Goal: Task Accomplishment & Management: Complete application form

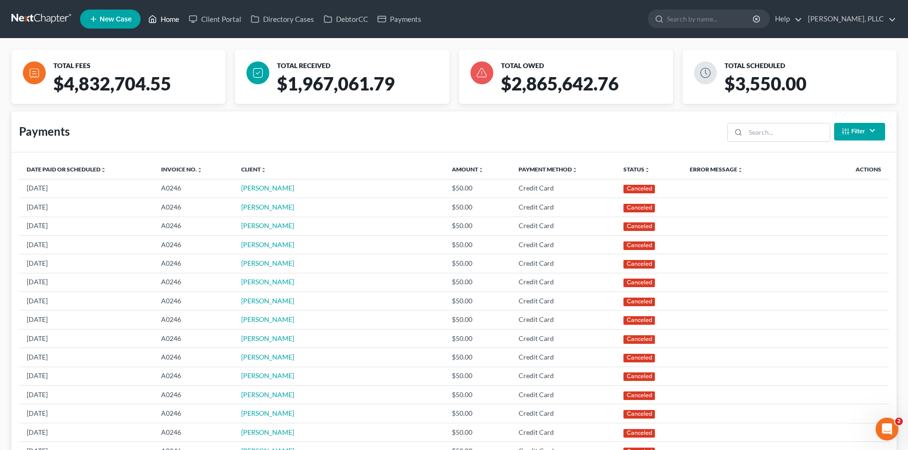
click at [173, 17] on link "Home" at bounding box center [163, 18] width 41 height 17
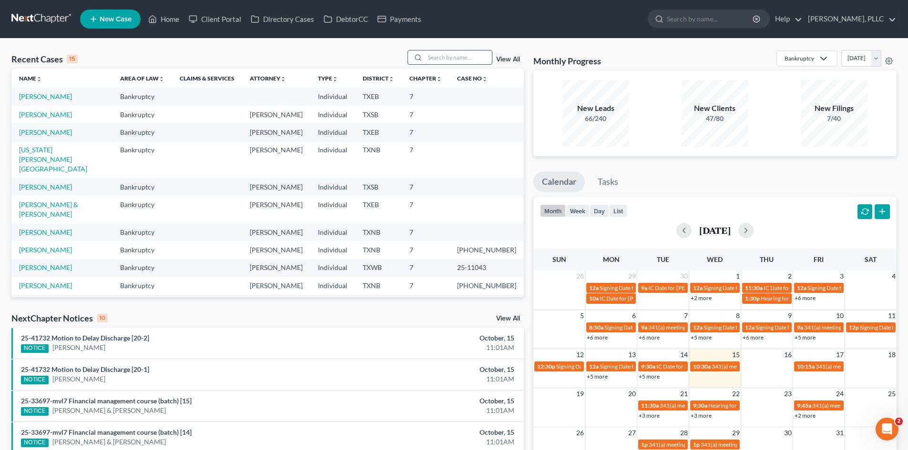
click at [451, 54] on input "search" at bounding box center [458, 58] width 67 height 14
type input "simpson"
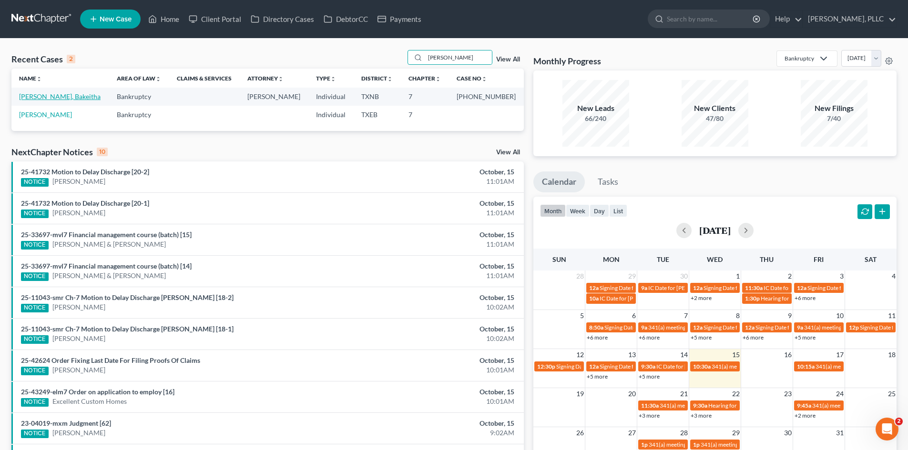
click at [61, 97] on link "[PERSON_NAME], Bakeitha" at bounding box center [60, 96] width 82 height 8
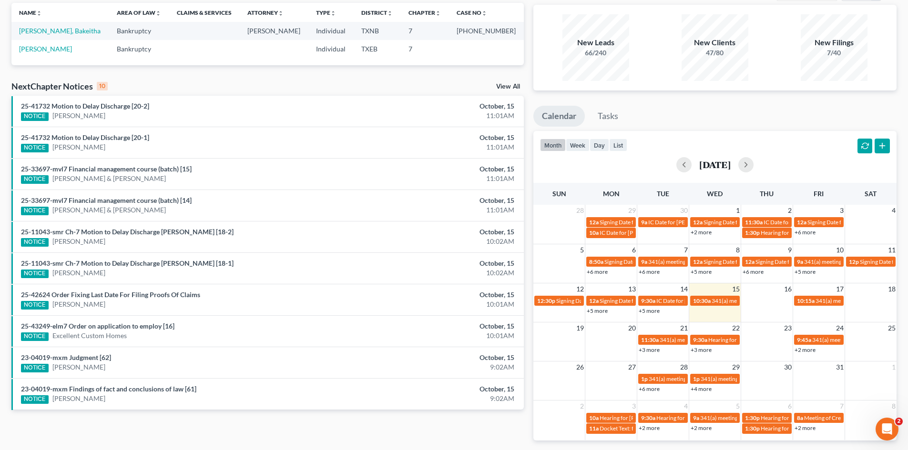
select select "1"
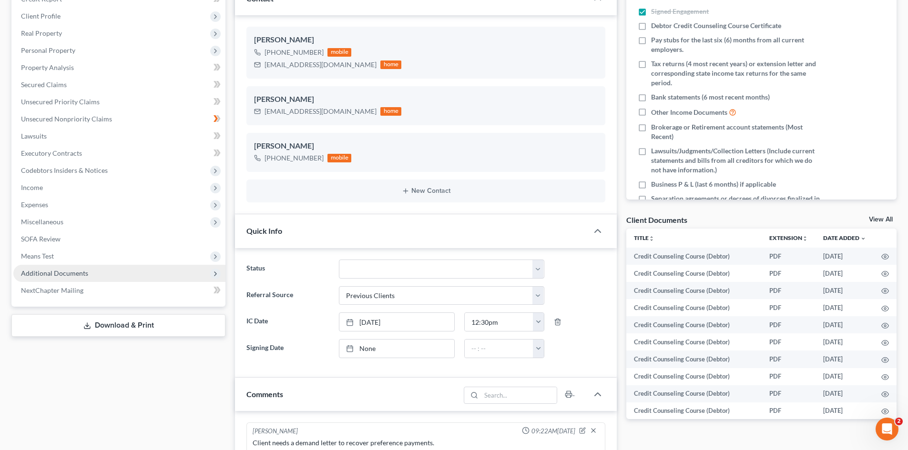
scroll to position [1284, 0]
click at [68, 272] on span "Additional Documents" at bounding box center [54, 273] width 67 height 8
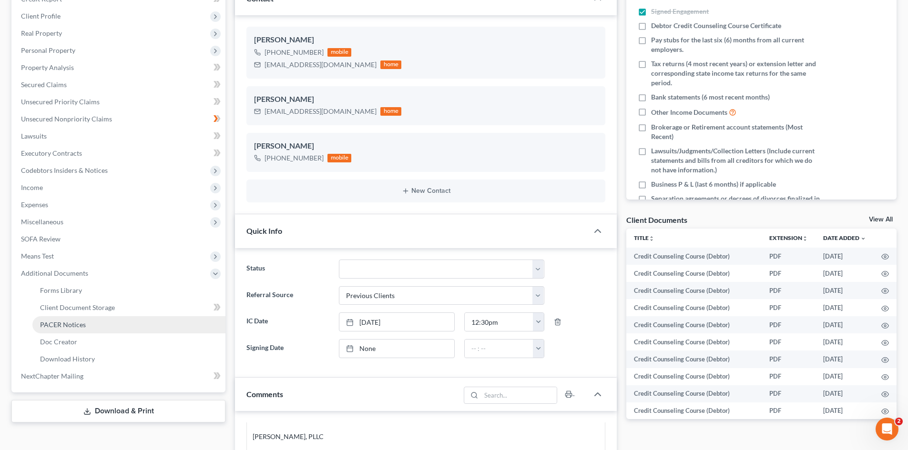
drag, startPoint x: 92, startPoint y: 321, endPoint x: 471, endPoint y: 276, distance: 381.0
click at [93, 321] on link "PACER Notices" at bounding box center [128, 324] width 193 height 17
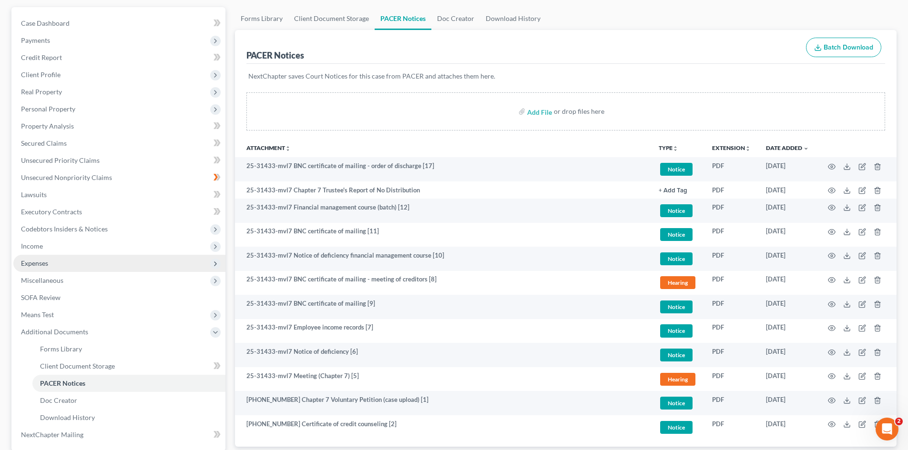
scroll to position [152, 0]
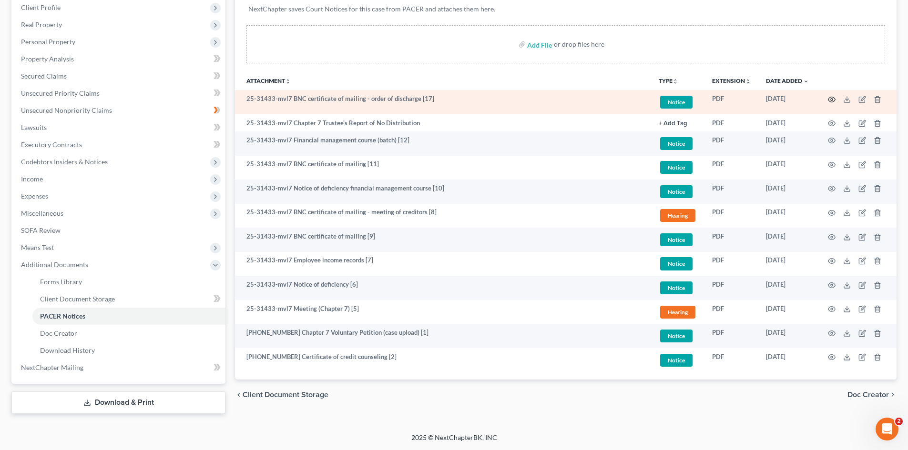
click at [831, 102] on icon "button" at bounding box center [832, 100] width 8 height 8
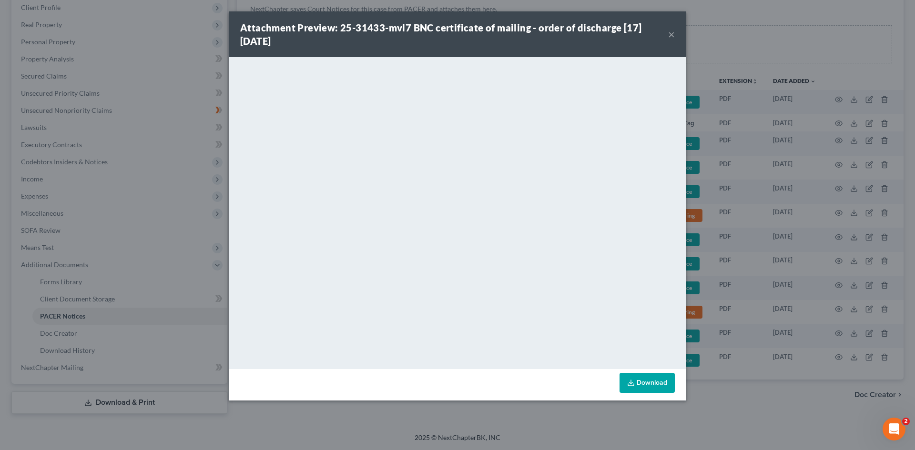
click at [667, 34] on div "Attachment Preview: 25-31433-mvl7 BNC certificate of mailing - order of dischar…" at bounding box center [454, 34] width 428 height 27
click at [671, 35] on button "×" at bounding box center [671, 34] width 7 height 11
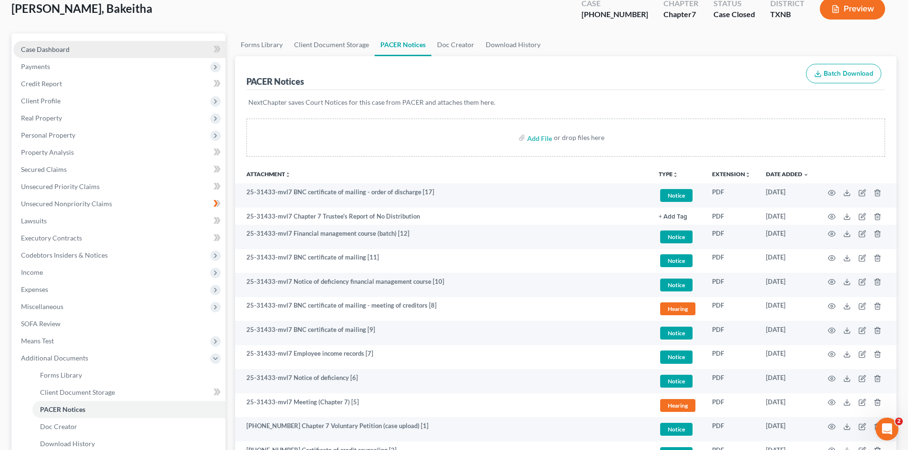
scroll to position [0, 0]
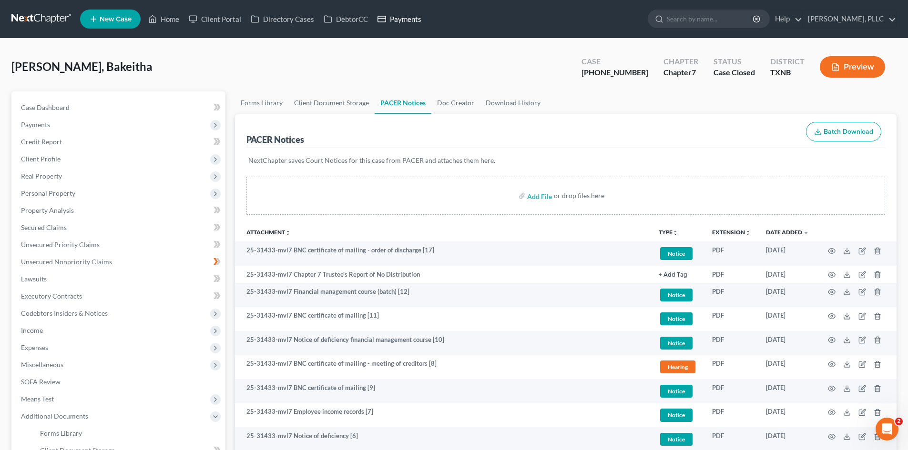
click at [404, 17] on link "Payments" at bounding box center [399, 18] width 53 height 17
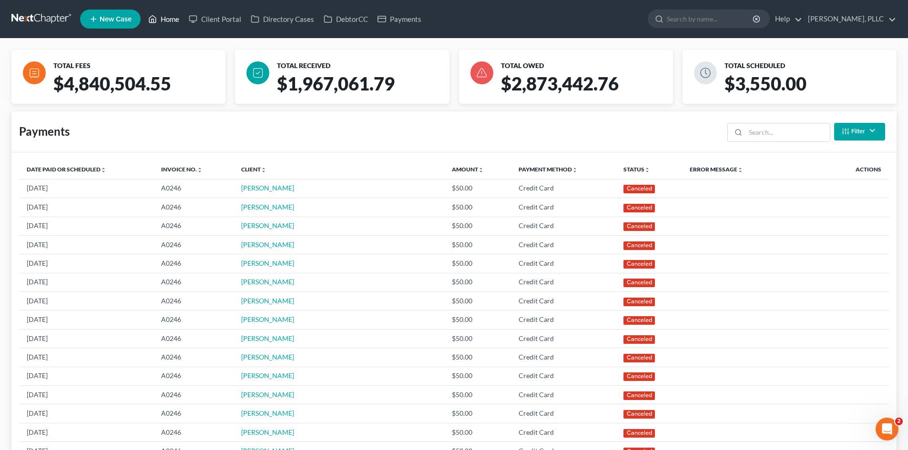
click at [173, 18] on link "Home" at bounding box center [163, 18] width 41 height 17
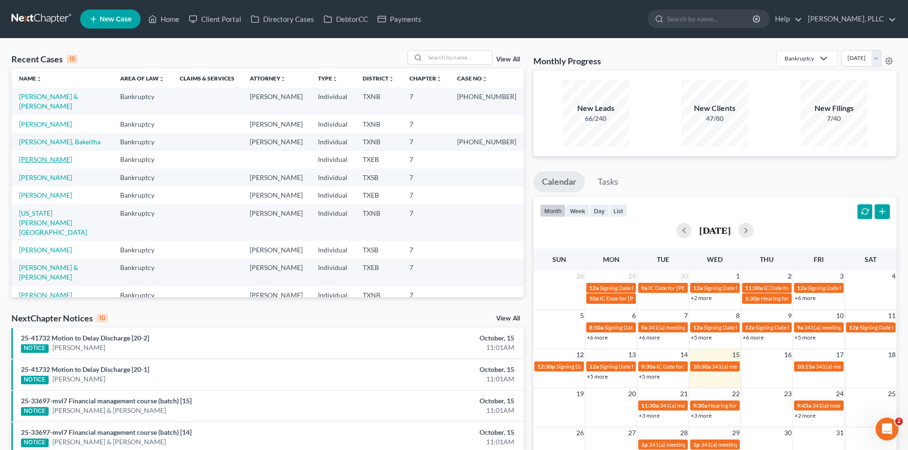
click at [38, 155] on link "Mosley, Justin" at bounding box center [45, 159] width 53 height 8
select select "3"
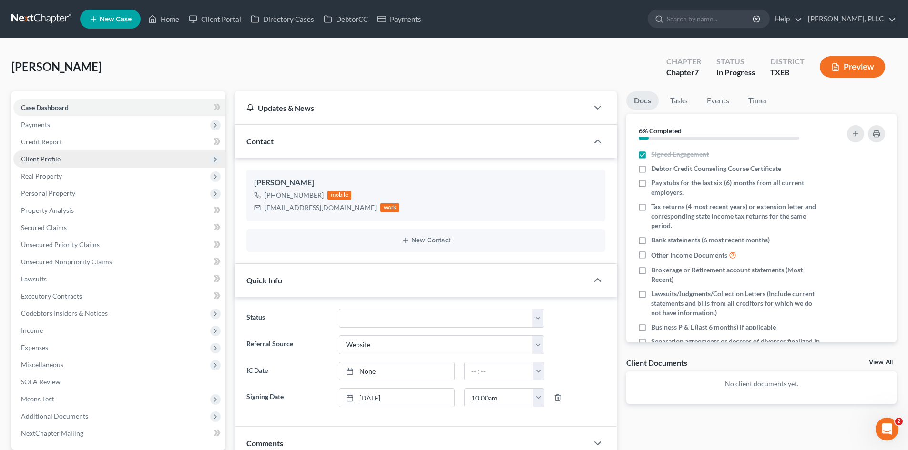
click at [72, 161] on span "Client Profile" at bounding box center [119, 159] width 212 height 17
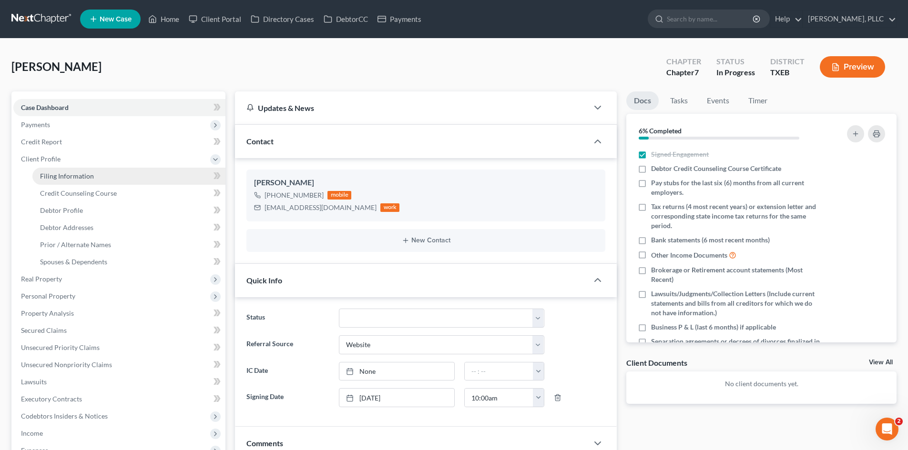
click at [118, 177] on link "Filing Information" at bounding box center [128, 176] width 193 height 17
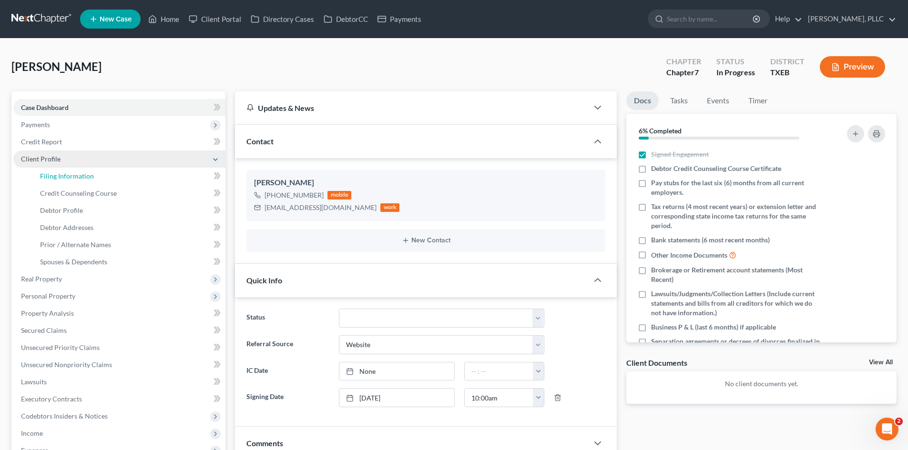
select select "1"
select select "0"
select select "45"
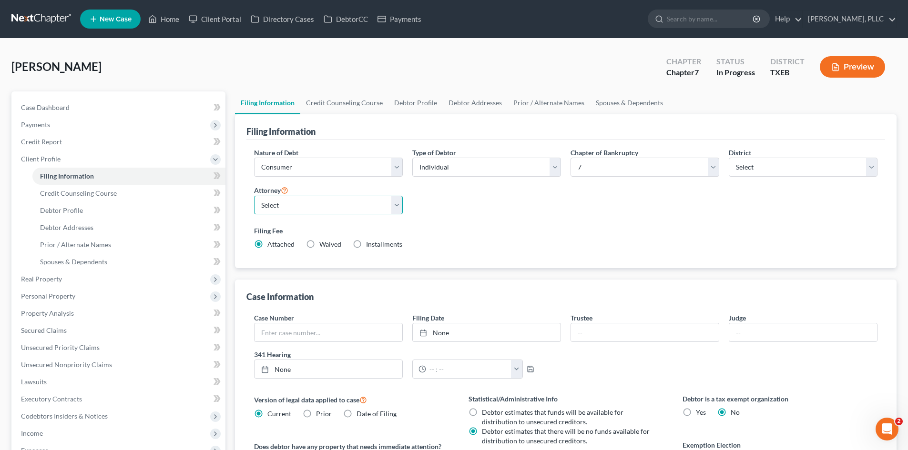
click at [337, 198] on select "Select Guy Holman - TXEB Guy Holman - TXNB Guy Holman - TXSB Guy Holman - TXWB …" at bounding box center [328, 205] width 149 height 19
select select "0"
click at [254, 196] on select "Select Guy Holman - TXEB Guy Holman - TXNB Guy Holman - TXSB Guy Holman - TXWB …" at bounding box center [328, 205] width 149 height 19
click at [294, 80] on div "Mosley, Justin Upgraded Chapter Chapter 7 Status In Progress District TXEB Prev…" at bounding box center [453, 70] width 885 height 41
click at [92, 105] on link "Case Dashboard" at bounding box center [119, 107] width 212 height 17
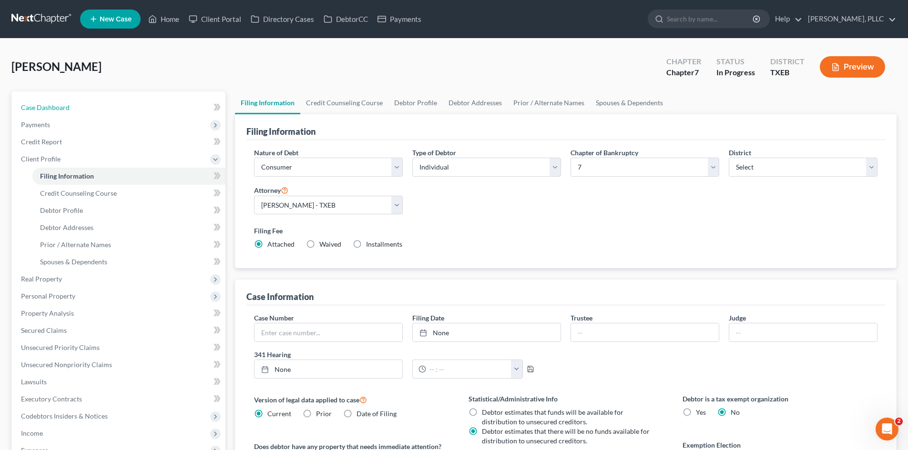
select select "3"
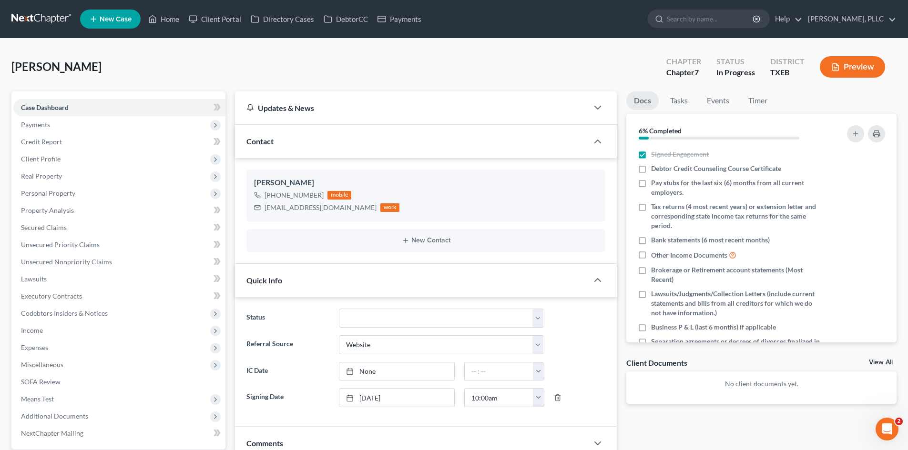
click at [104, 17] on span "New Case" at bounding box center [116, 19] width 32 height 7
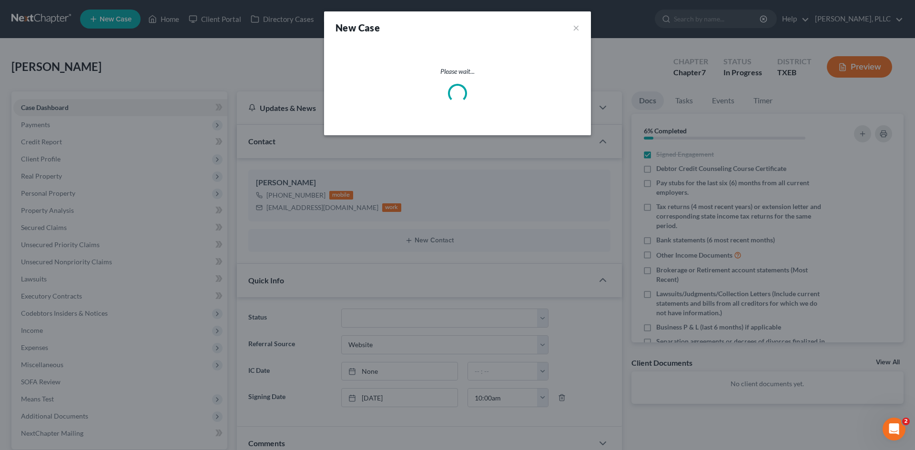
click at [873, 197] on div "New Case × Please wait..." at bounding box center [457, 225] width 915 height 450
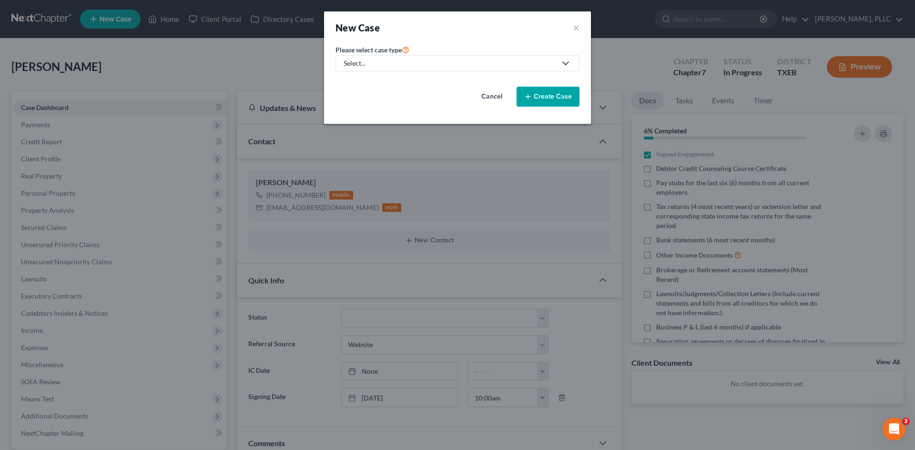
drag, startPoint x: 719, startPoint y: 330, endPoint x: 461, endPoint y: 297, distance: 259.5
click at [714, 330] on div "New Case × Please select case type * Select... Bankruptcy Consumer Protection L…" at bounding box center [457, 225] width 915 height 450
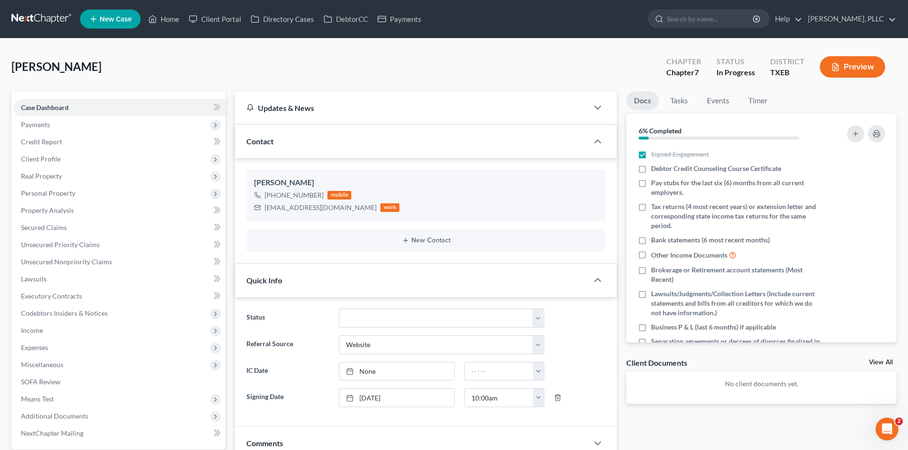
drag, startPoint x: 609, startPoint y: 420, endPoint x: 327, endPoint y: 321, distance: 299.7
click at [581, 412] on div "Status Appellate Phase Case Closed Dead File Demand Letter Phase Discharged Dis…" at bounding box center [426, 362] width 382 height 130
drag, startPoint x: 416, startPoint y: 343, endPoint x: 5, endPoint y: 210, distance: 432.3
click at [362, 328] on ng-include "Status Appellate Phase Case Closed Dead File Demand Letter Phase Discharged Dis…" at bounding box center [425, 358] width 359 height 99
drag, startPoint x: 861, startPoint y: 412, endPoint x: 643, endPoint y: 380, distance: 220.2
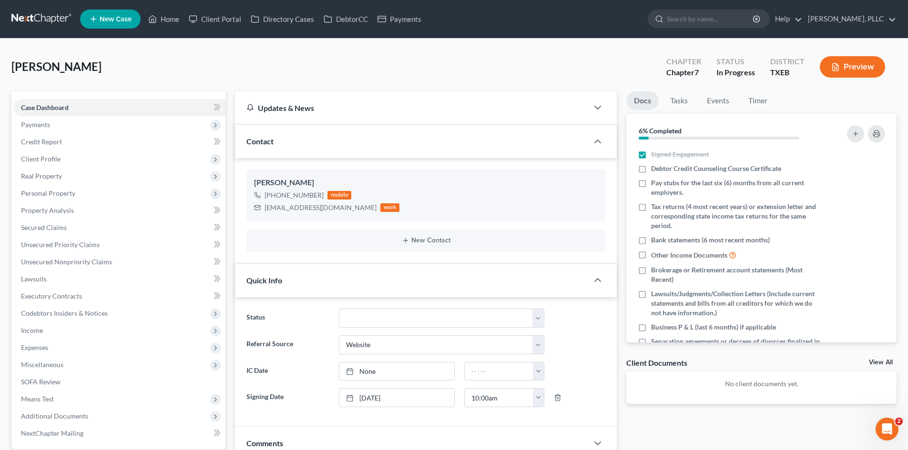
click at [842, 410] on div "Docs Tasks Events Timer 6% Completed Nothing here yet! Signed Engagement Debtor…" at bounding box center [762, 403] width 280 height 622
click at [391, 26] on link "Payments" at bounding box center [399, 18] width 53 height 17
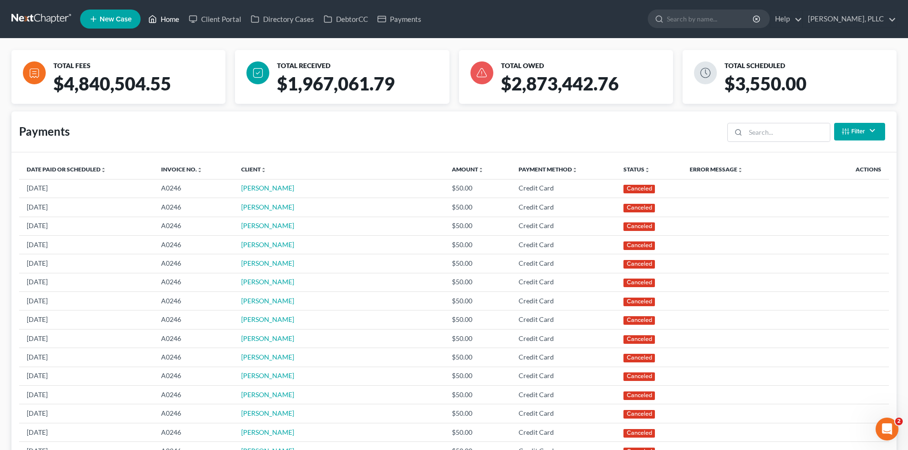
click at [162, 15] on link "Home" at bounding box center [163, 18] width 41 height 17
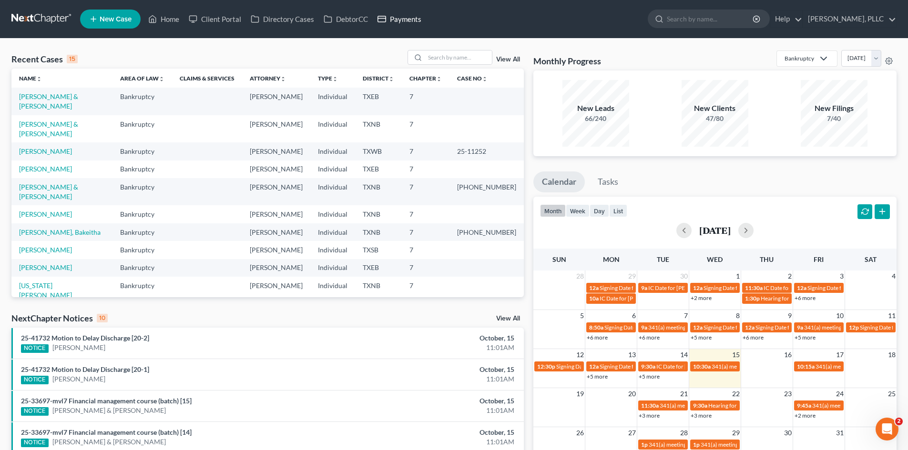
click at [399, 11] on link "Payments" at bounding box center [399, 18] width 53 height 17
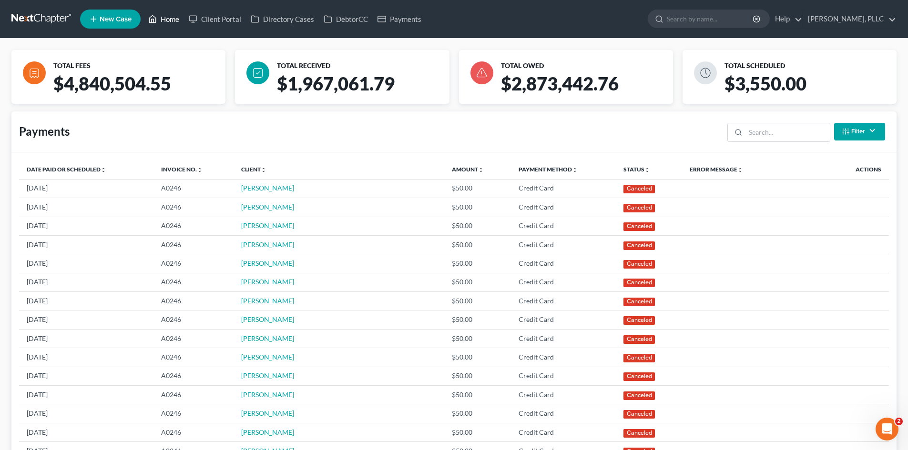
click at [161, 19] on link "Home" at bounding box center [163, 18] width 41 height 17
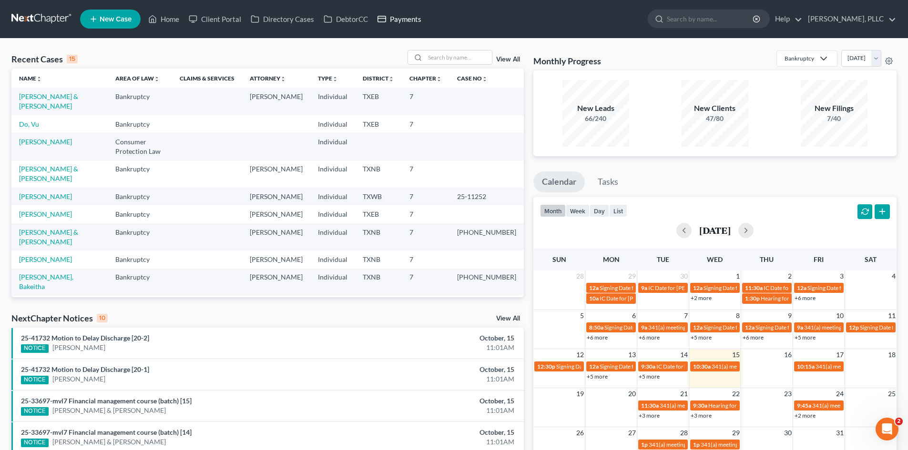
click at [417, 19] on link "Payments" at bounding box center [399, 18] width 53 height 17
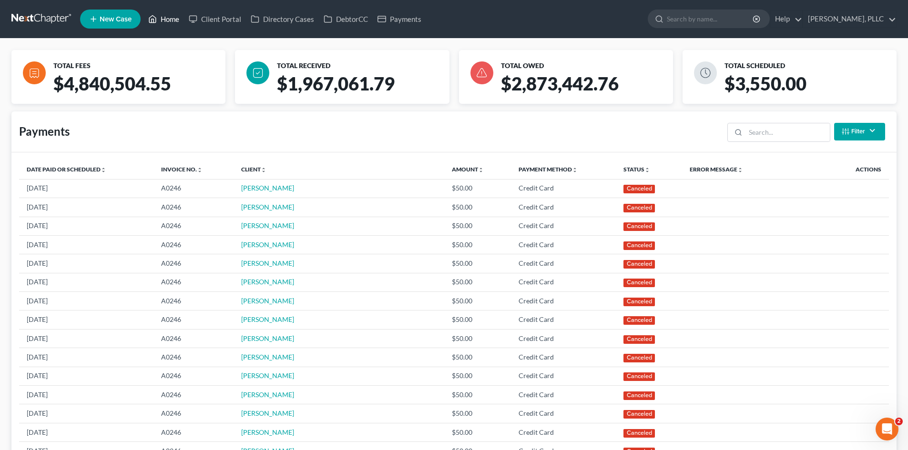
click at [156, 26] on link "Home" at bounding box center [163, 18] width 41 height 17
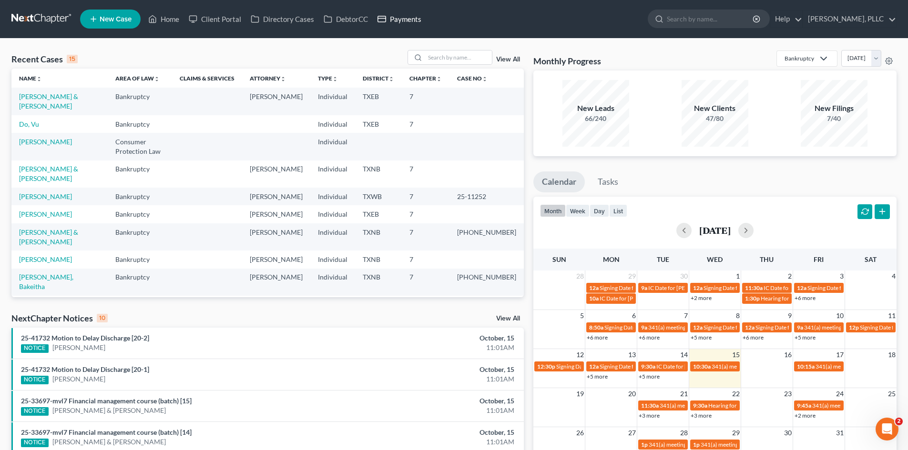
click at [398, 16] on link "Payments" at bounding box center [399, 18] width 53 height 17
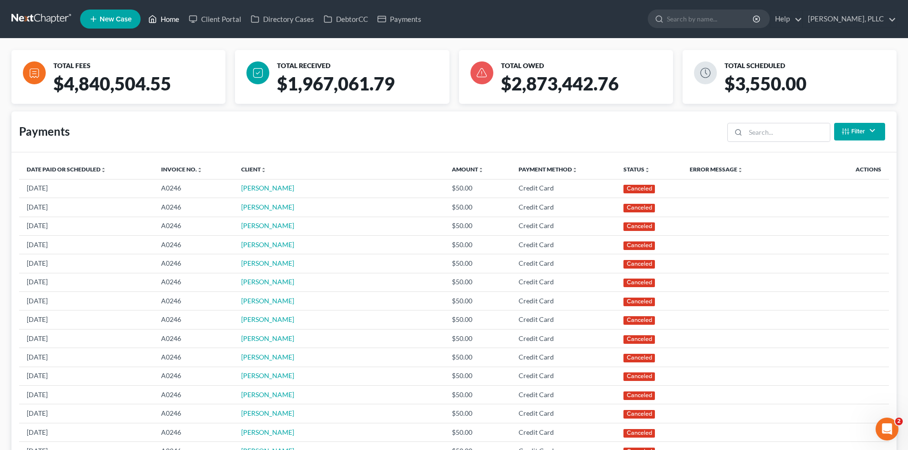
click at [168, 19] on link "Home" at bounding box center [163, 18] width 41 height 17
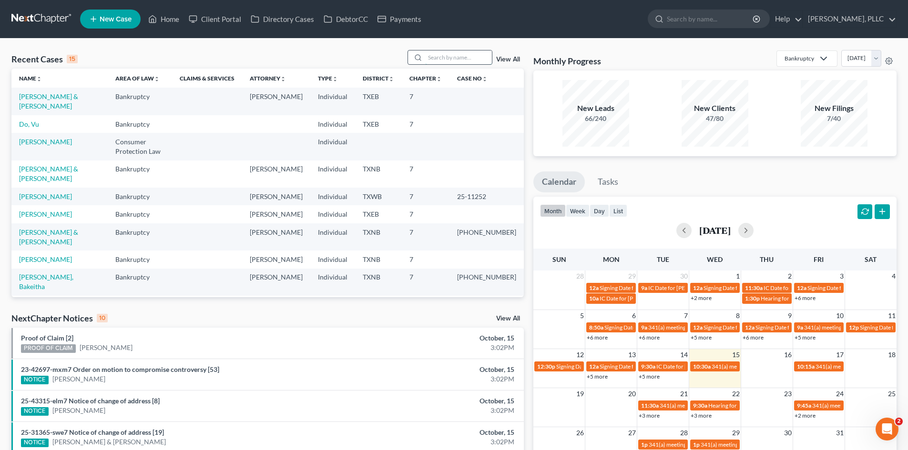
click at [431, 61] on input "search" at bounding box center [458, 58] width 67 height 14
type input "elaine"
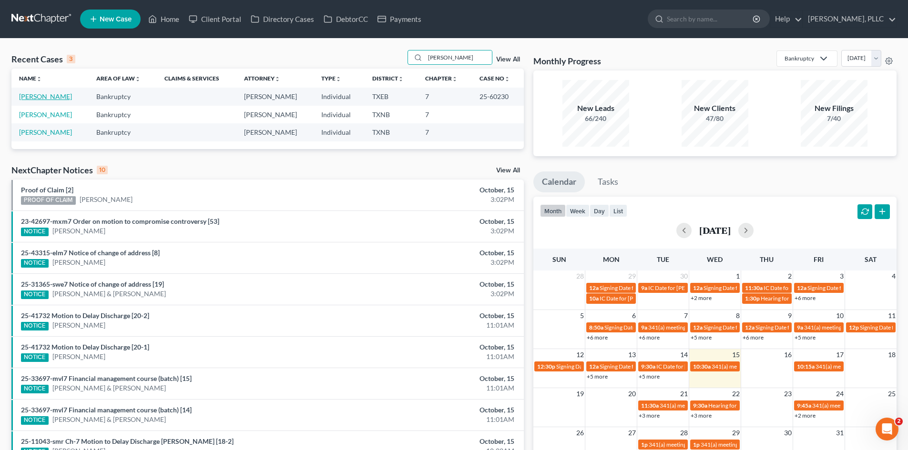
click at [61, 95] on link "Edwards, Elaine" at bounding box center [45, 96] width 53 height 8
select select "6"
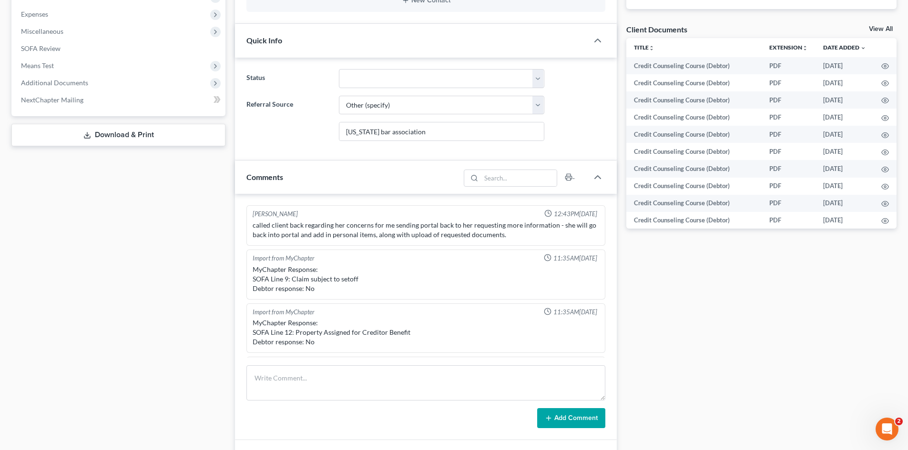
scroll to position [973, 0]
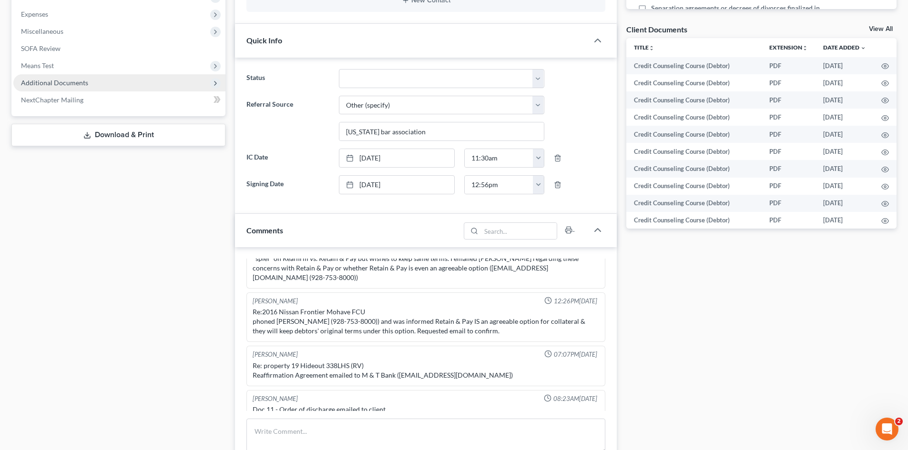
click at [89, 81] on span "Additional Documents" at bounding box center [119, 82] width 212 height 17
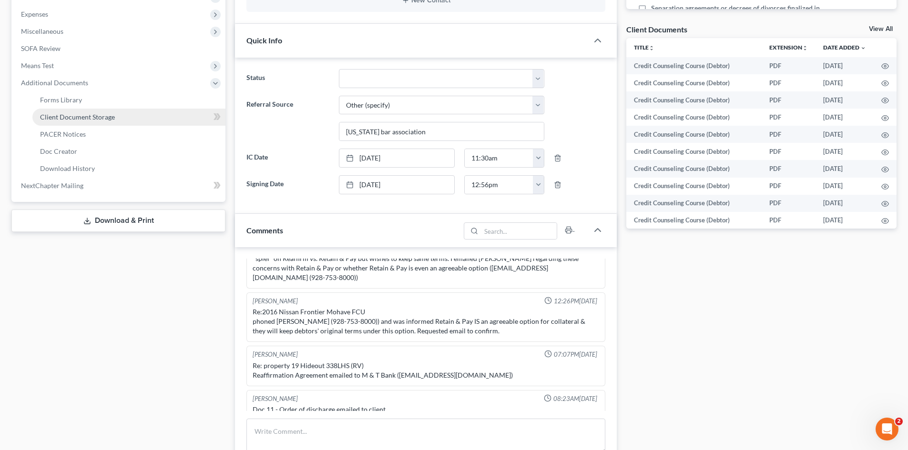
click at [96, 124] on link "Client Document Storage" at bounding box center [128, 117] width 193 height 17
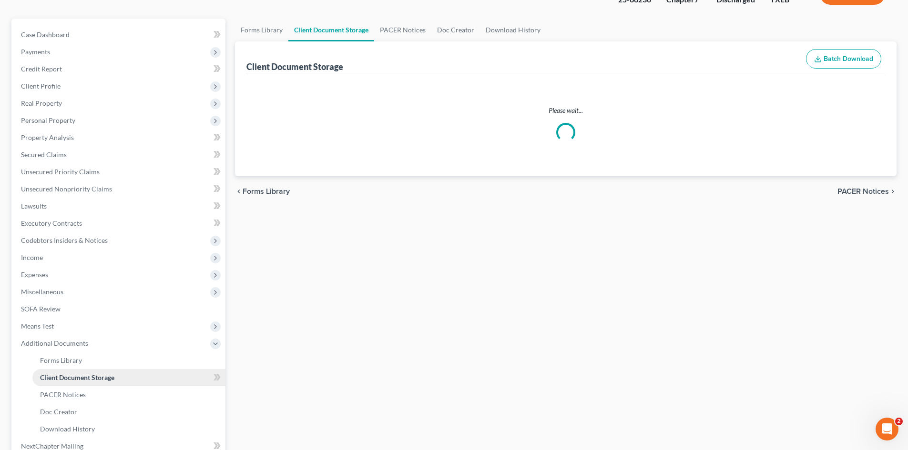
scroll to position [7, 0]
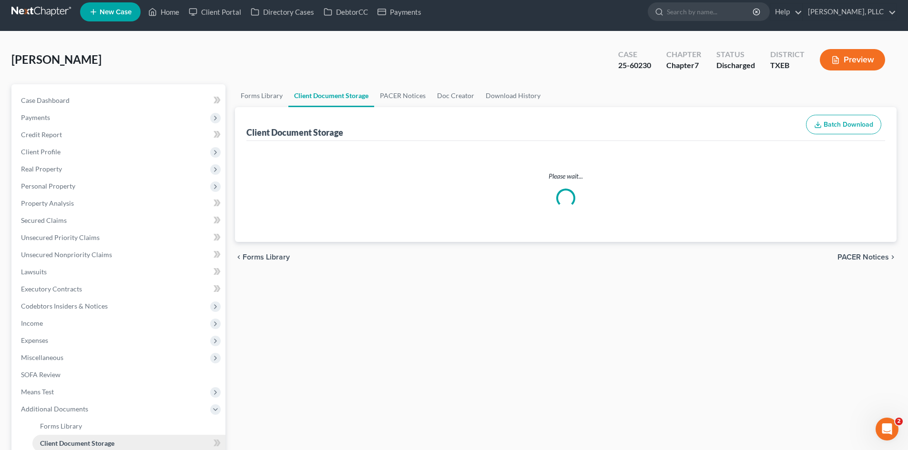
select select "10"
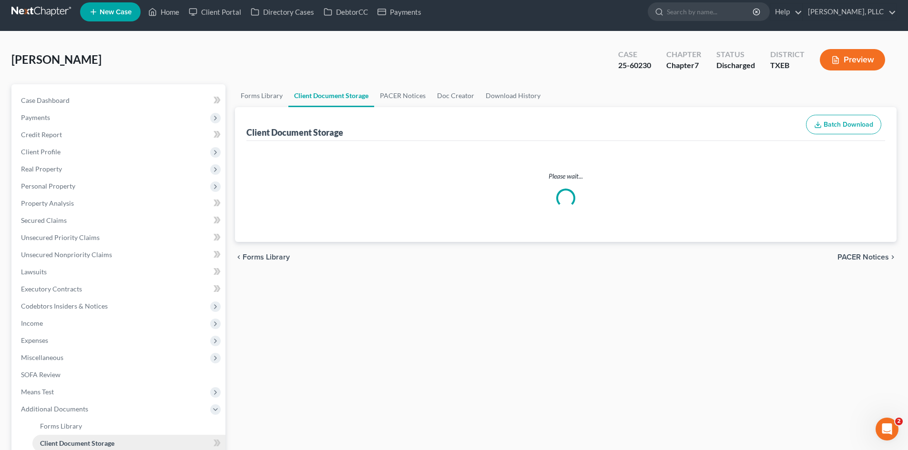
select select "10"
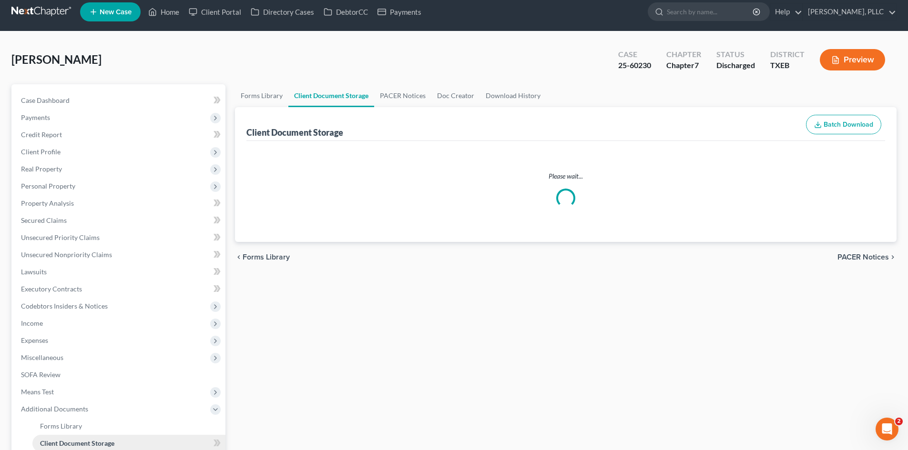
select select "10"
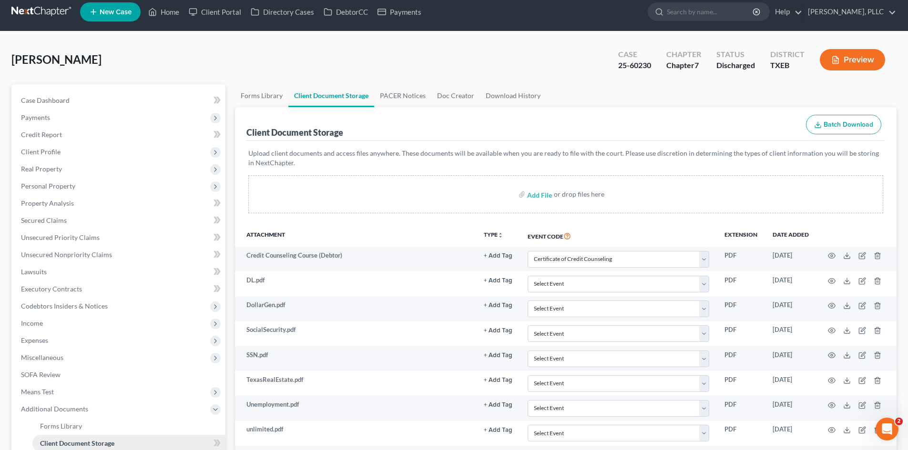
scroll to position [0, 0]
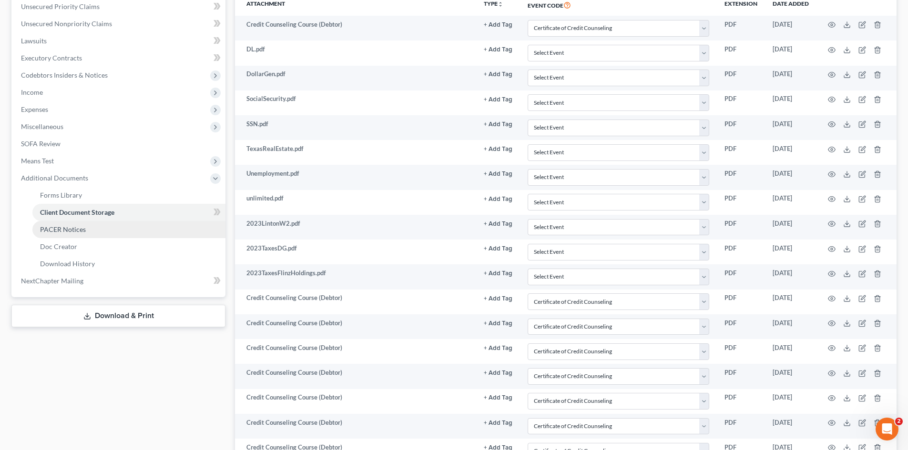
click at [83, 232] on span "PACER Notices" at bounding box center [63, 229] width 46 height 8
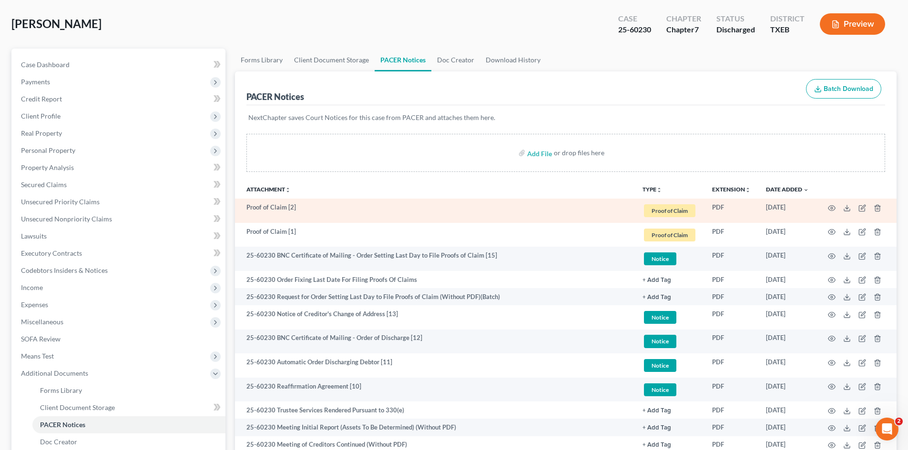
scroll to position [143, 0]
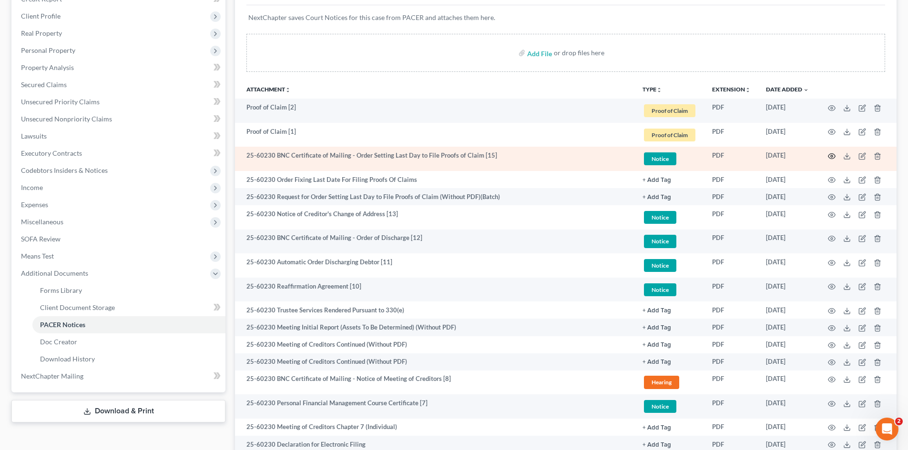
click at [829, 156] on icon "button" at bounding box center [832, 157] width 8 height 8
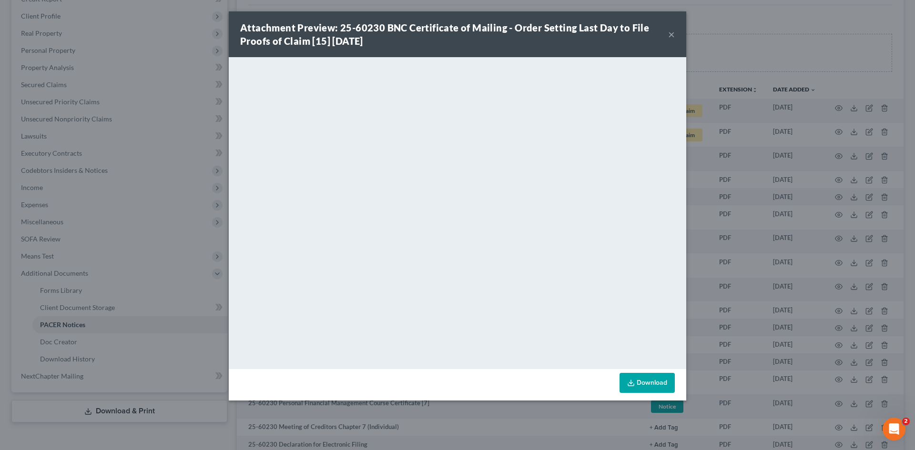
click at [668, 31] on div "Attachment Preview: 25-60230 BNC Certificate of Mailing - Order Setting Last Da…" at bounding box center [454, 34] width 428 height 27
click at [671, 35] on button "×" at bounding box center [671, 34] width 7 height 11
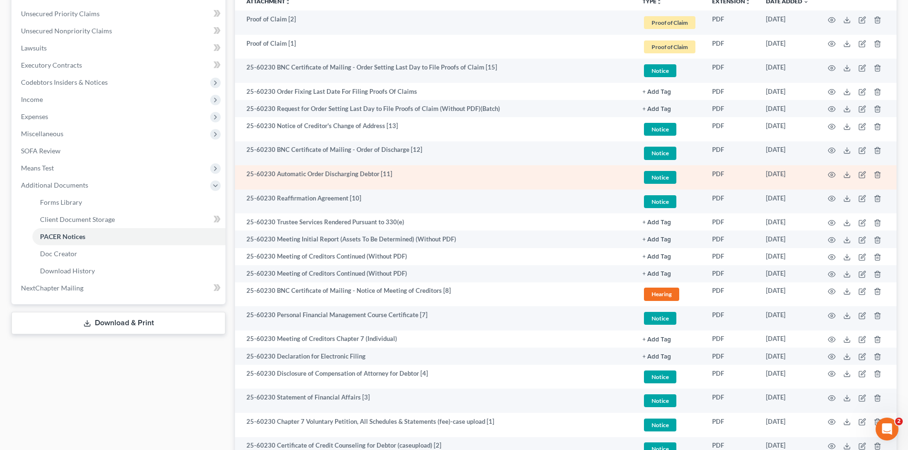
scroll to position [238, 0]
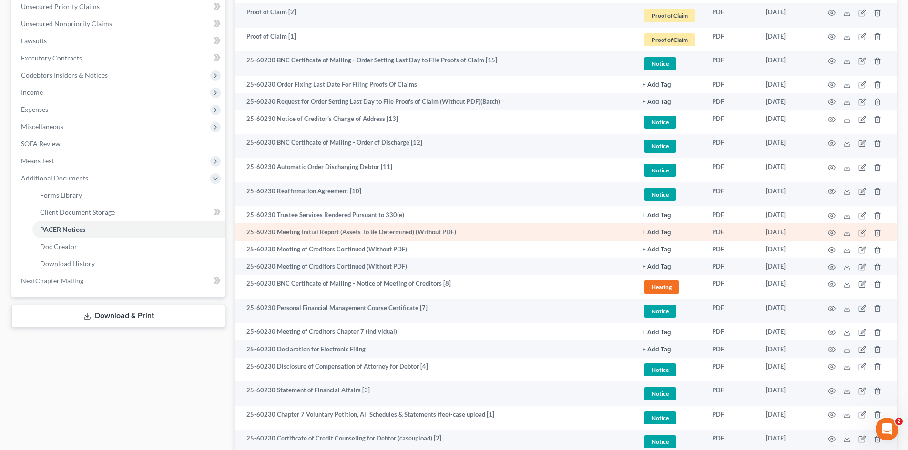
click at [827, 233] on td at bounding box center [856, 232] width 80 height 17
click at [829, 233] on icon "button" at bounding box center [832, 233] width 8 height 8
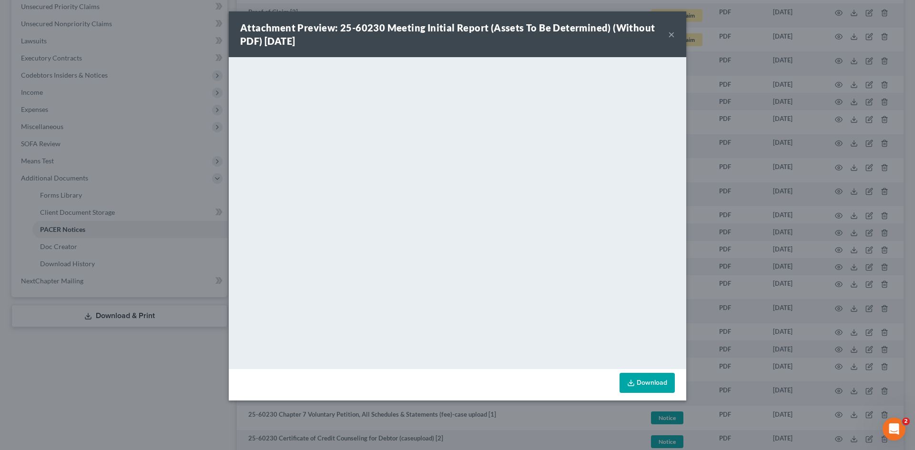
click at [672, 36] on button "×" at bounding box center [671, 34] width 7 height 11
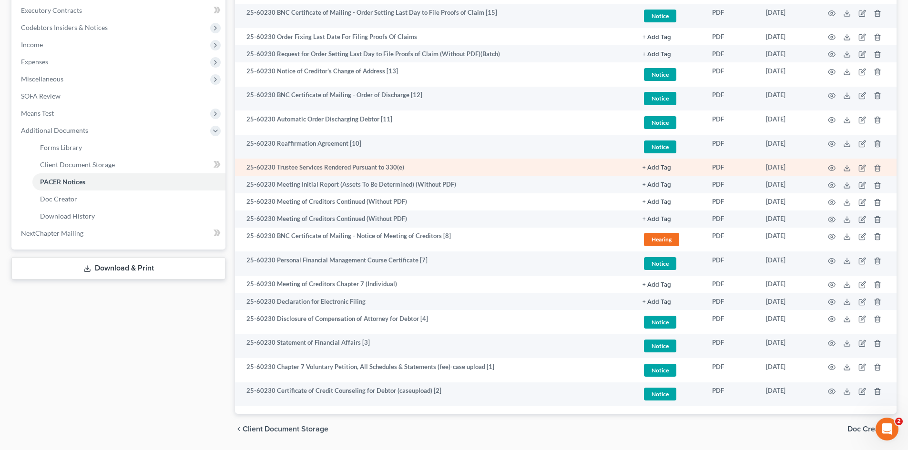
scroll to position [0, 0]
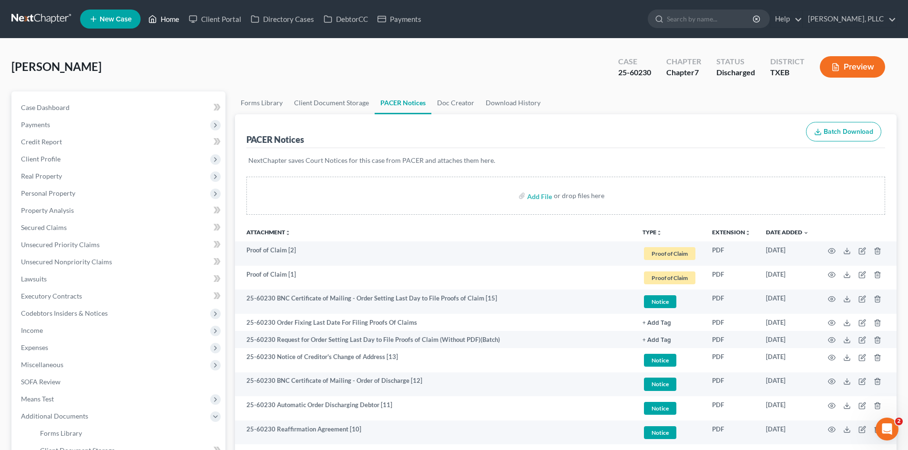
click at [173, 15] on link "Home" at bounding box center [163, 18] width 41 height 17
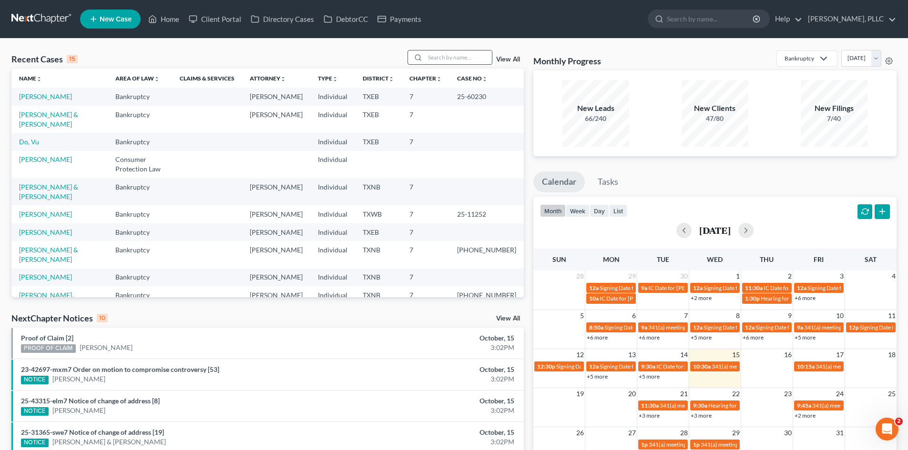
drag, startPoint x: 435, startPoint y: 54, endPoint x: 455, endPoint y: 52, distance: 20.2
click at [435, 54] on input "search" at bounding box center [458, 58] width 67 height 14
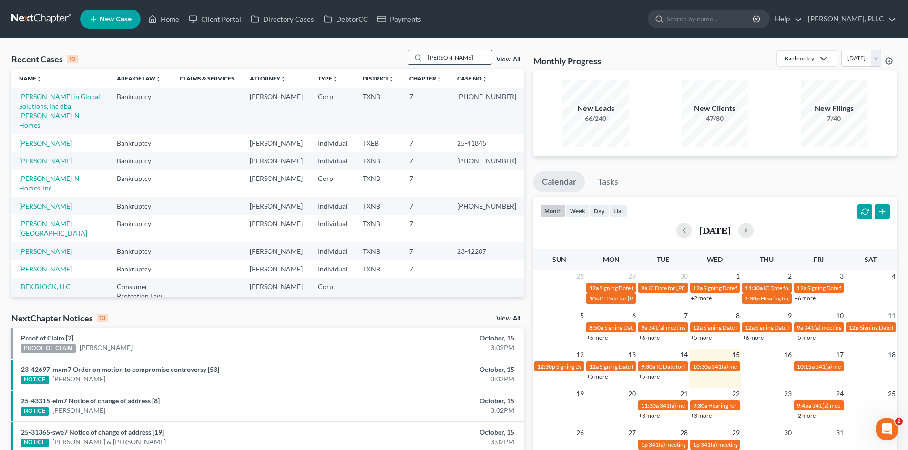
type input "lockett"
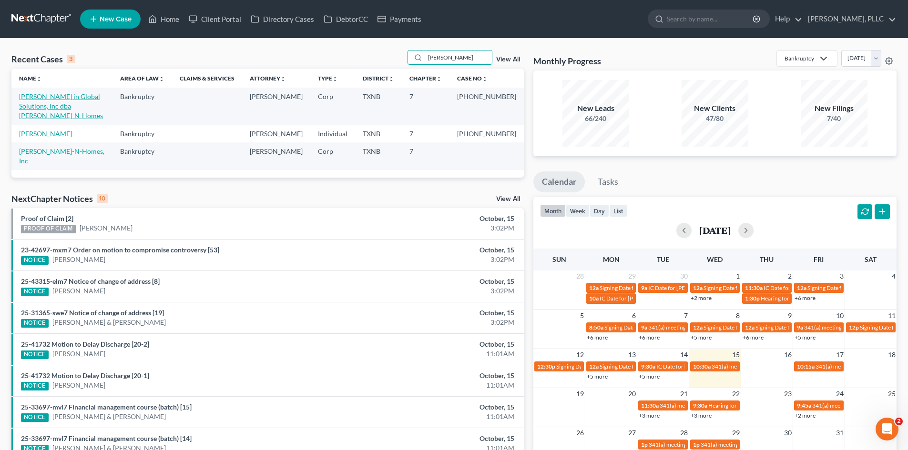
click at [64, 99] on link "Lockett in Global Solutions, Inc dba Lockett-N-Homes" at bounding box center [61, 105] width 84 height 27
select select "1"
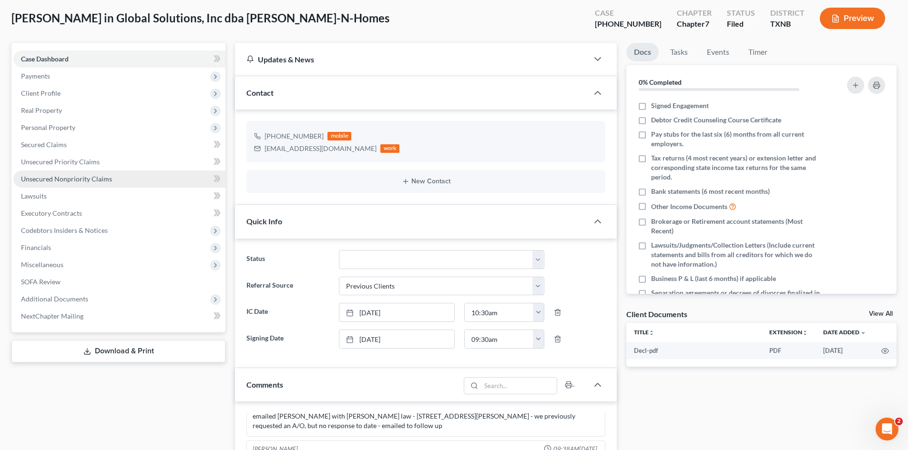
scroll to position [48, 0]
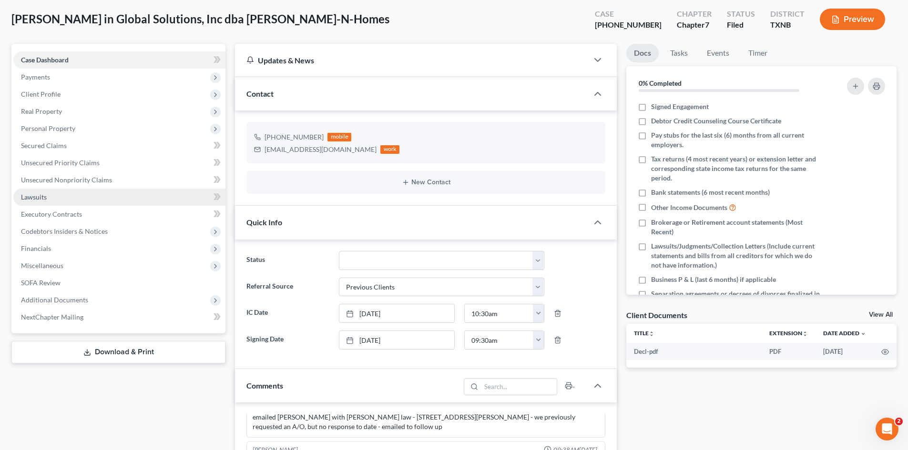
click at [81, 189] on link "Lawsuits" at bounding box center [119, 197] width 212 height 17
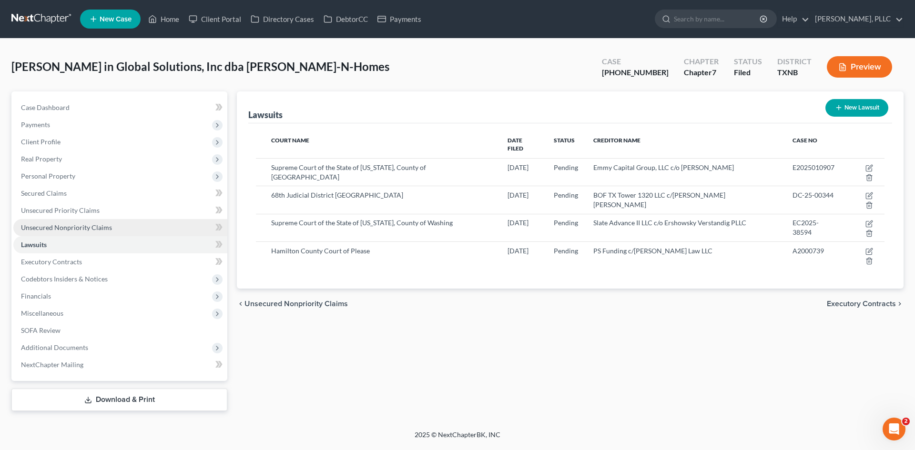
click at [89, 233] on link "Unsecured Nonpriority Claims" at bounding box center [120, 227] width 214 height 17
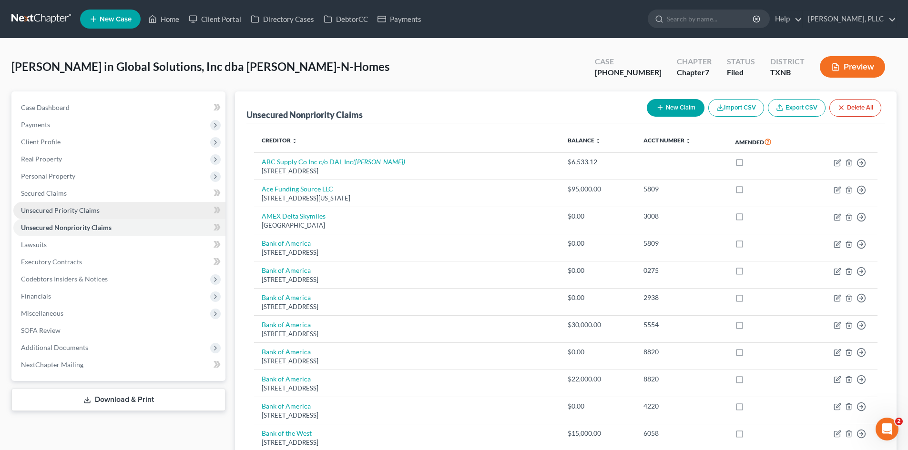
click at [21, 212] on span "Unsecured Priority Claims" at bounding box center [60, 210] width 79 height 8
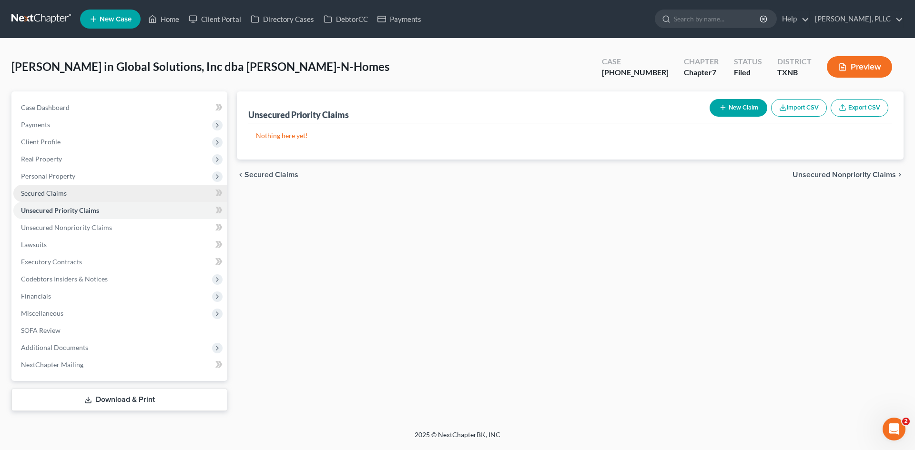
click at [50, 193] on span "Secured Claims" at bounding box center [44, 193] width 46 height 8
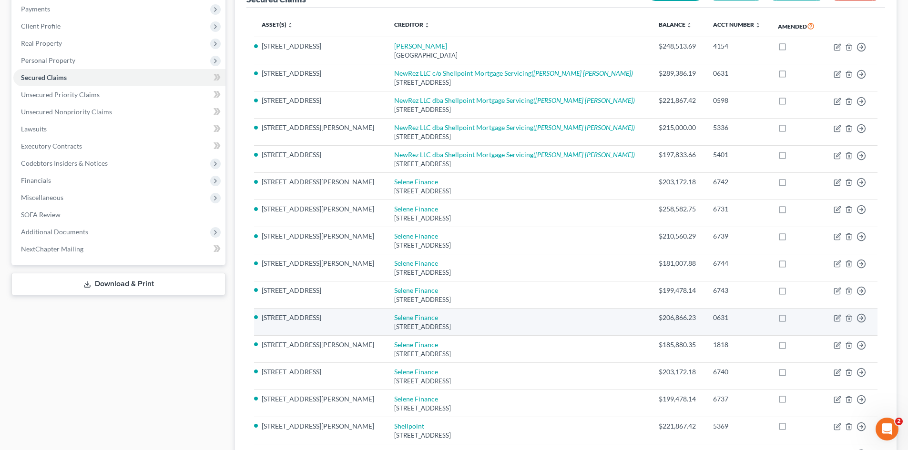
scroll to position [95, 0]
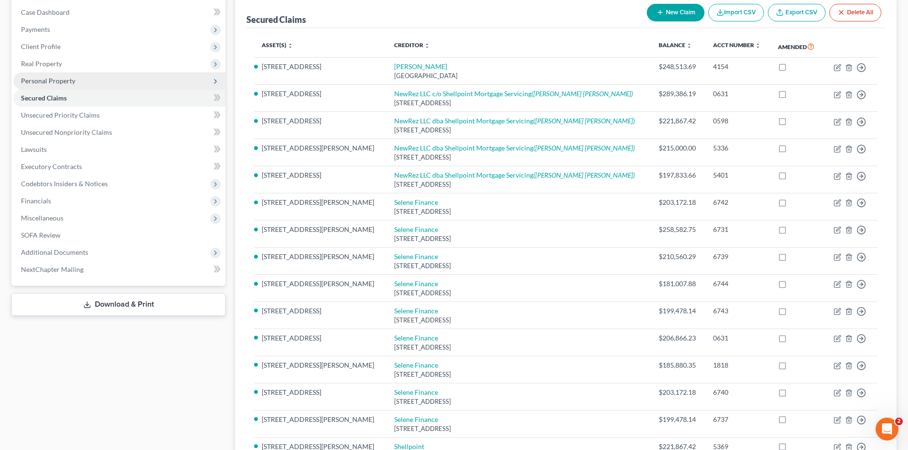
click at [85, 74] on span "Personal Property" at bounding box center [119, 80] width 212 height 17
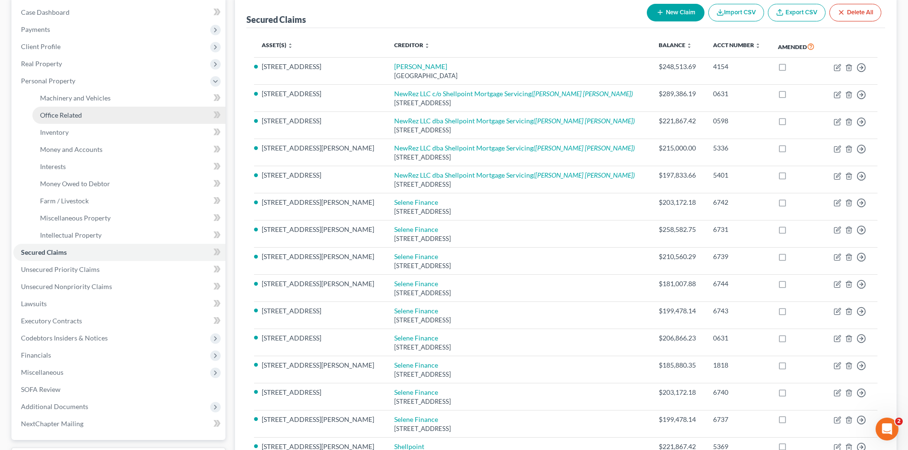
click at [55, 109] on link "Office Related" at bounding box center [128, 115] width 193 height 17
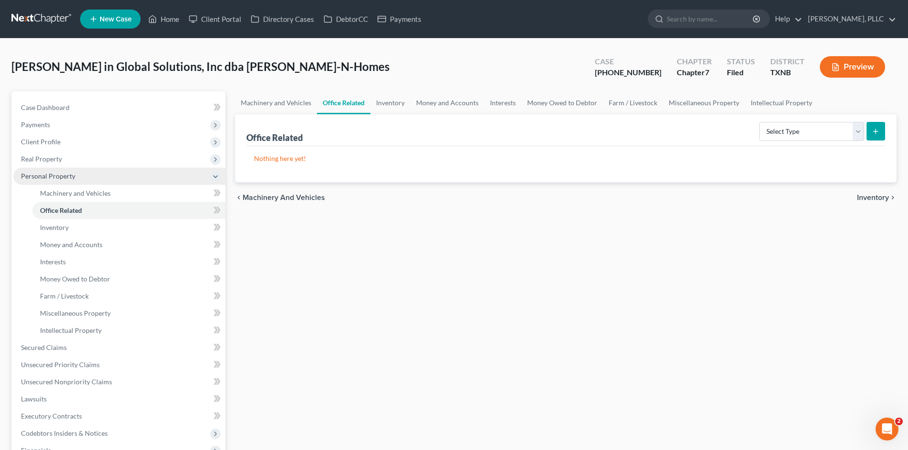
click at [40, 176] on span "Personal Property" at bounding box center [48, 176] width 54 height 8
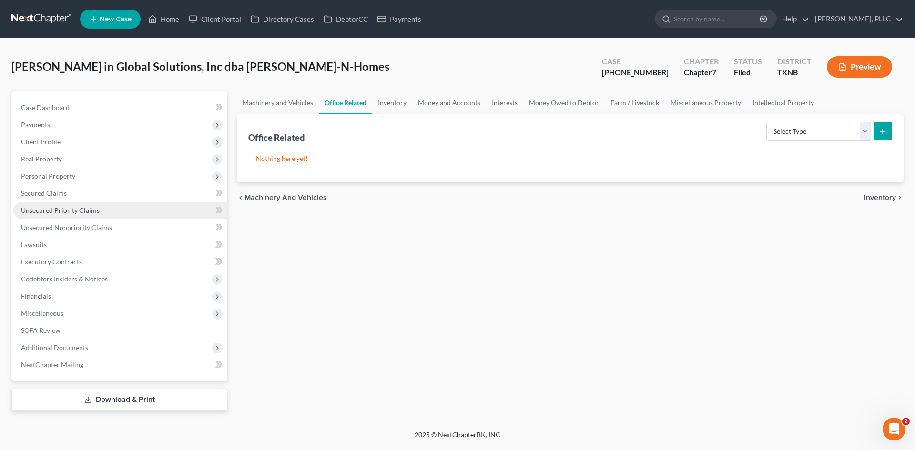
click at [45, 202] on link "Unsecured Priority Claims" at bounding box center [120, 210] width 214 height 17
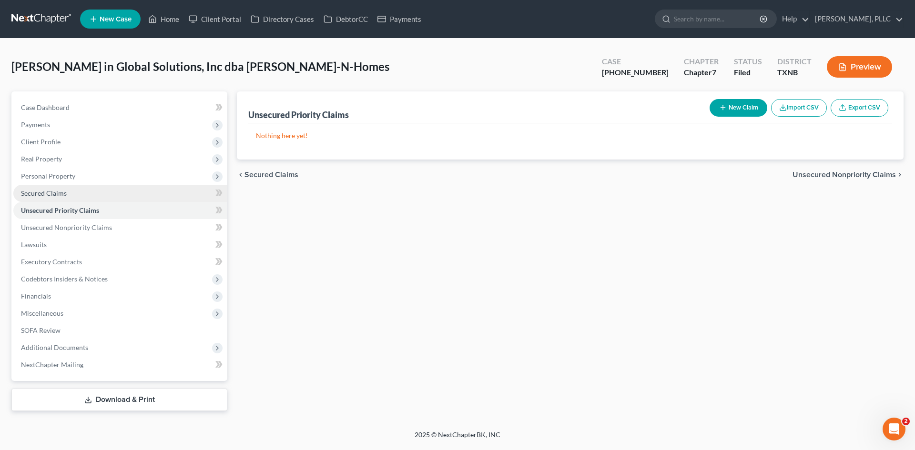
click at [46, 197] on link "Secured Claims" at bounding box center [120, 193] width 214 height 17
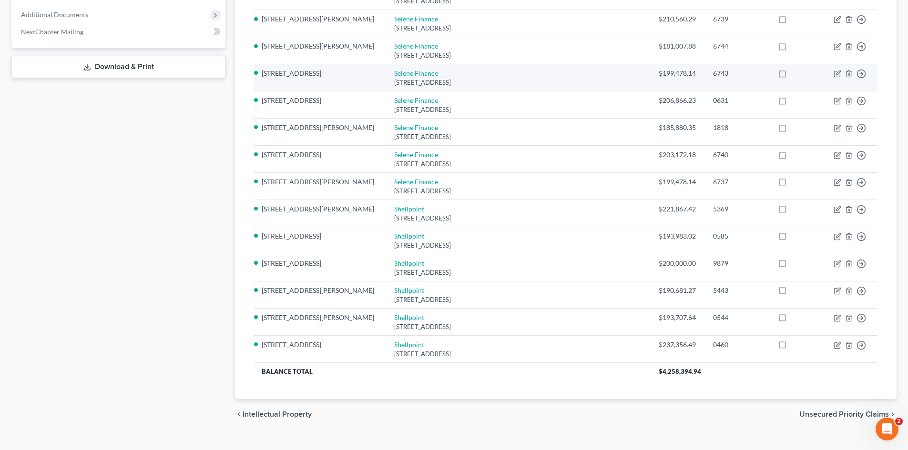
scroll to position [334, 0]
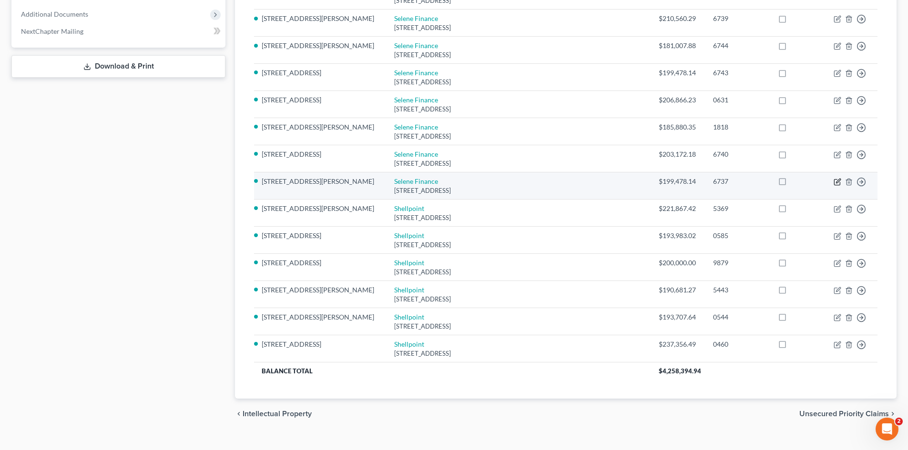
click at [838, 182] on icon "button" at bounding box center [838, 182] width 8 height 8
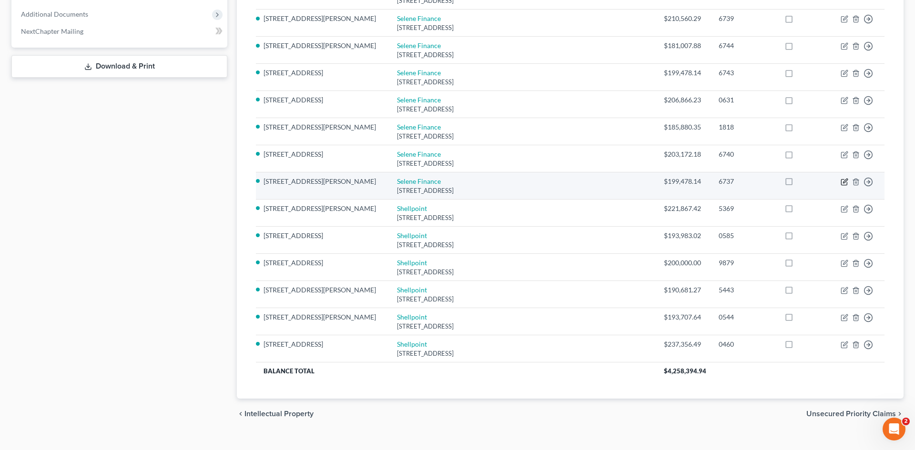
select select "39"
select select "29"
select select "0"
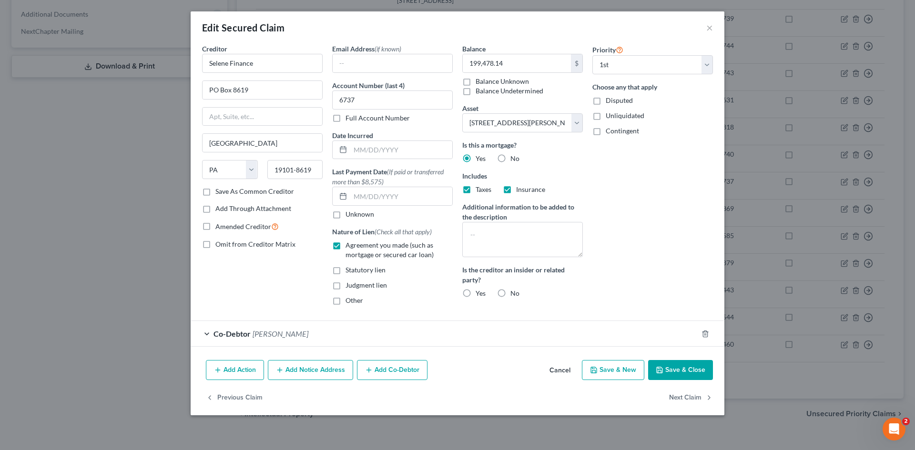
click at [714, 28] on div "Edit Secured Claim ×" at bounding box center [458, 27] width 534 height 32
click at [707, 28] on button "×" at bounding box center [709, 27] width 7 height 11
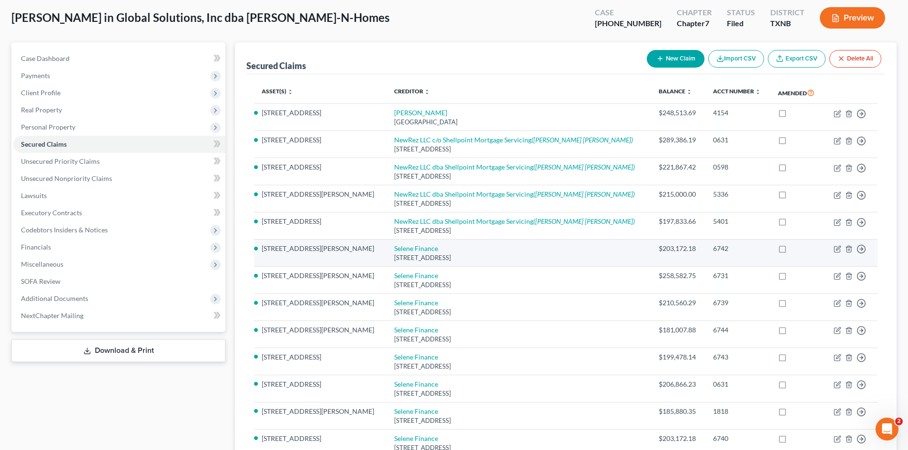
scroll to position [0, 0]
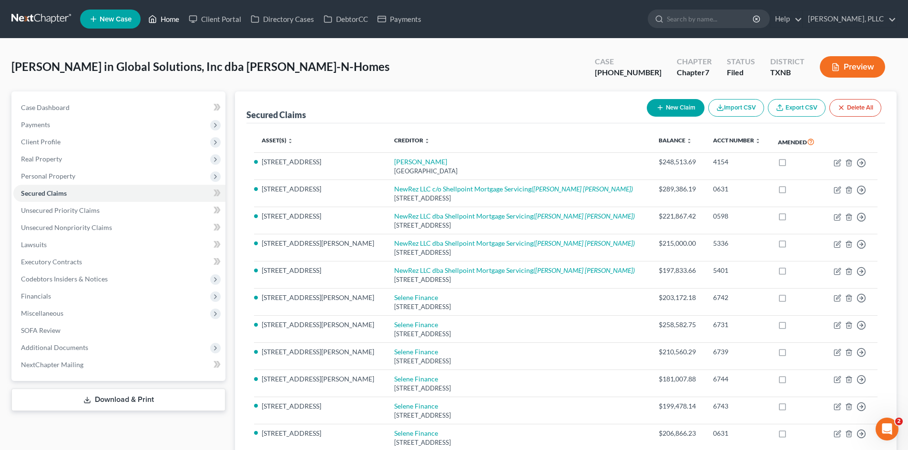
click at [170, 17] on link "Home" at bounding box center [163, 18] width 41 height 17
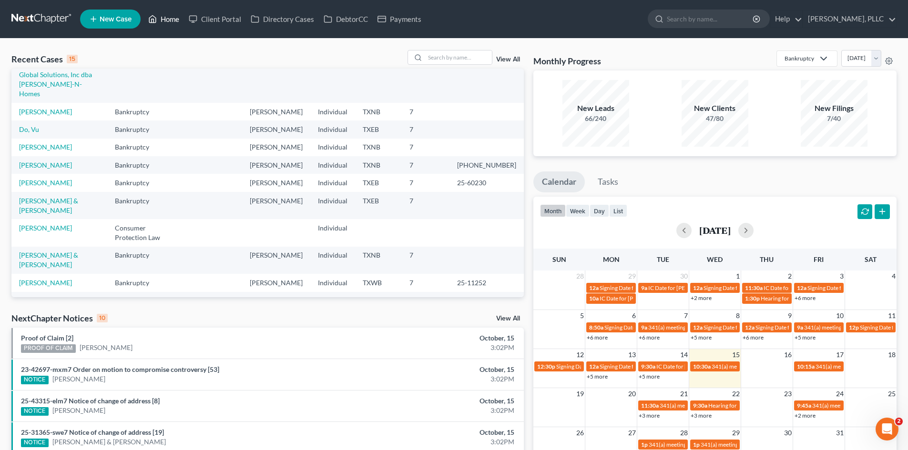
scroll to position [113, 0]
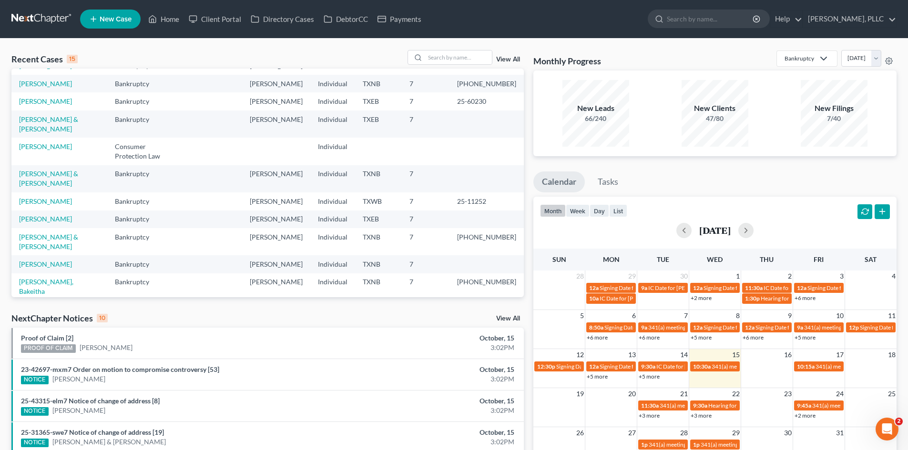
click at [213, 312] on div "Recent Cases 15 View All Name unfold_more expand_more expand_less Area of Law u…" at bounding box center [268, 353] width 522 height 607
click at [163, 20] on link "Home" at bounding box center [163, 18] width 41 height 17
click at [451, 61] on input "search" at bounding box center [458, 58] width 67 height 14
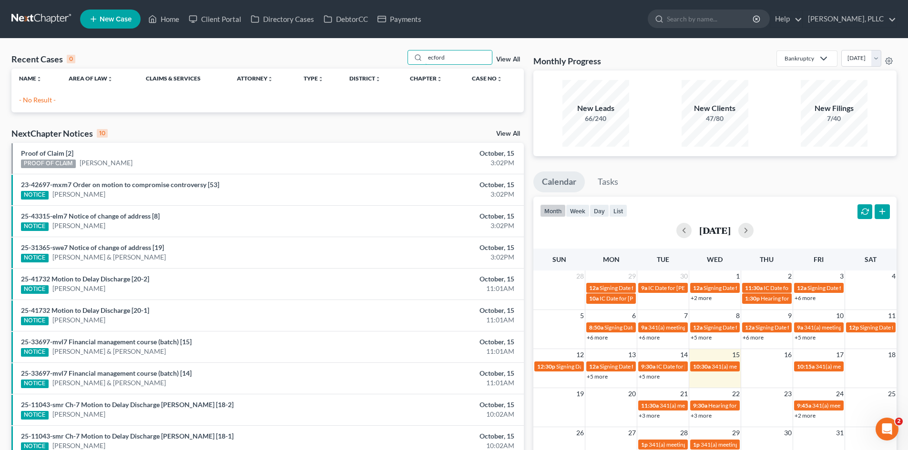
drag, startPoint x: 458, startPoint y: 55, endPoint x: 402, endPoint y: 57, distance: 55.8
click at [402, 57] on div "Recent Cases 0 ecford View All" at bounding box center [267, 59] width 512 height 19
drag, startPoint x: 456, startPoint y: 56, endPoint x: 398, endPoint y: 57, distance: 58.2
click at [398, 57] on div "Recent Cases 0 eckford View All" at bounding box center [267, 59] width 512 height 19
type input "jamie"
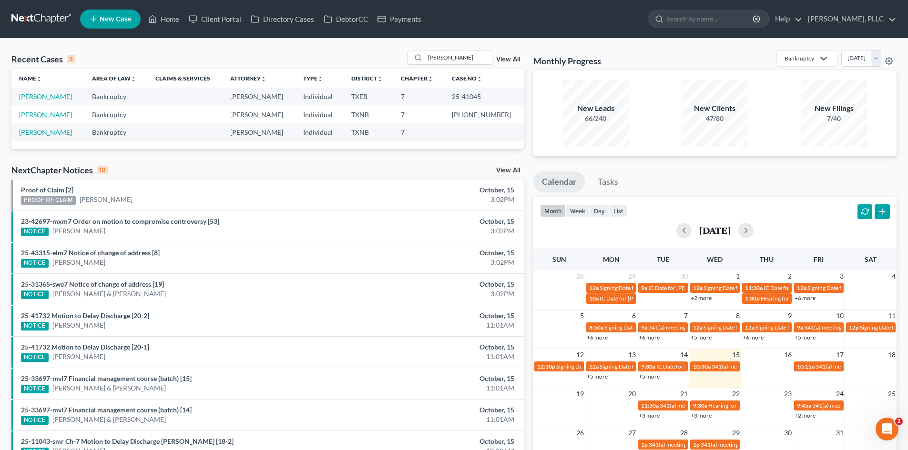
drag, startPoint x: 208, startPoint y: 66, endPoint x: 898, endPoint y: 259, distance: 715.8
click at [302, 86] on div "Recent Cases 3 jamie View All Name unfold_more expand_more expand_less Area of …" at bounding box center [267, 99] width 512 height 99
click at [793, 204] on div "Monthly Progress Bankruptcy Bankruptcy Consumer Protection Law October 2025 Sep…" at bounding box center [715, 286] width 373 height 472
drag, startPoint x: 305, startPoint y: 342, endPoint x: 13, endPoint y: 255, distance: 304.0
click at [276, 334] on ul "Proof of Claim [2] PROOF OF CLAIM Elaine Edwards October, 15 3:02PM 23-42697-mx…" at bounding box center [267, 337] width 512 height 314
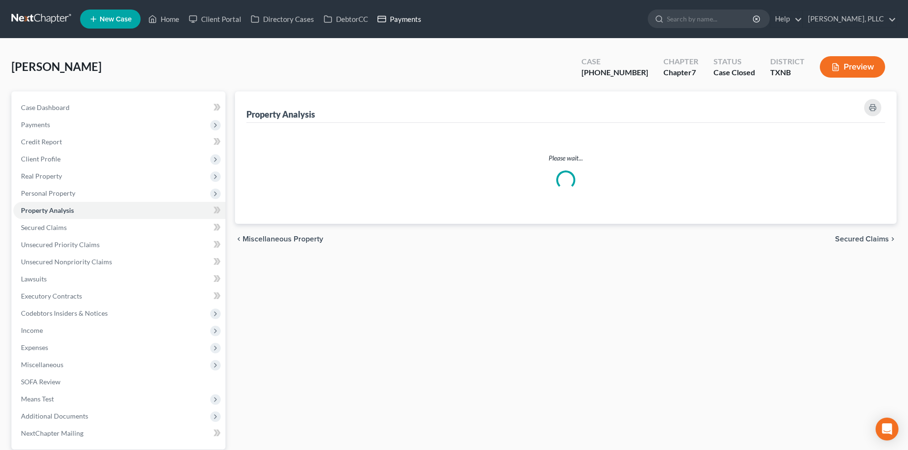
click at [393, 20] on link "Payments" at bounding box center [399, 18] width 53 height 17
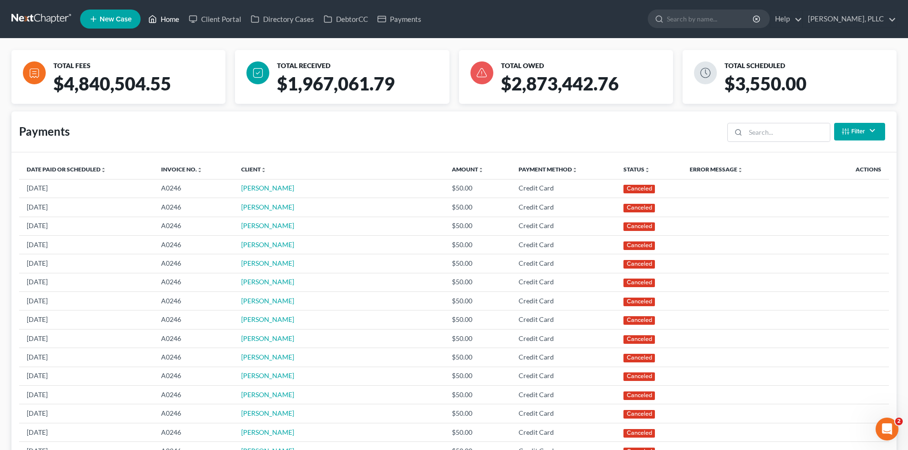
click at [164, 17] on link "Home" at bounding box center [163, 18] width 41 height 17
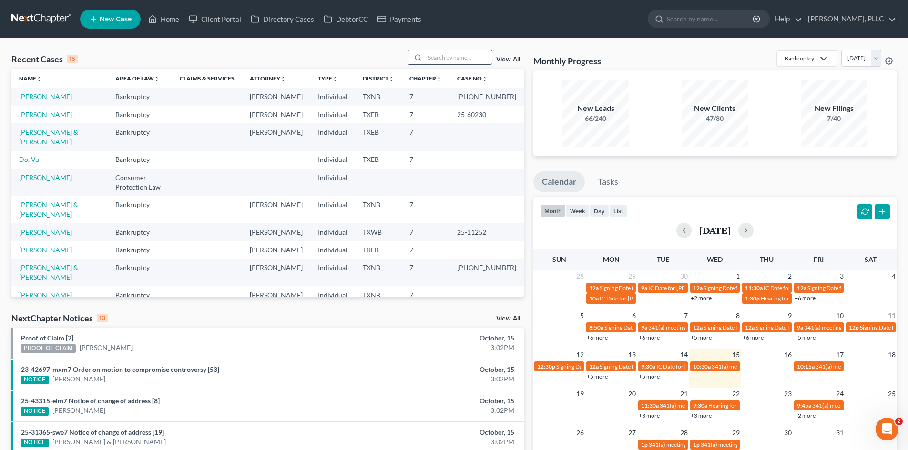
click at [447, 57] on input "search" at bounding box center [458, 58] width 67 height 14
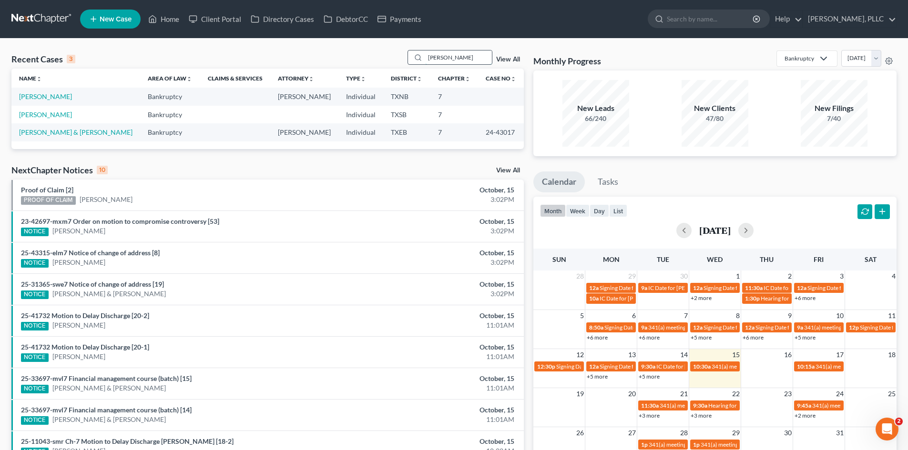
type input "rodriguez"
click at [57, 98] on link "[PERSON_NAME]" at bounding box center [45, 96] width 53 height 8
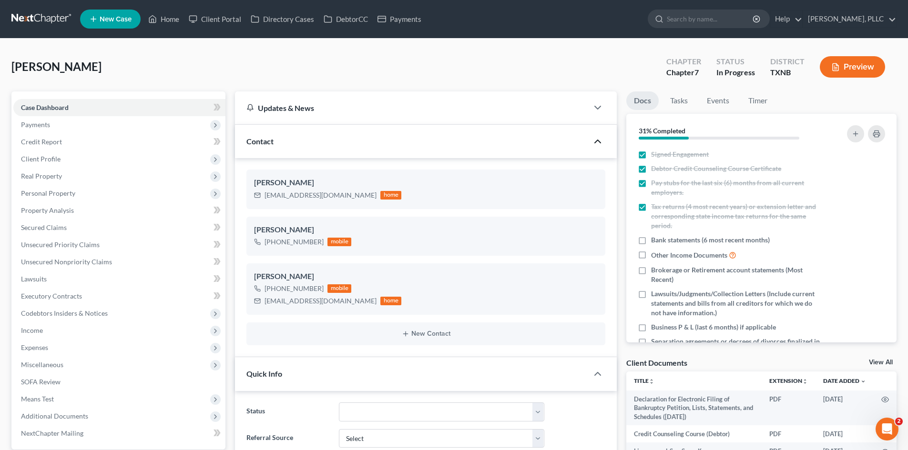
click at [595, 141] on icon "button" at bounding box center [597, 141] width 11 height 11
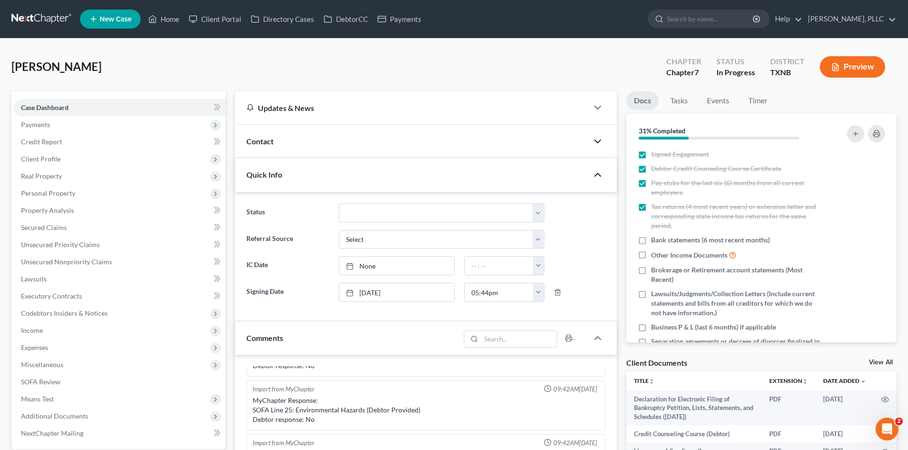
click at [599, 177] on icon "button" at bounding box center [597, 174] width 11 height 11
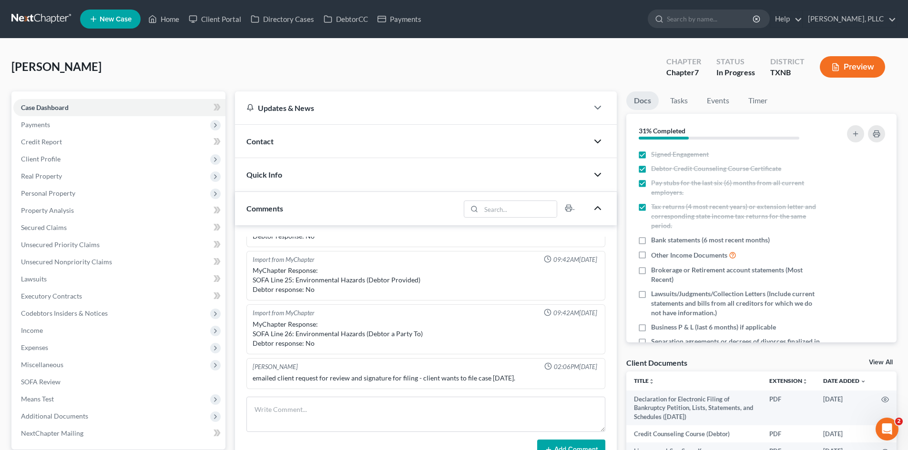
click at [595, 208] on icon "button" at bounding box center [597, 208] width 11 height 11
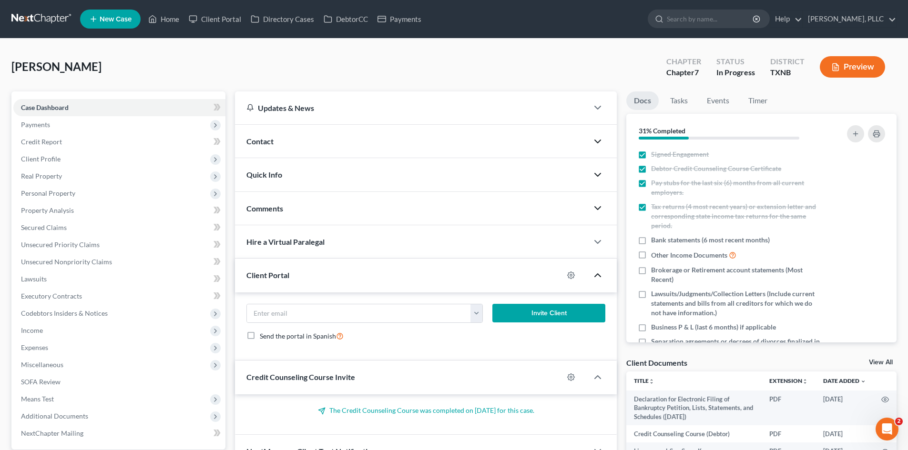
click at [601, 275] on icon "button" at bounding box center [597, 275] width 11 height 11
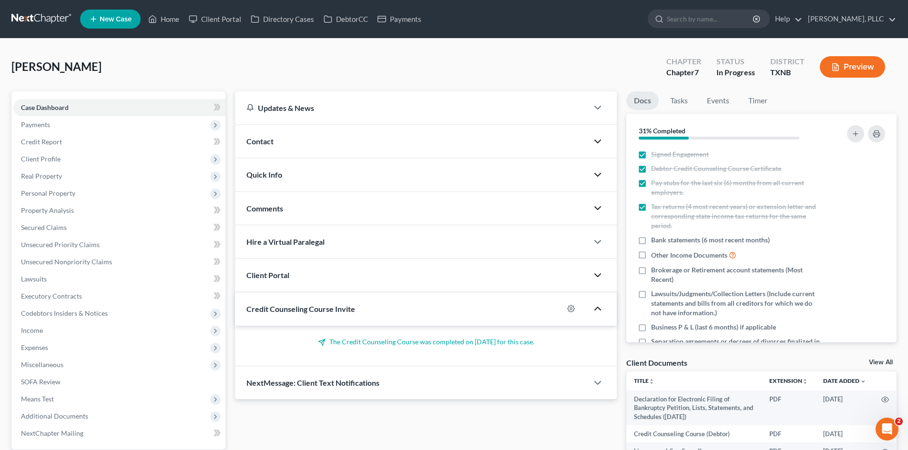
click at [599, 311] on icon "button" at bounding box center [597, 308] width 11 height 11
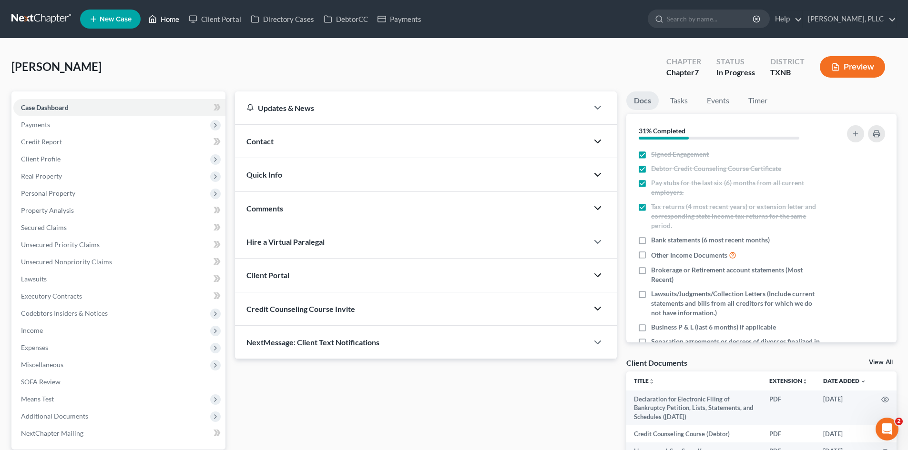
click at [177, 16] on link "Home" at bounding box center [163, 18] width 41 height 17
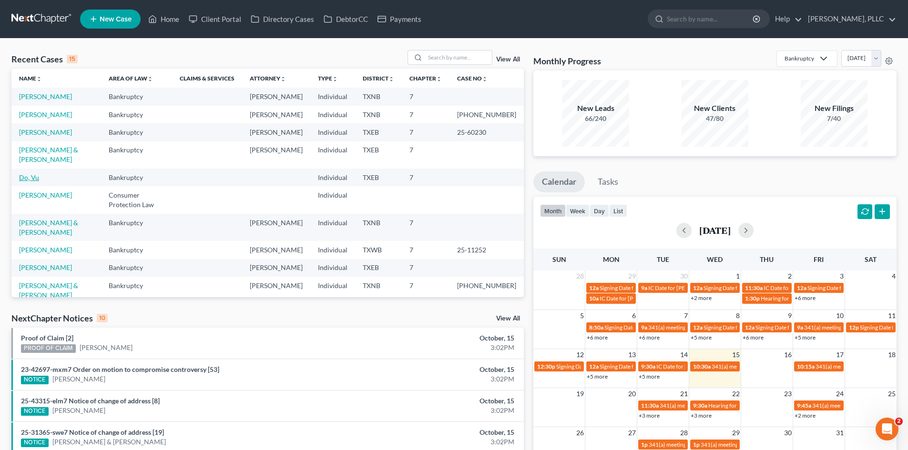
click at [29, 173] on link "Do, Vu" at bounding box center [29, 177] width 20 height 8
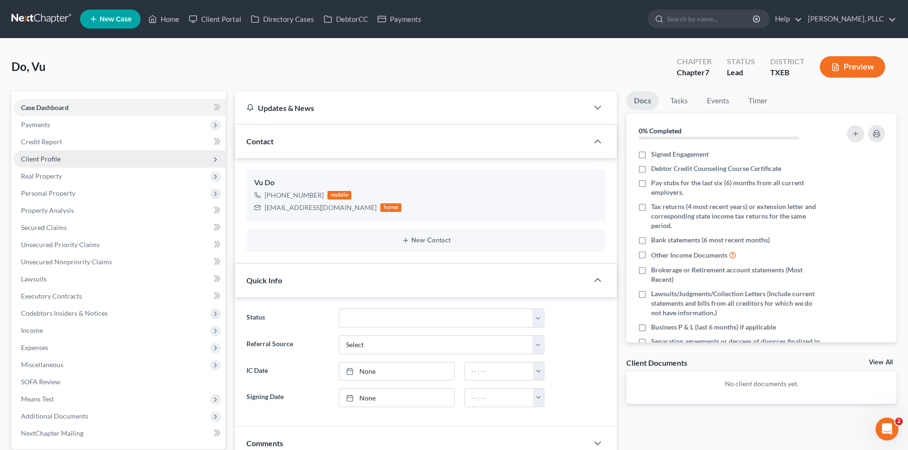
click at [71, 157] on span "Client Profile" at bounding box center [119, 159] width 212 height 17
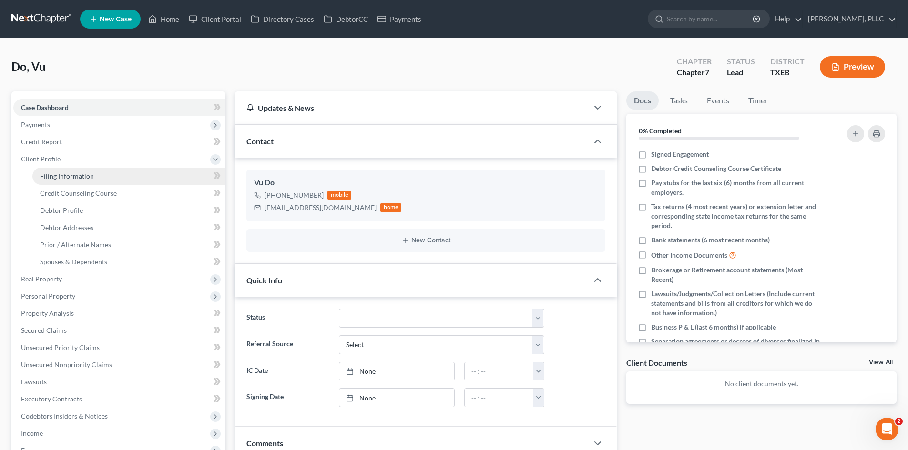
click at [82, 169] on link "Filing Information" at bounding box center [128, 176] width 193 height 17
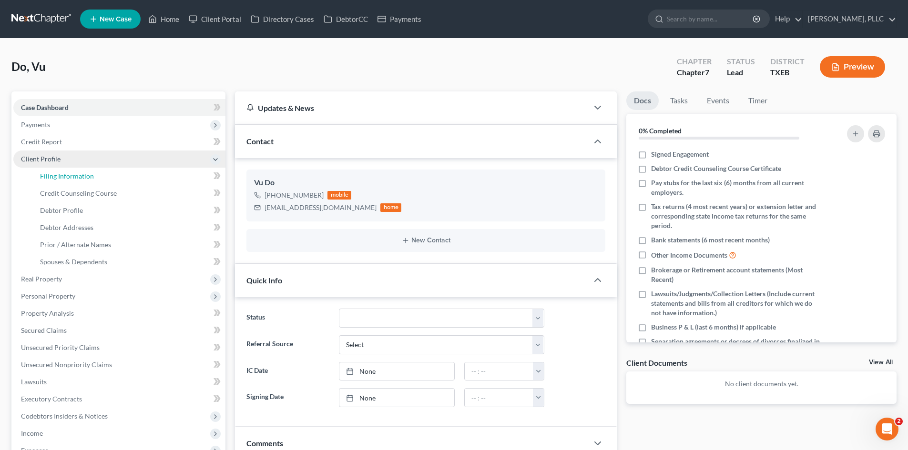
select select "1"
select select "0"
select select "45"
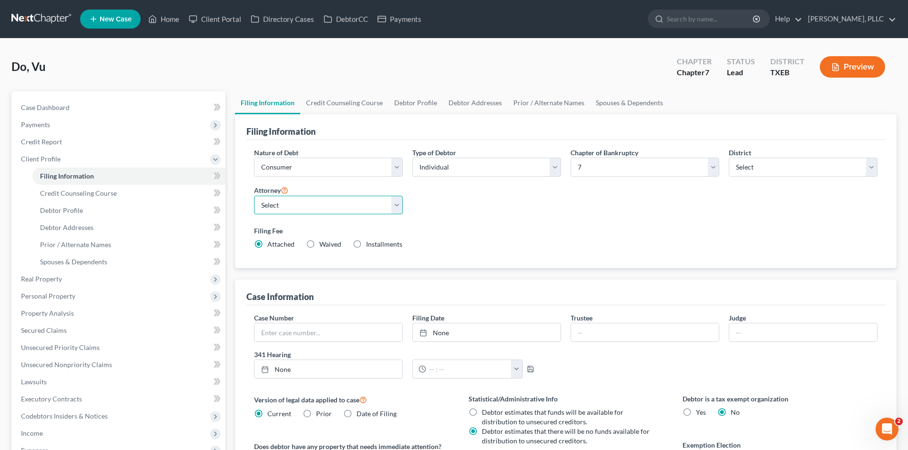
click at [361, 205] on select "Select Guy Holman - TXEB Guy Holman - TXNB Guy Holman - TXSB Guy Holman - TXWB …" at bounding box center [328, 205] width 149 height 19
select select "0"
click at [254, 196] on select "Select Guy Holman - TXEB Guy Holman - TXNB Guy Holman - TXSB Guy Holman - TXWB …" at bounding box center [328, 205] width 149 height 19
click at [229, 67] on div "Do, Vu Upgraded Chapter Chapter 7 Status Lead District TXEB Preview" at bounding box center [453, 70] width 885 height 41
click at [175, 18] on link "Home" at bounding box center [163, 18] width 41 height 17
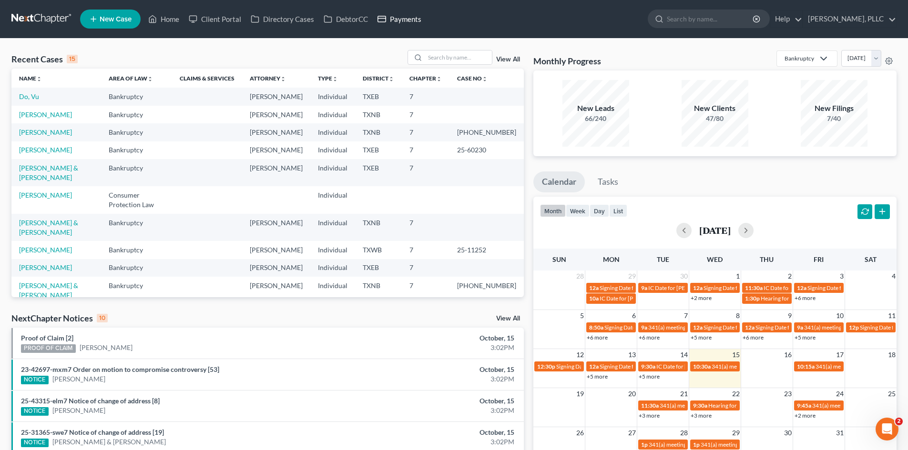
click at [398, 15] on link "Payments" at bounding box center [399, 18] width 53 height 17
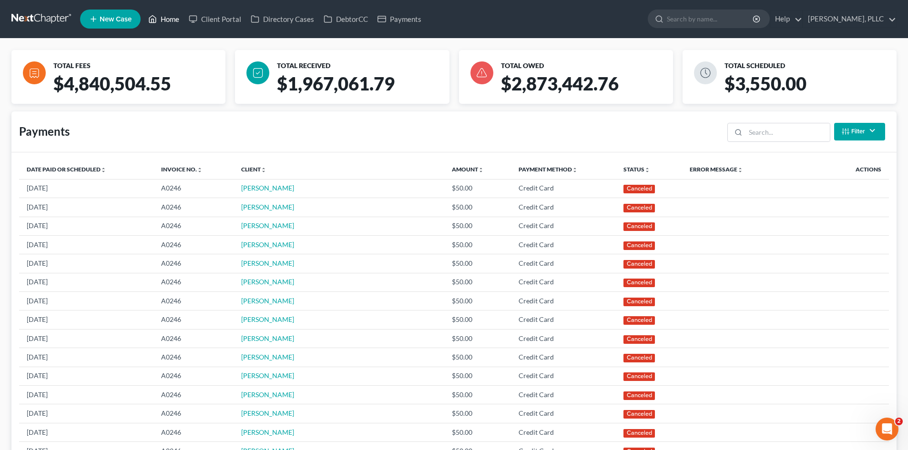
click at [160, 18] on link "Home" at bounding box center [163, 18] width 41 height 17
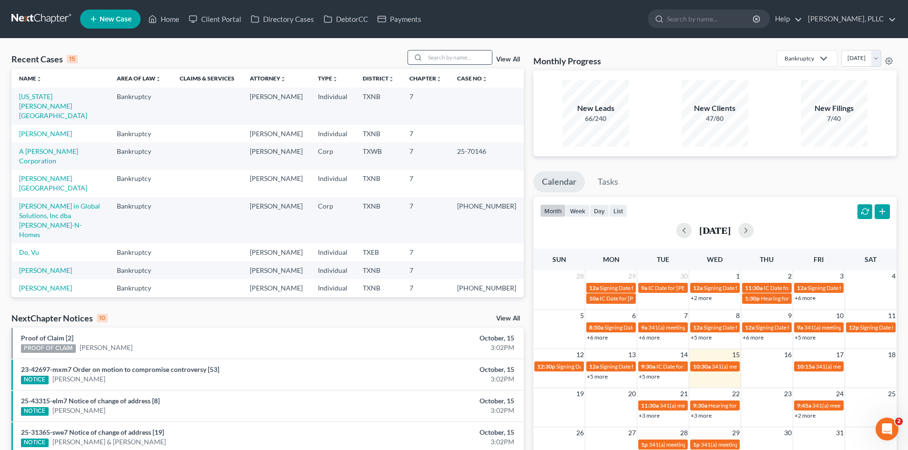
click at [439, 53] on input "search" at bounding box center [458, 58] width 67 height 14
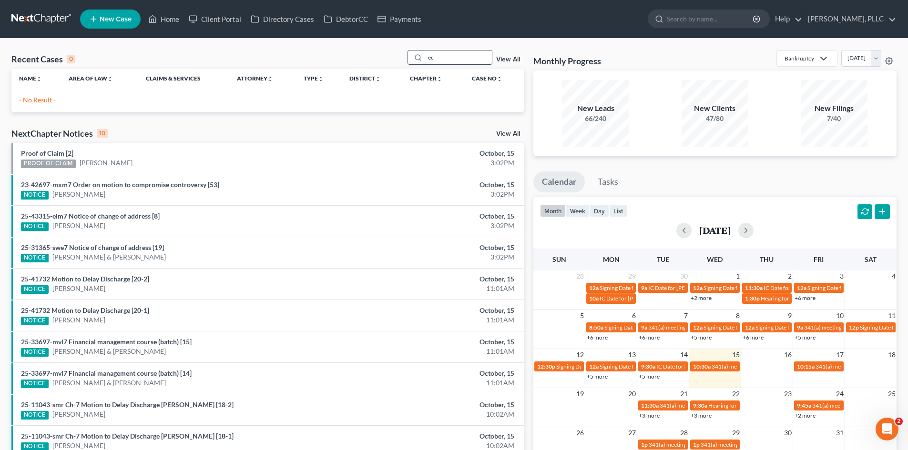
type input "e"
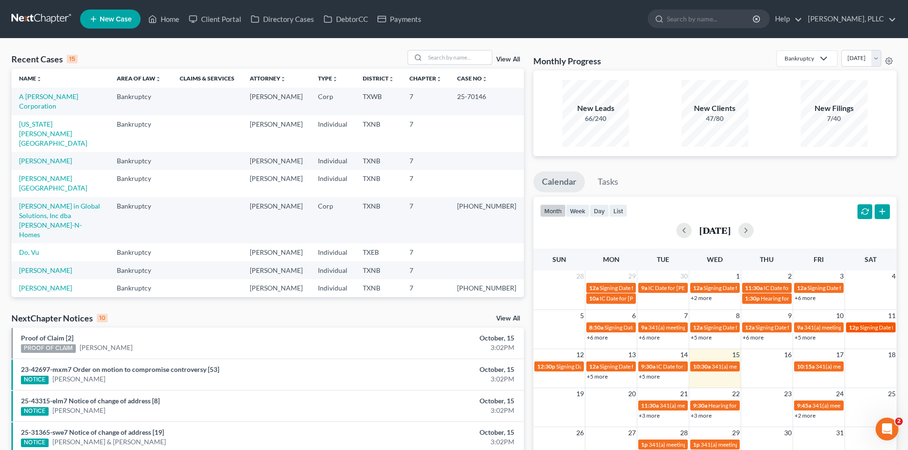
click at [687, 288] on table "28 29 30 1 2 3 4 12a Signing Date for Robinson, Tobias 9a IC Date for Tottress,…" at bounding box center [714, 287] width 363 height 33
drag, startPoint x: 0, startPoint y: 152, endPoint x: 665, endPoint y: 369, distance: 699.5
click at [12, 152] on div "Recent Cases 15 View All Name unfold_more expand_more expand_less Area of Law u…" at bounding box center [454, 354] width 908 height 630
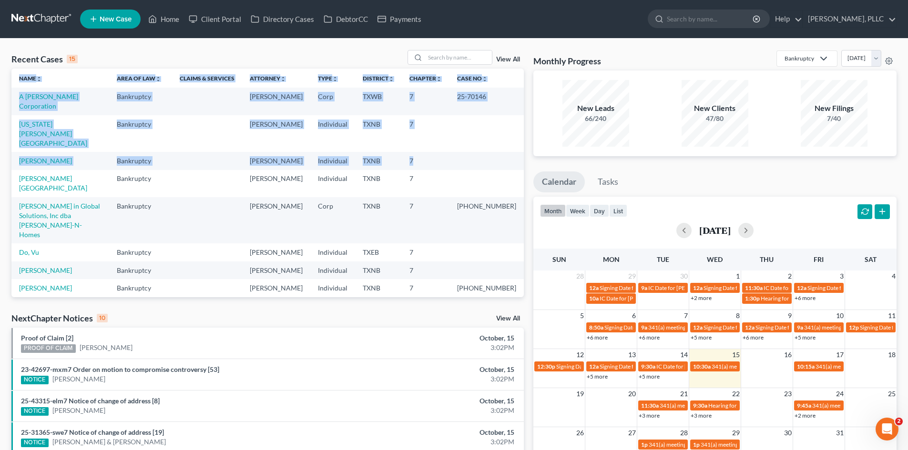
click at [0, 261] on div "Recent Cases 15 View All Name unfold_more expand_more expand_less Area of Law u…" at bounding box center [454, 354] width 908 height 630
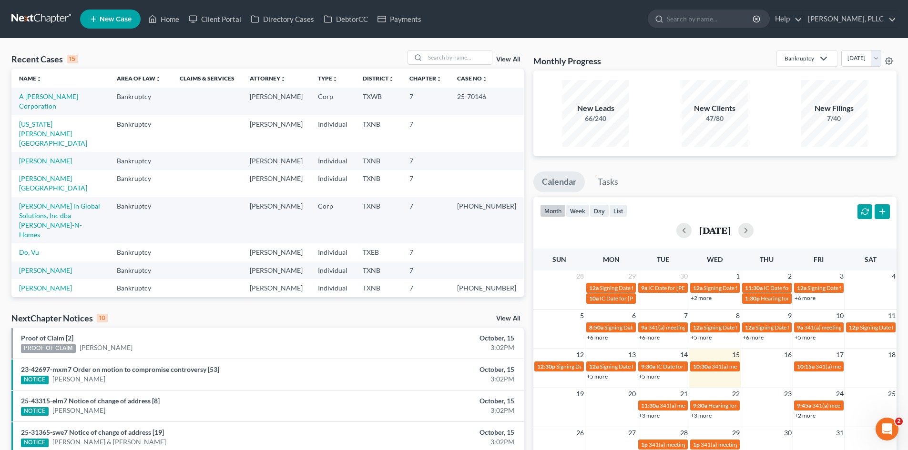
click at [0, 182] on div "Recent Cases 15 View All Name unfold_more expand_more expand_less Area of Law u…" at bounding box center [454, 354] width 908 height 630
click at [109, 279] on td "Martin, Bobby" at bounding box center [60, 288] width 98 height 18
click at [0, 165] on div "Recent Cases 15 View All Name unfold_more expand_more expand_less Area of Law u…" at bounding box center [454, 354] width 908 height 630
click at [0, 43] on div "Recent Cases 15 View All Name unfold_more expand_more expand_less Area of Law u…" at bounding box center [454, 354] width 908 height 630
click at [163, 24] on link "Home" at bounding box center [163, 18] width 41 height 17
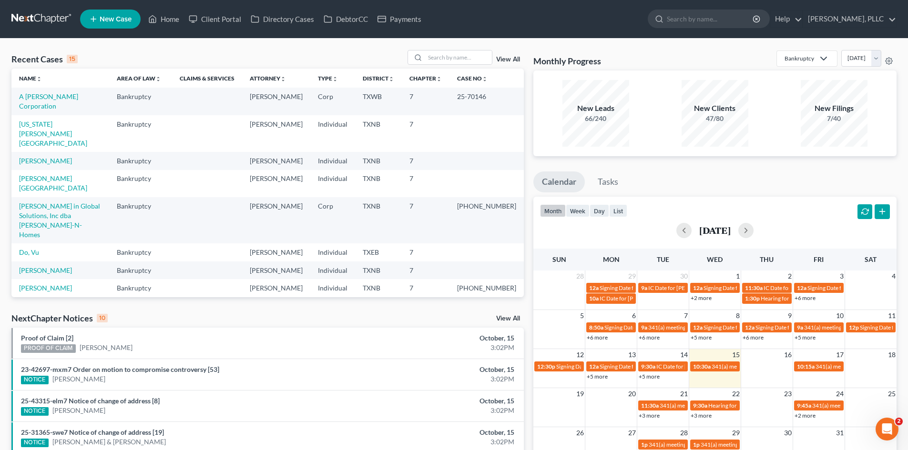
drag, startPoint x: 691, startPoint y: 198, endPoint x: 26, endPoint y: 2, distance: 693.6
click at [687, 197] on div "month week day list October 2025" at bounding box center [715, 220] width 373 height 46
drag, startPoint x: 806, startPoint y: 241, endPoint x: 70, endPoint y: 16, distance: 769.4
click at [799, 241] on div "[DATE]" at bounding box center [715, 230] width 350 height 23
click at [402, 87] on th "District unfold_more expand_more expand_less" at bounding box center [378, 78] width 47 height 19
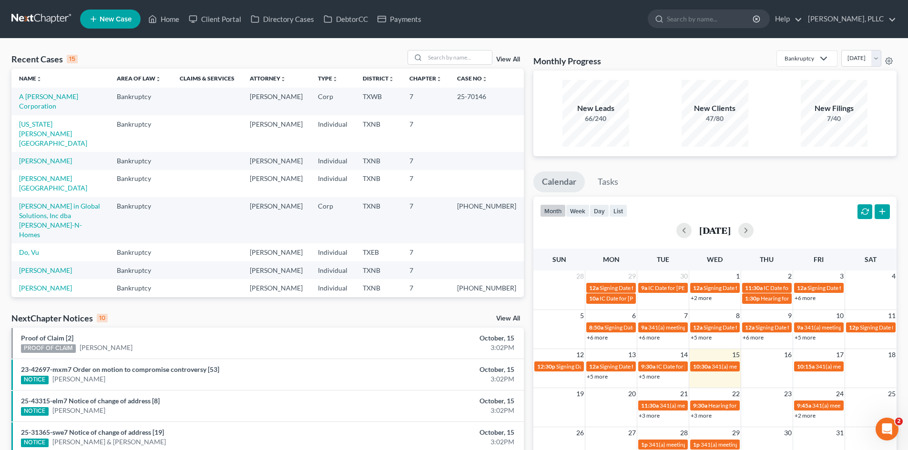
click at [116, 384] on div "NOTICE Taliah Mims" at bounding box center [184, 380] width 326 height 10
click at [406, 10] on link "Payments" at bounding box center [399, 18] width 53 height 17
click at [405, 22] on link "Payments" at bounding box center [399, 18] width 53 height 17
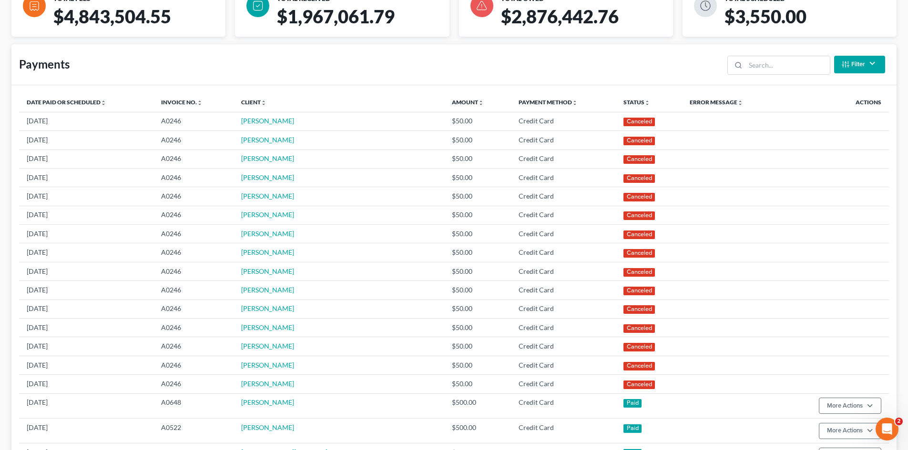
scroll to position [95, 0]
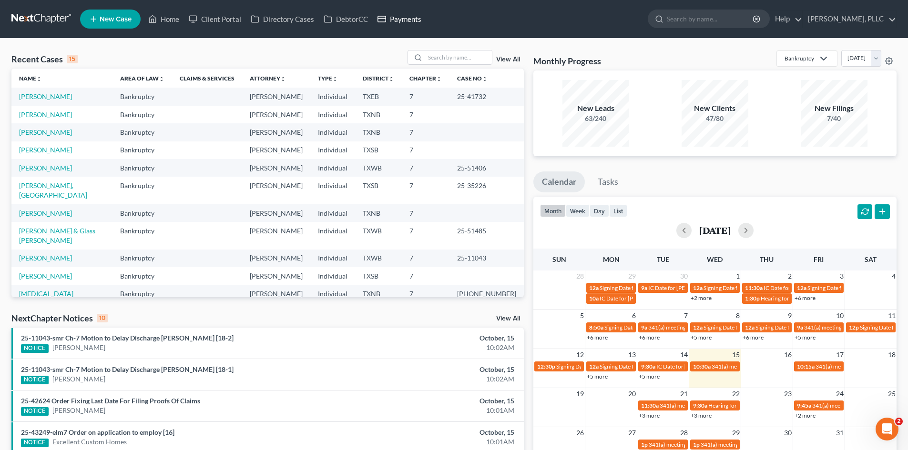
click at [401, 20] on link "Payments" at bounding box center [399, 18] width 53 height 17
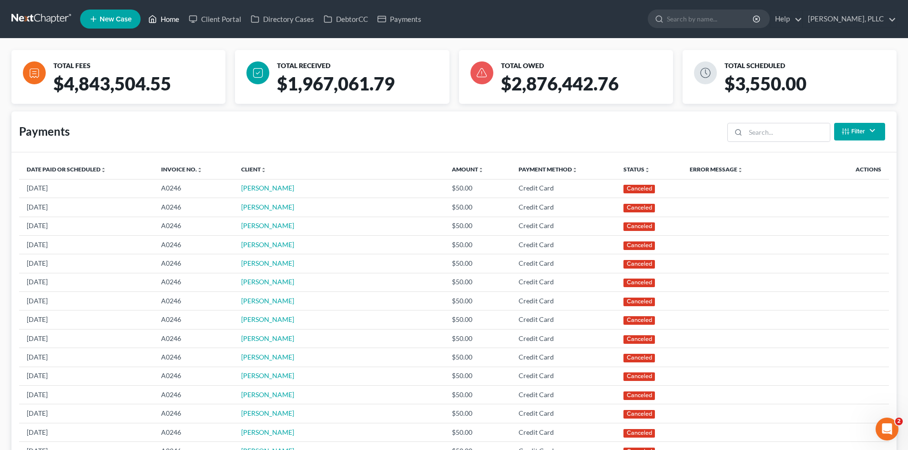
click at [170, 20] on link "Home" at bounding box center [163, 18] width 41 height 17
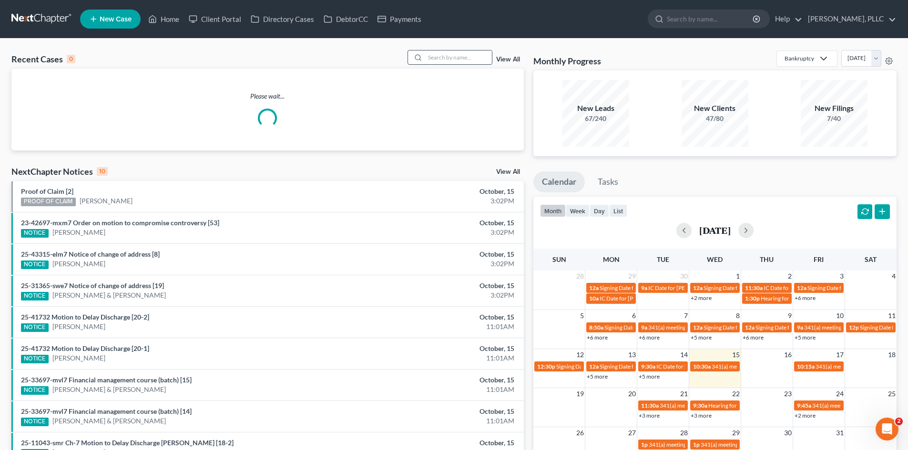
click at [436, 60] on input "search" at bounding box center [458, 58] width 67 height 14
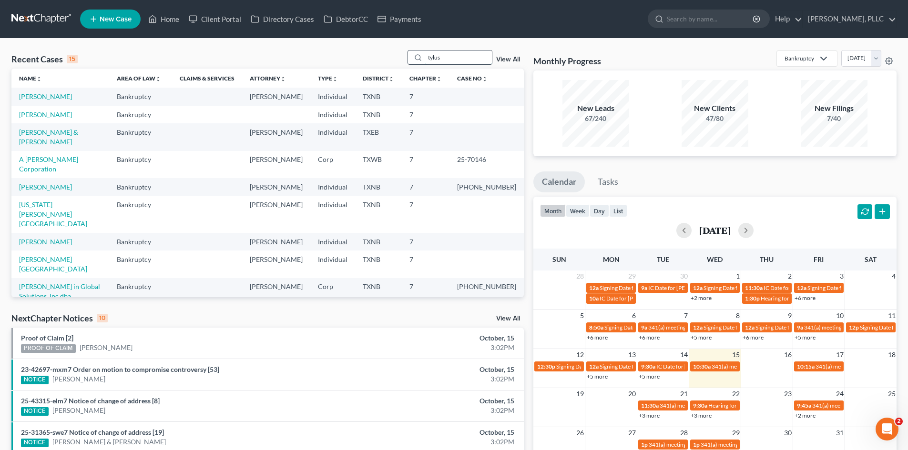
type input "tylus"
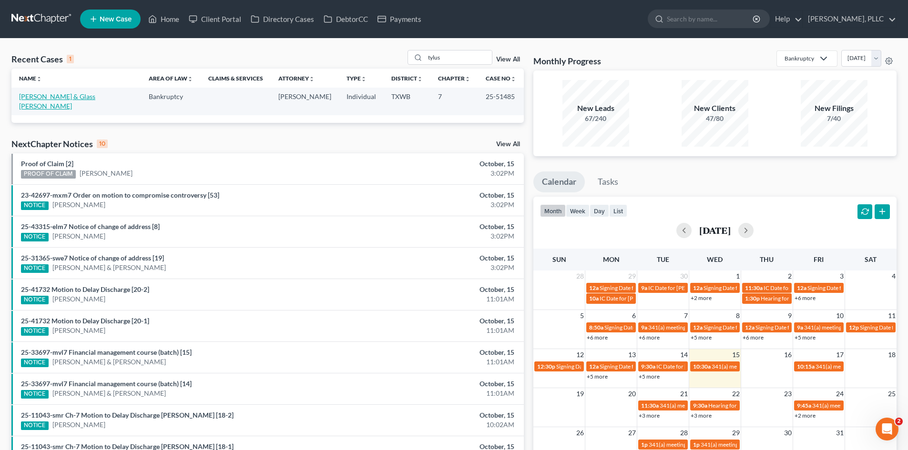
click at [63, 96] on link "Currie, Tylus & Glass Currie, Chelsea" at bounding box center [57, 101] width 76 height 18
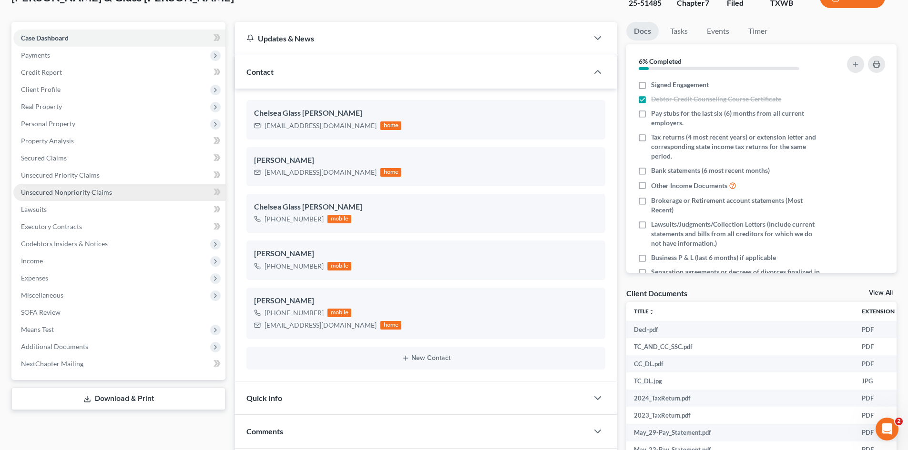
scroll to position [238, 0]
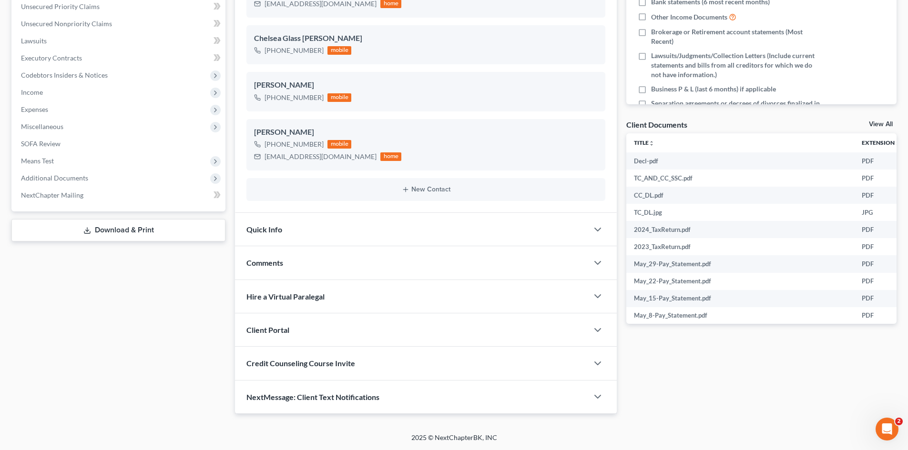
click at [39, 180] on span "Additional Documents" at bounding box center [54, 178] width 67 height 8
click at [86, 224] on link "PACER Notices" at bounding box center [128, 229] width 193 height 17
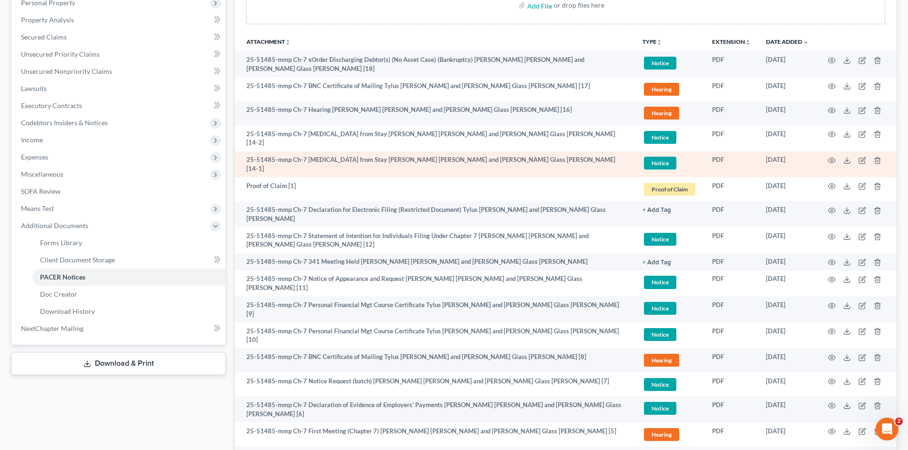
scroll to position [238, 0]
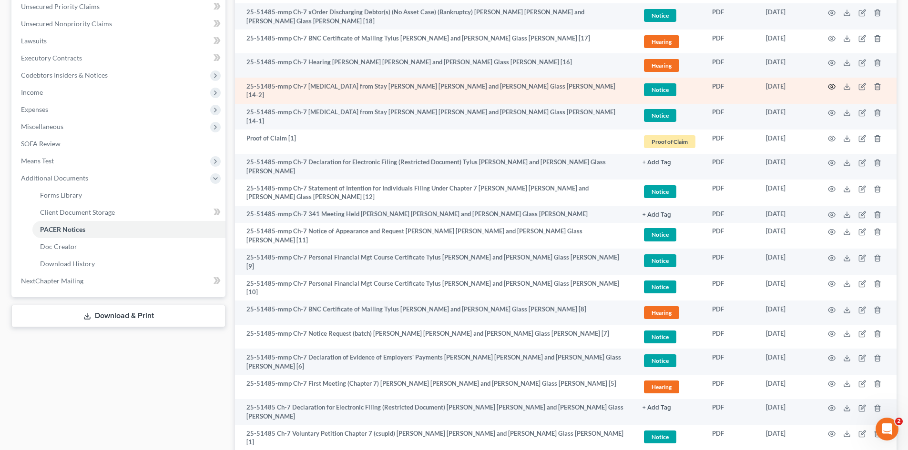
click at [833, 86] on icon "button" at bounding box center [832, 87] width 8 height 8
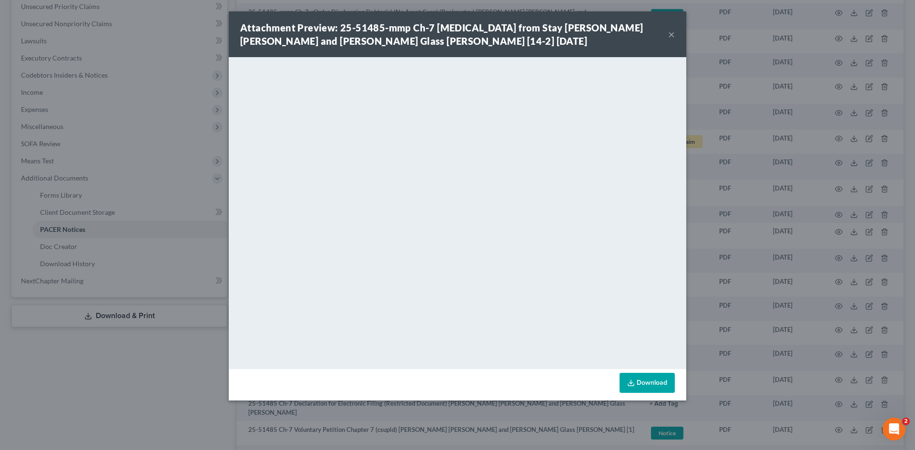
click at [670, 35] on button "×" at bounding box center [671, 34] width 7 height 11
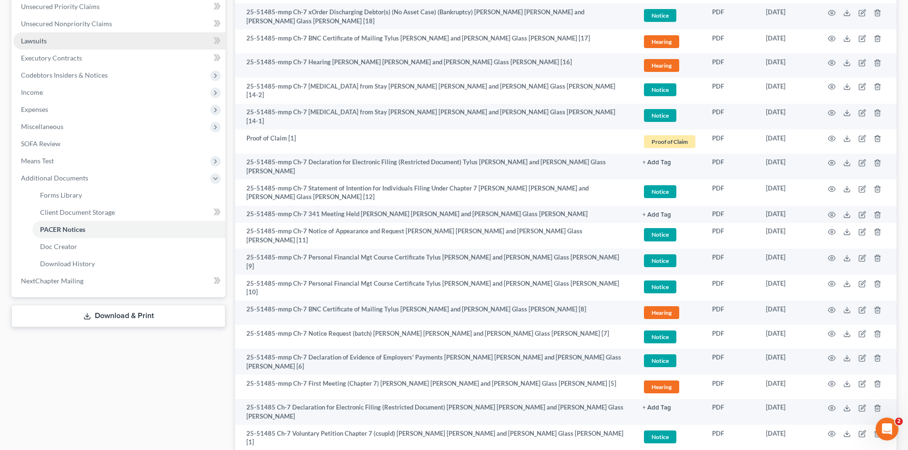
click at [55, 34] on link "Lawsuits" at bounding box center [119, 40] width 212 height 17
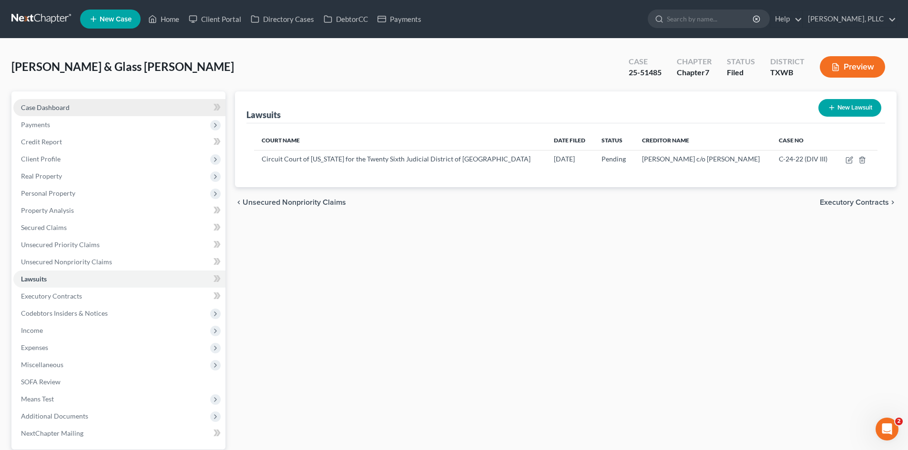
drag, startPoint x: 80, startPoint y: 112, endPoint x: 119, endPoint y: 110, distance: 38.7
click at [80, 112] on link "Case Dashboard" at bounding box center [119, 107] width 212 height 17
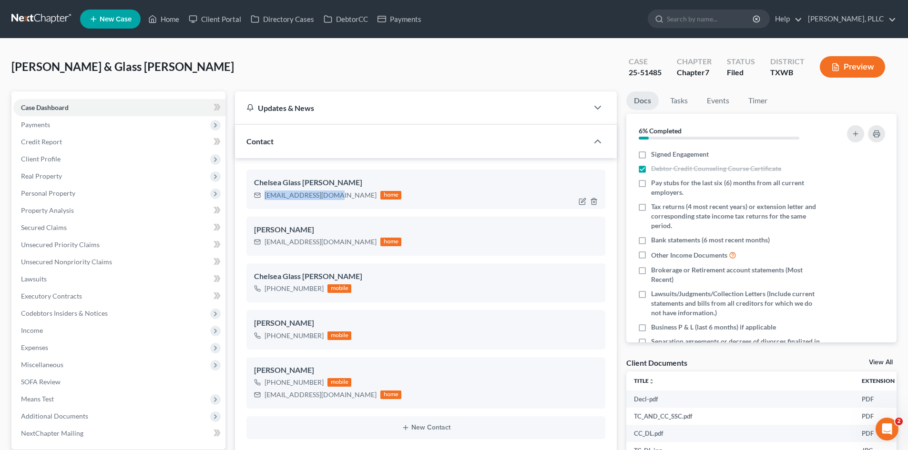
drag, startPoint x: 332, startPoint y: 197, endPoint x: 257, endPoint y: 199, distance: 75.3
click at [257, 199] on div "cwcurrie05@gmail.com home" at bounding box center [327, 195] width 147 height 12
click at [89, 130] on span "Payments" at bounding box center [119, 124] width 212 height 17
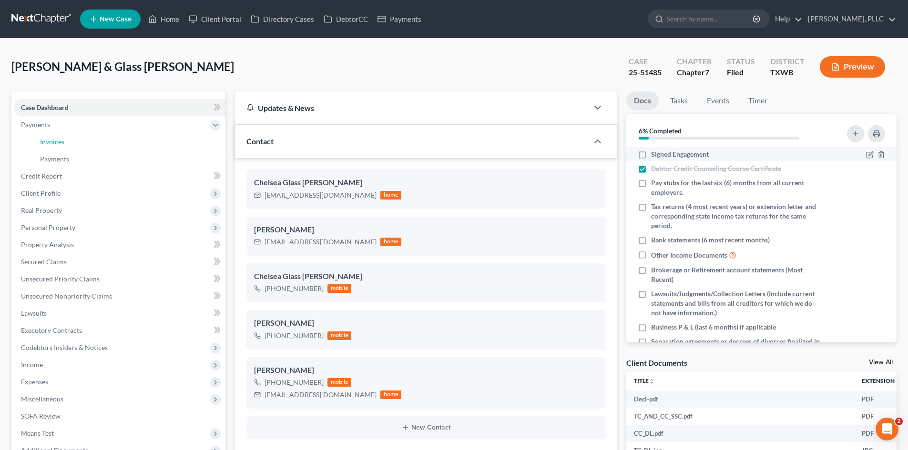
drag, startPoint x: 56, startPoint y: 140, endPoint x: 702, endPoint y: 152, distance: 645.5
click at [57, 140] on span "Invoices" at bounding box center [52, 142] width 24 height 8
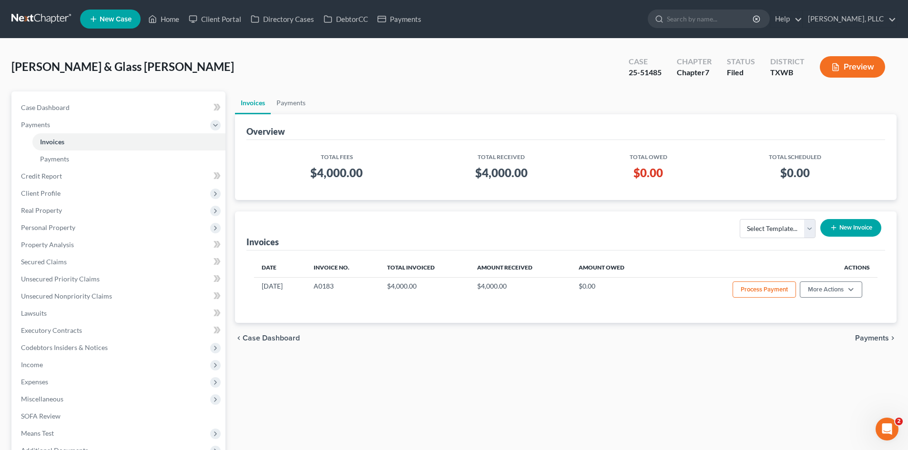
click at [842, 227] on button "New Invoice" at bounding box center [850, 228] width 61 height 18
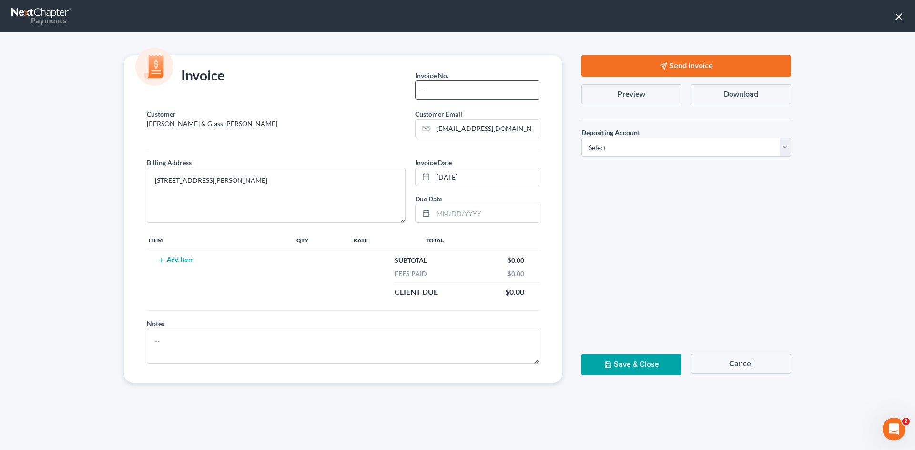
click at [460, 85] on input "text" at bounding box center [477, 90] width 123 height 18
type input "A0675"
click at [306, 348] on textarea at bounding box center [343, 346] width 393 height 35
type textarea "l"
click at [193, 344] on textarea "limited engagment to defend adversary case" at bounding box center [343, 346] width 393 height 35
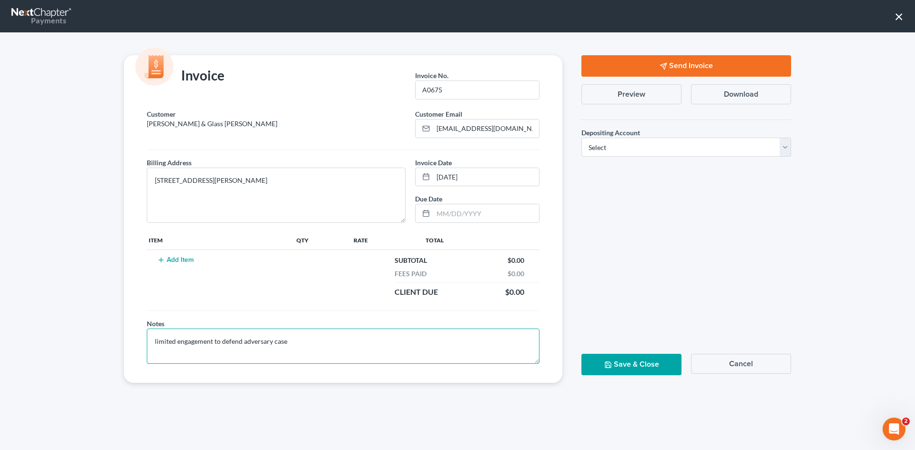
click at [302, 348] on textarea "limited engagement to defend adversary case" at bounding box center [343, 346] width 393 height 35
click at [332, 348] on textarea "limited engagement to defend adversary case" at bounding box center [343, 346] width 393 height 35
type textarea "limited engagement to defend adversary case and motion to lift stay"
click at [648, 146] on select "Select Operation Trust" at bounding box center [687, 147] width 210 height 19
select select "1"
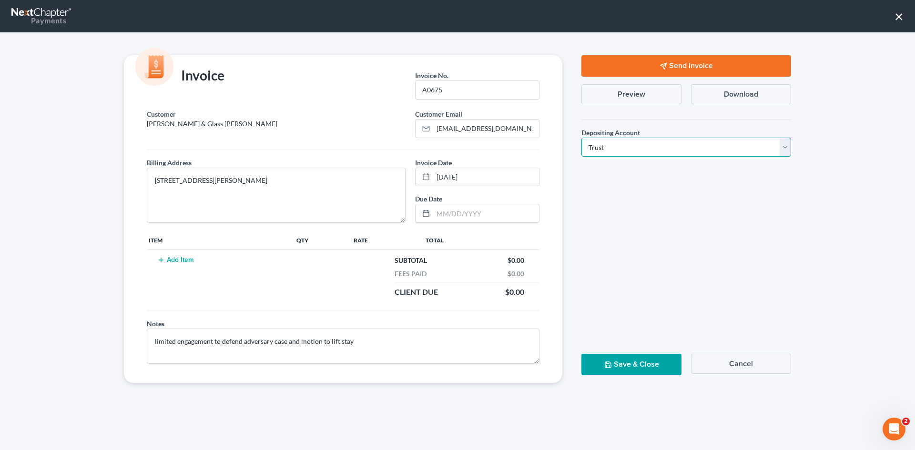
click at [582, 138] on select "Select Operation Trust" at bounding box center [687, 147] width 210 height 19
click at [178, 260] on button "Add Item" at bounding box center [175, 260] width 42 height 8
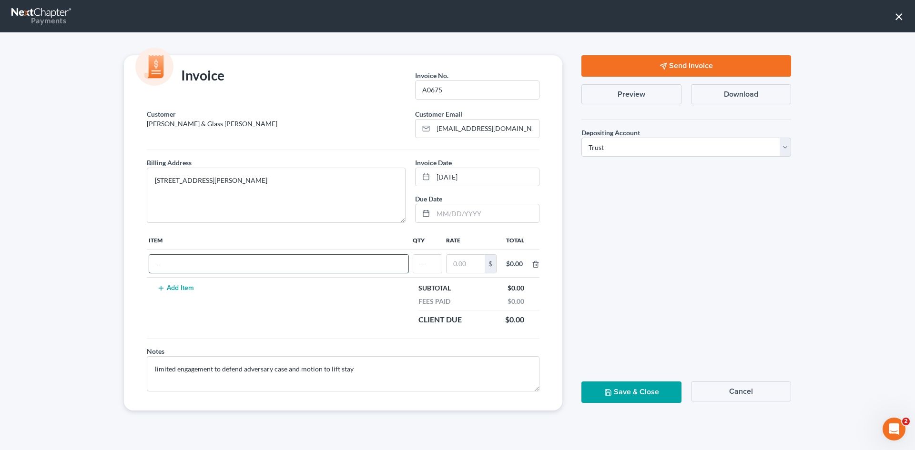
click at [182, 263] on input "text" at bounding box center [278, 264] width 259 height 18
type input "[MEDICAL_DATA] Agreement"
click at [427, 263] on input "text" at bounding box center [427, 264] width 29 height 18
type input "1"
click at [468, 262] on input "text" at bounding box center [466, 264] width 38 height 18
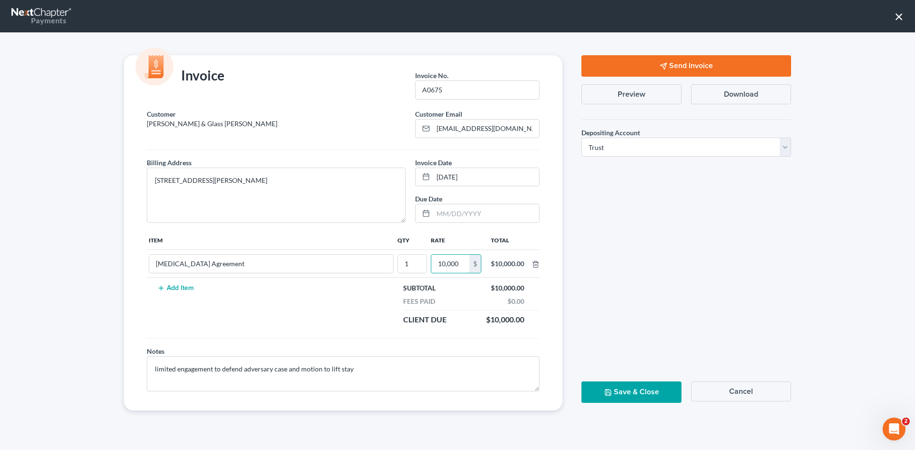
type input "10,000"
click at [672, 61] on button "Send Invoice" at bounding box center [687, 65] width 210 height 21
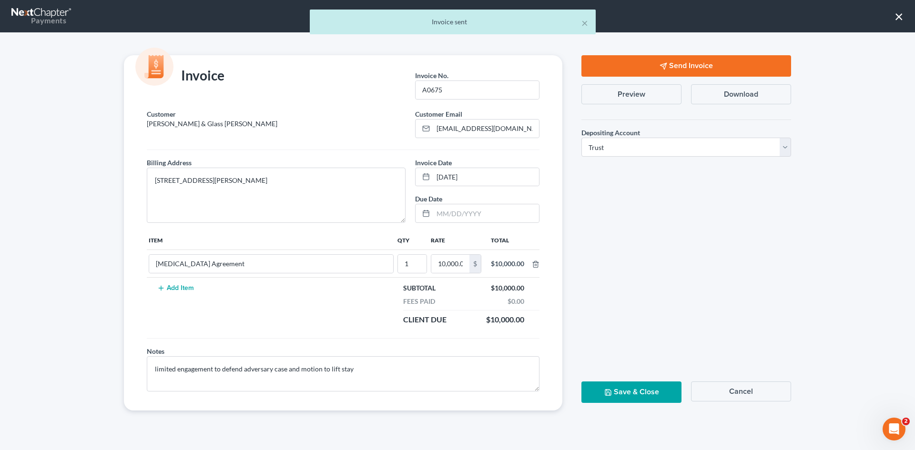
click at [633, 396] on button "Save & Close" at bounding box center [632, 392] width 100 height 21
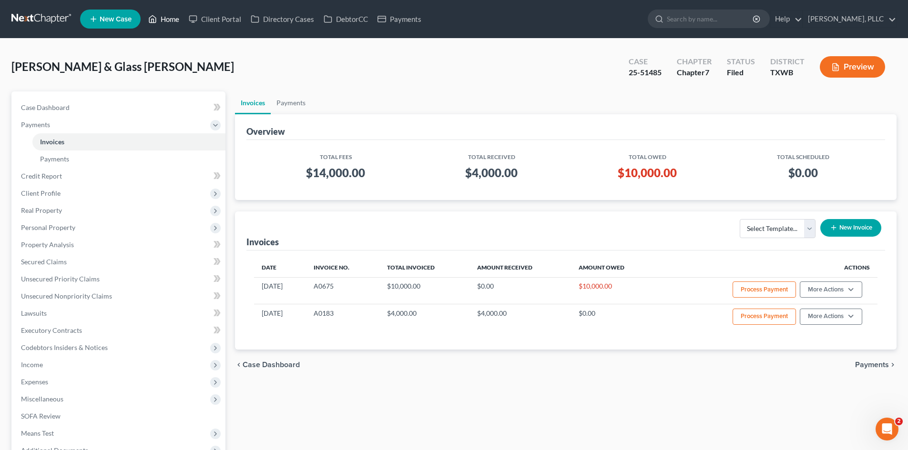
drag, startPoint x: 174, startPoint y: 15, endPoint x: 180, endPoint y: 15, distance: 5.7
click at [174, 15] on link "Home" at bounding box center [163, 18] width 41 height 17
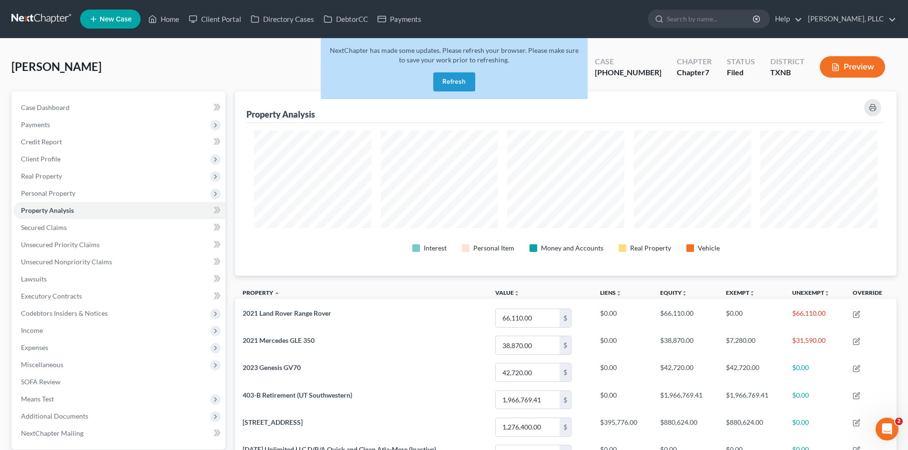
click at [466, 81] on button "Refresh" at bounding box center [454, 81] width 42 height 19
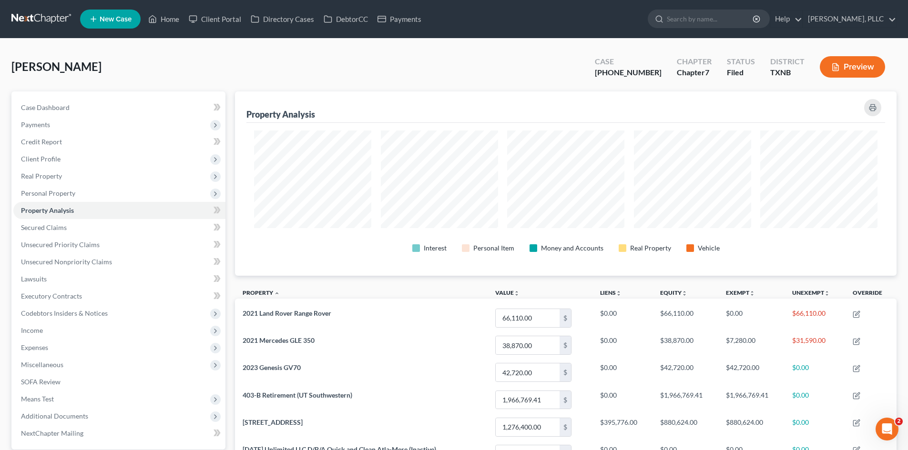
click at [126, 20] on span "New Case" at bounding box center [116, 19] width 32 height 7
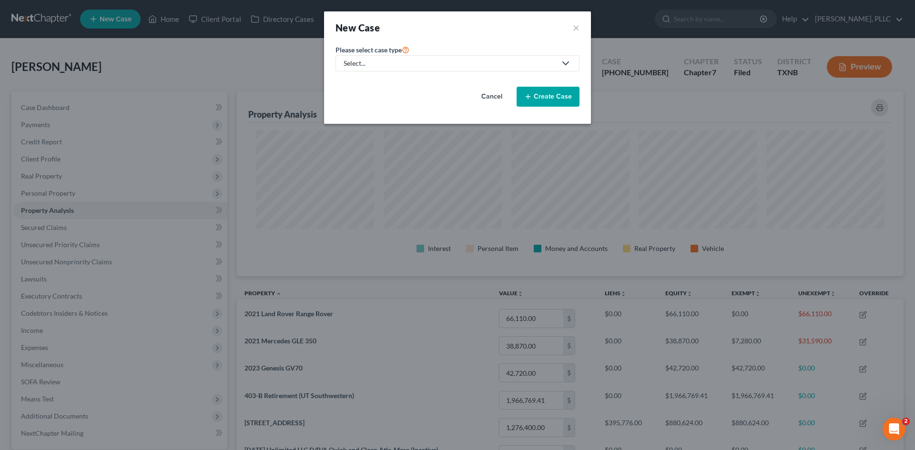
click at [435, 66] on div "Select..." at bounding box center [450, 64] width 213 height 10
click at [393, 85] on div "Bankruptcy" at bounding box center [384, 83] width 78 height 10
select select "78"
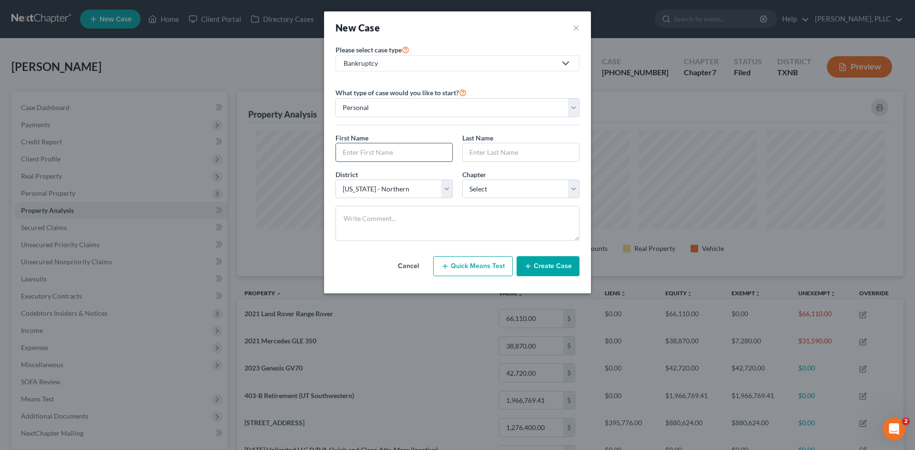
click at [407, 155] on input "text" at bounding box center [394, 152] width 116 height 18
click at [407, 102] on select "Personal Business" at bounding box center [458, 107] width 244 height 19
click at [336, 98] on select "Personal Business" at bounding box center [458, 107] width 244 height 19
click at [393, 65] on div "Bankruptcy" at bounding box center [450, 64] width 213 height 10
click at [378, 98] on div "Consumer Protection Law" at bounding box center [384, 97] width 78 height 10
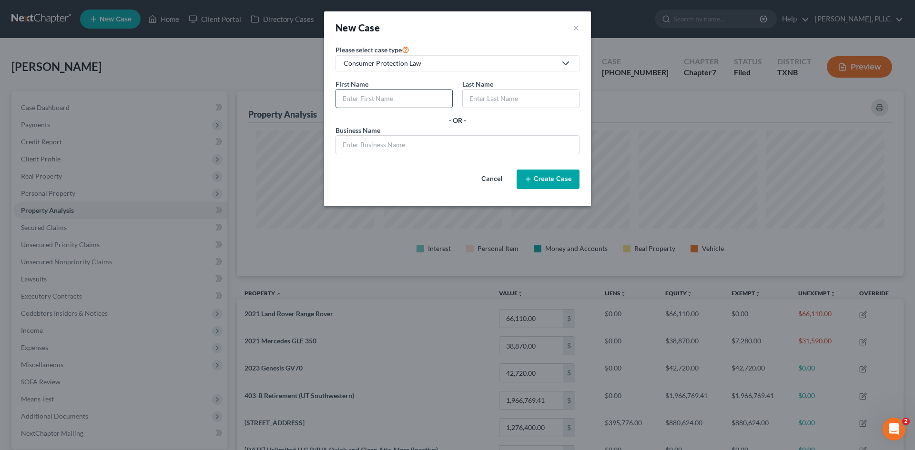
click at [388, 99] on input "text" at bounding box center [394, 99] width 116 height 18
type input "[PERSON_NAME]"
click at [484, 93] on input "text" at bounding box center [521, 99] width 116 height 18
type input "[PERSON_NAME] [PERSON_NAME]"
click at [554, 180] on button "Create Case" at bounding box center [548, 180] width 63 height 20
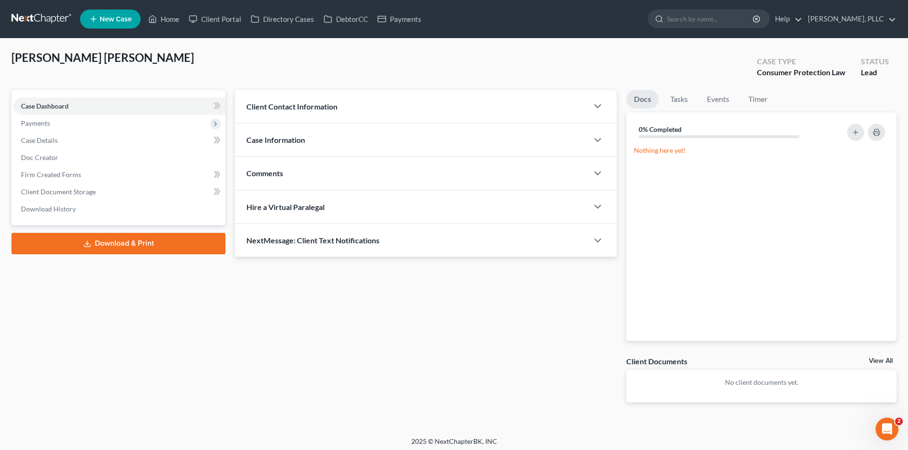
click at [290, 140] on span "Case Information" at bounding box center [275, 139] width 59 height 9
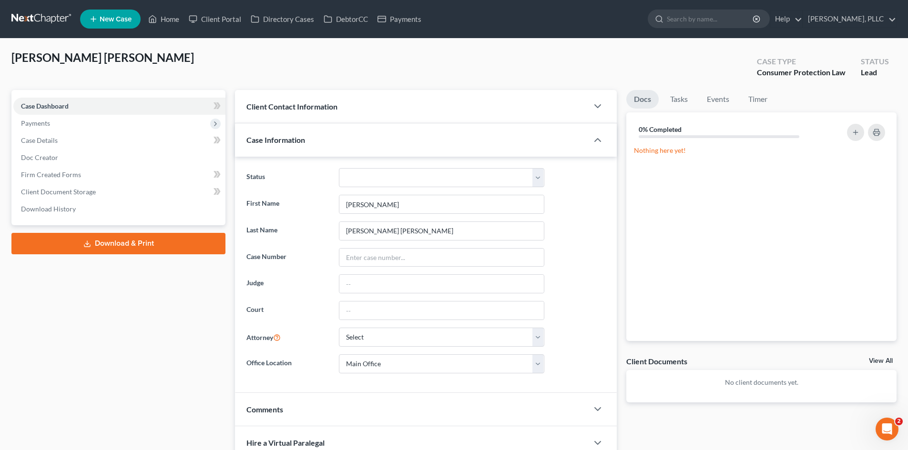
click at [340, 120] on div "Client Contact Information" at bounding box center [411, 106] width 353 height 33
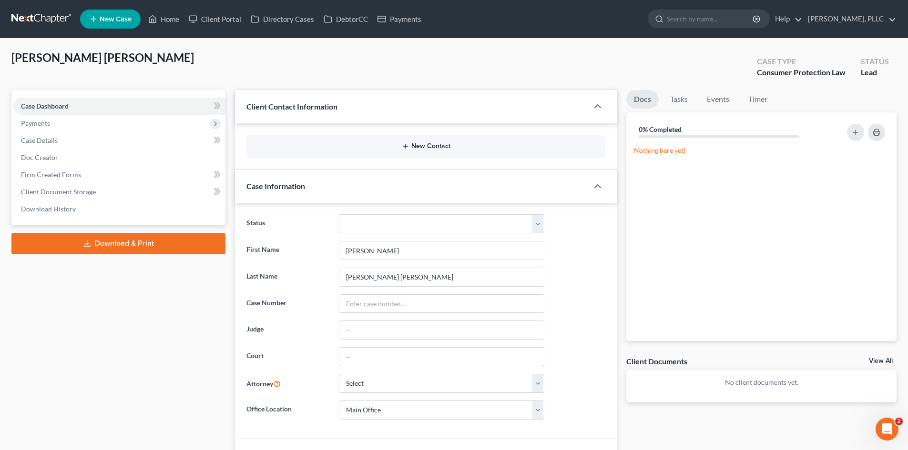
click at [422, 144] on button "New Contact" at bounding box center [426, 147] width 344 height 8
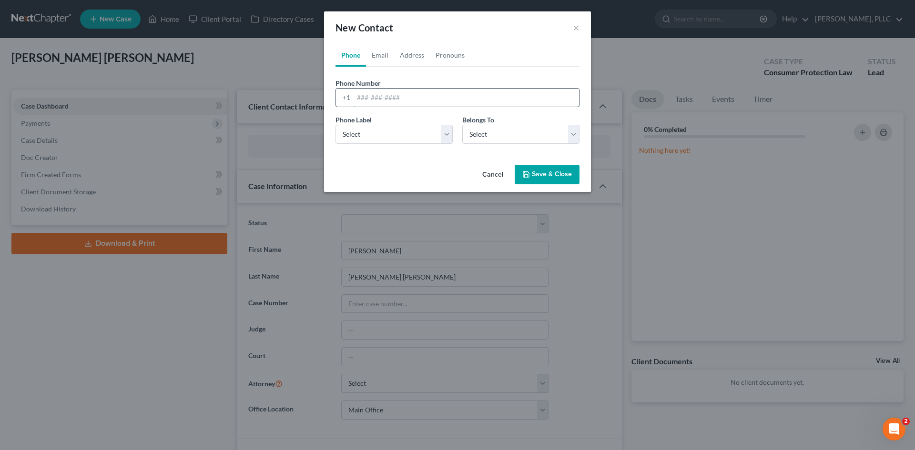
click at [360, 101] on input "tel" at bounding box center [466, 98] width 225 height 18
type input "[PHONE_NUMBER]"
drag, startPoint x: 390, startPoint y: 146, endPoint x: 389, endPoint y: 141, distance: 5.3
click at [390, 146] on div "Phone Label * Select Mobile Home Work Other Belongs To * Select Client Other" at bounding box center [458, 133] width 254 height 37
click at [388, 137] on select "Select Mobile Home Work Other" at bounding box center [394, 134] width 117 height 19
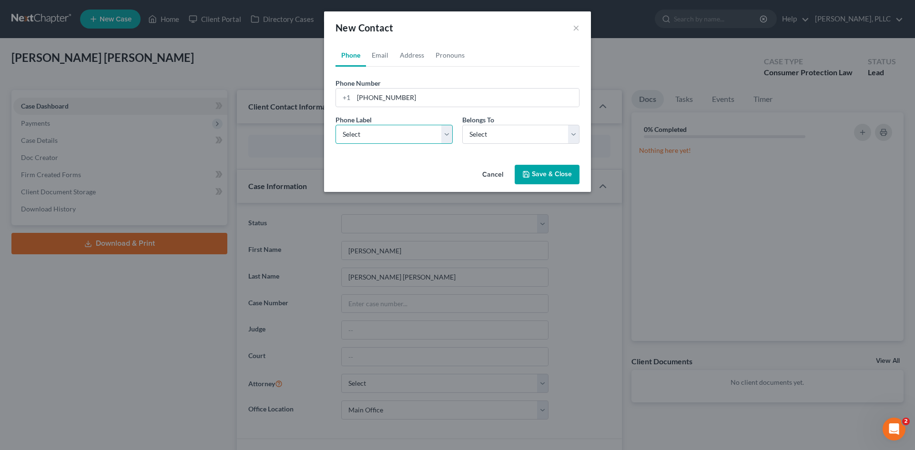
select select "0"
click at [336, 125] on select "Select Mobile Home Work Other" at bounding box center [394, 134] width 117 height 19
drag, startPoint x: 529, startPoint y: 139, endPoint x: 511, endPoint y: 143, distance: 18.0
click at [529, 139] on select "Select Client Other" at bounding box center [520, 134] width 117 height 19
select select "0"
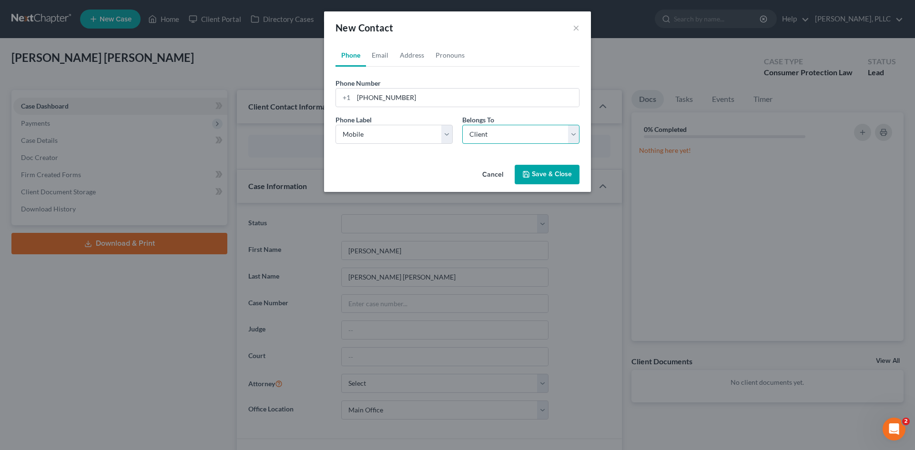
click at [462, 125] on select "Select Client Other" at bounding box center [520, 134] width 117 height 19
select select "0"
click at [384, 59] on link "Email" at bounding box center [380, 55] width 28 height 23
click at [389, 106] on input "email" at bounding box center [466, 98] width 225 height 18
paste input "[EMAIL_ADDRESS][DOMAIN_NAME]"
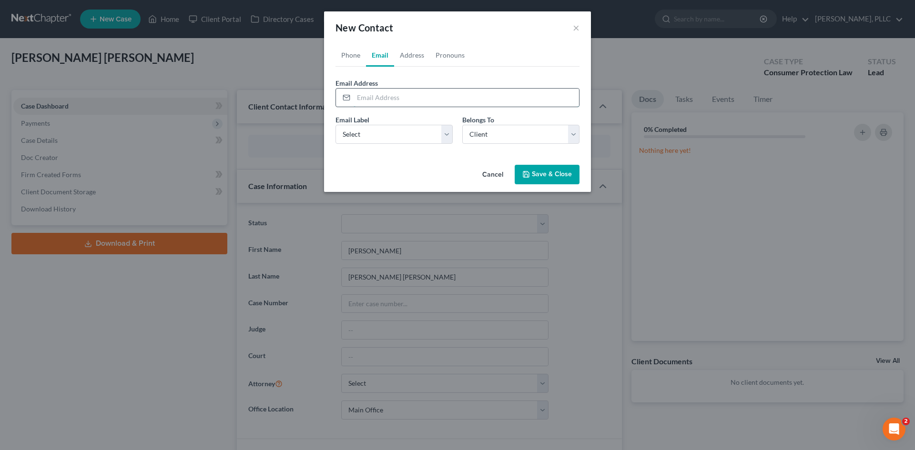
type input "[EMAIL_ADDRESS][DOMAIN_NAME]"
drag, startPoint x: 432, startPoint y: 100, endPoint x: 343, endPoint y: 98, distance: 89.6
click at [343, 98] on div "[EMAIL_ADDRESS][DOMAIN_NAME]" at bounding box center [458, 97] width 244 height 19
type input "[EMAIL_ADDRESS][DOMAIN_NAME]"
click at [409, 137] on select "Select Home Work Other" at bounding box center [394, 134] width 117 height 19
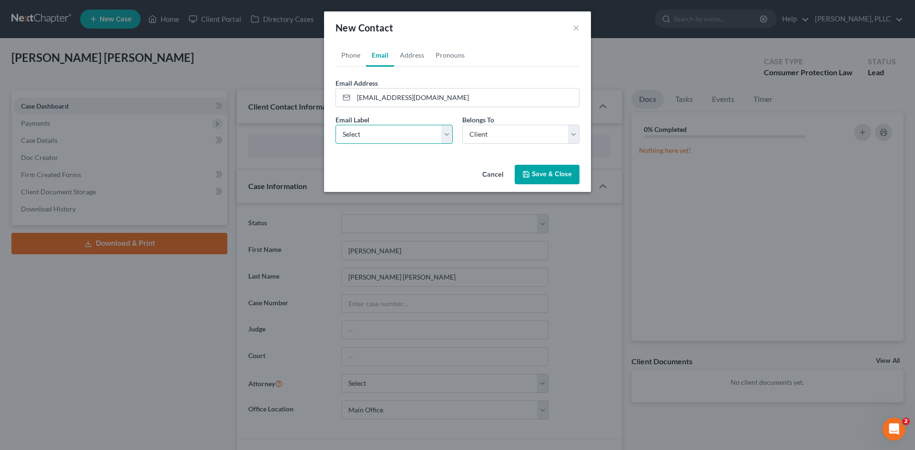
select select "0"
click at [336, 125] on select "Select Home Work Other" at bounding box center [394, 134] width 117 height 19
click at [407, 49] on link "Address" at bounding box center [412, 55] width 36 height 23
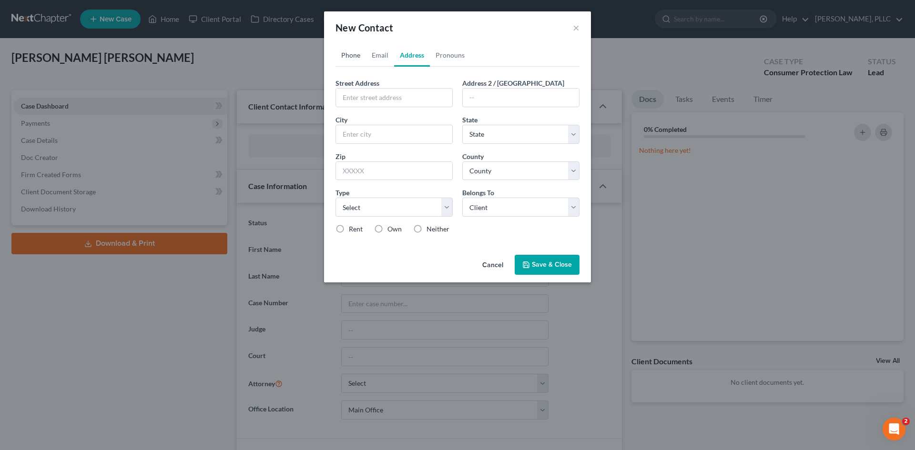
click at [357, 58] on link "Phone" at bounding box center [351, 55] width 31 height 23
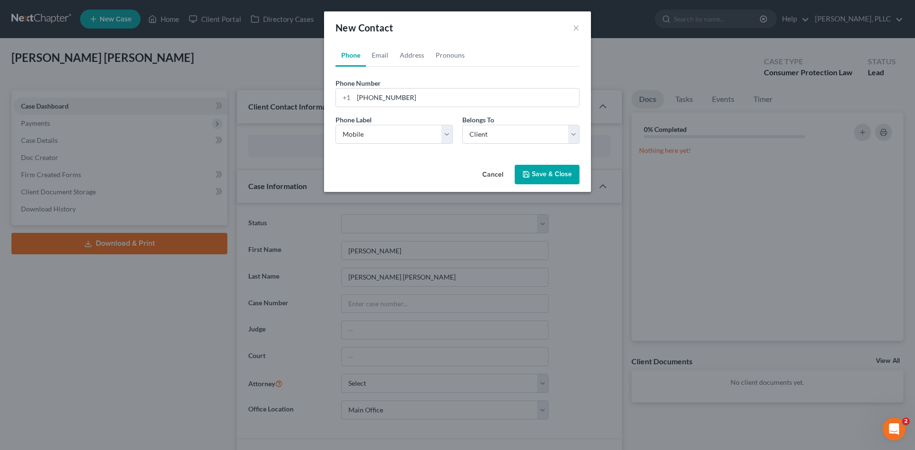
click at [538, 173] on button "Save & Close" at bounding box center [547, 175] width 65 height 20
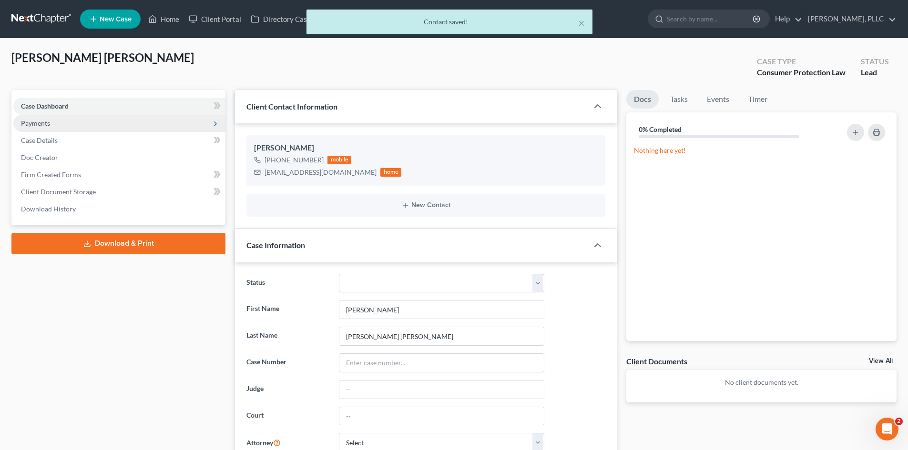
click at [105, 121] on span "Payments" at bounding box center [119, 123] width 212 height 17
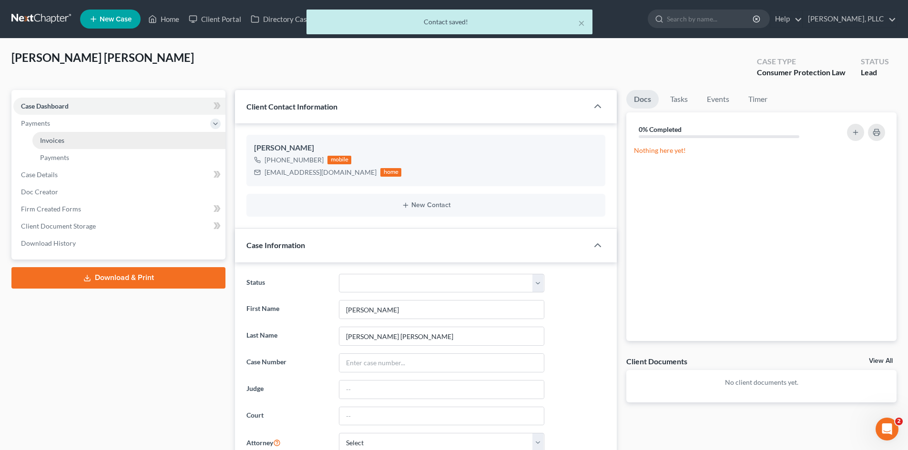
click at [96, 134] on link "Invoices" at bounding box center [128, 140] width 193 height 17
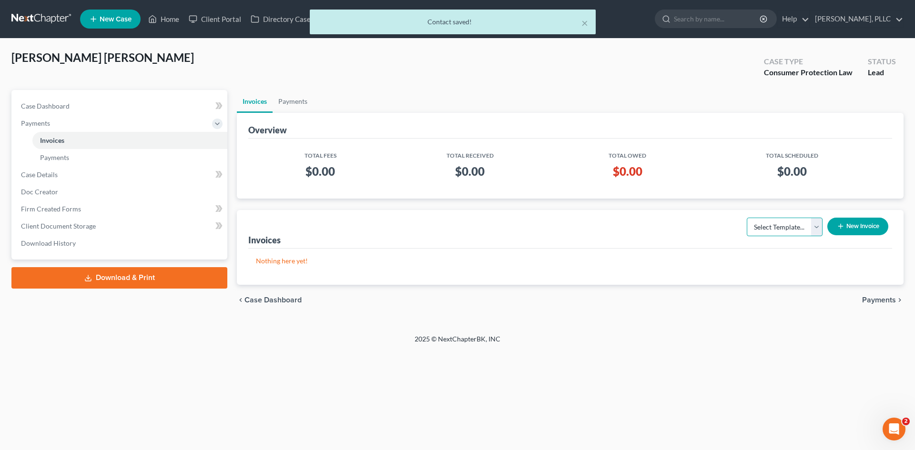
drag, startPoint x: 760, startPoint y: 226, endPoint x: 759, endPoint y: 251, distance: 24.3
click at [761, 227] on select "Select Template..." at bounding box center [785, 227] width 76 height 19
click at [850, 228] on button "New Invoice" at bounding box center [857, 227] width 61 height 18
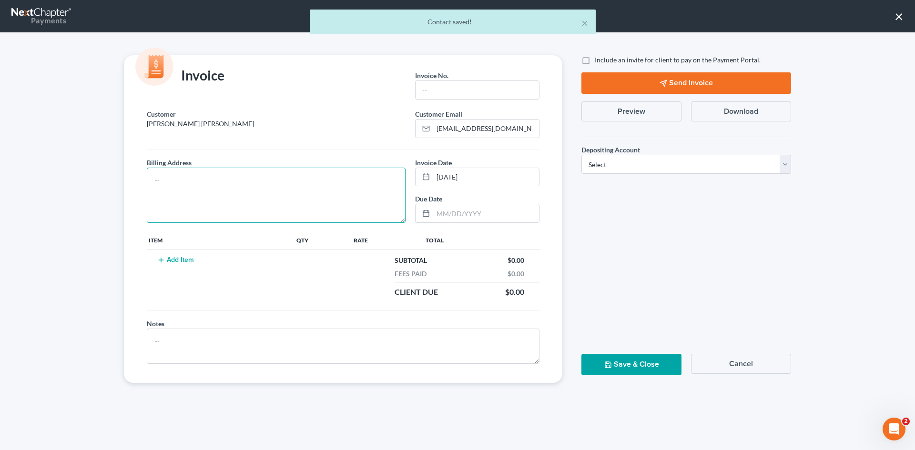
drag, startPoint x: 257, startPoint y: 200, endPoint x: 300, endPoint y: 178, distance: 47.8
click at [266, 196] on textarea at bounding box center [276, 195] width 259 height 55
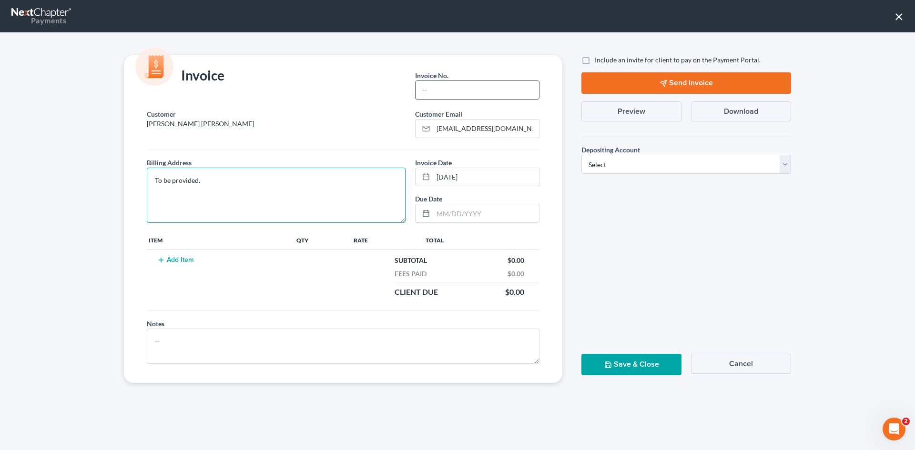
type textarea "To be provided."
click at [479, 89] on input "text" at bounding box center [477, 90] width 123 height 18
type input "A0679"
click at [168, 260] on button "Add Item" at bounding box center [175, 260] width 42 height 8
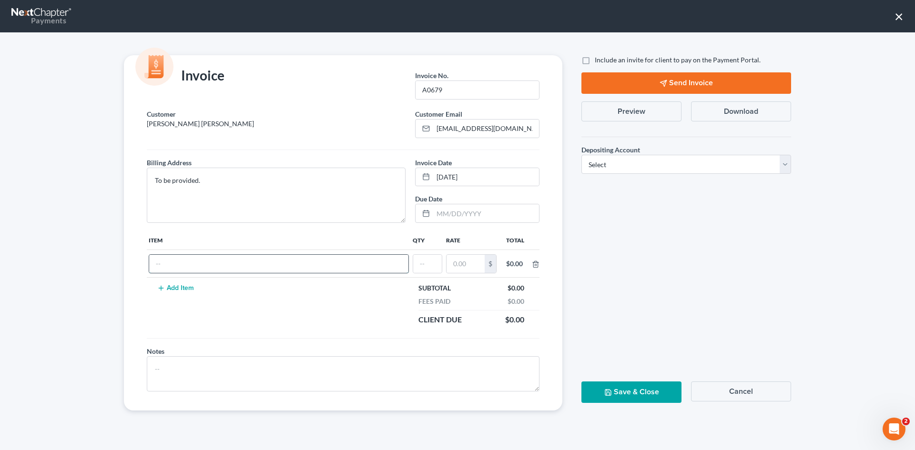
click at [201, 267] on input "text" at bounding box center [278, 264] width 259 height 18
type input "[MEDICAL_DATA] Agreement"
click at [433, 256] on div at bounding box center [428, 264] width 30 height 19
click at [433, 265] on input "text" at bounding box center [427, 264] width 29 height 18
type input "1"
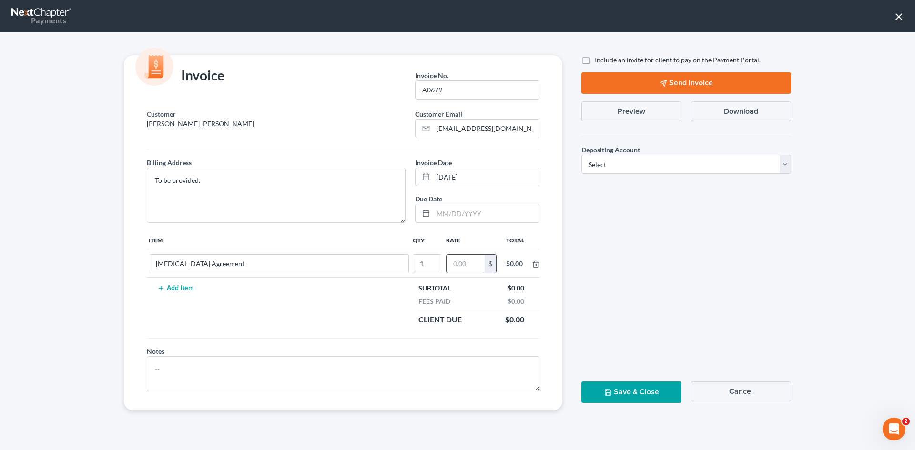
click at [478, 267] on input "text" at bounding box center [466, 264] width 38 height 18
type input "2,500.00"
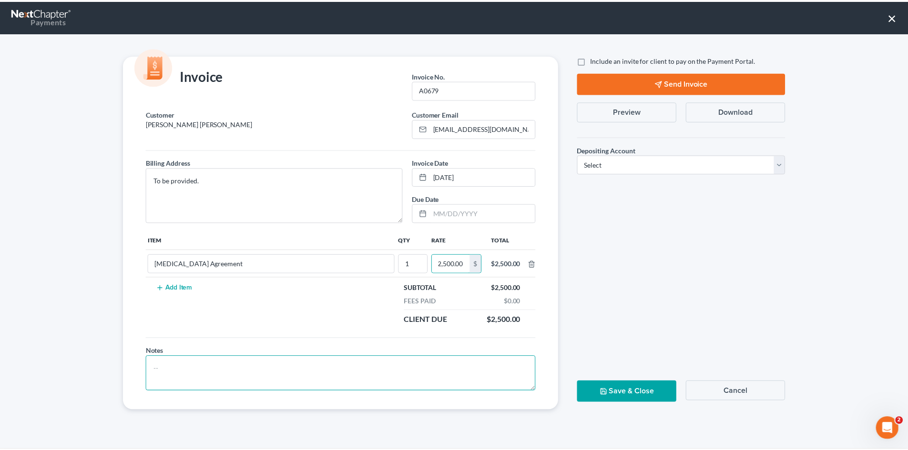
scroll to position [0, 0]
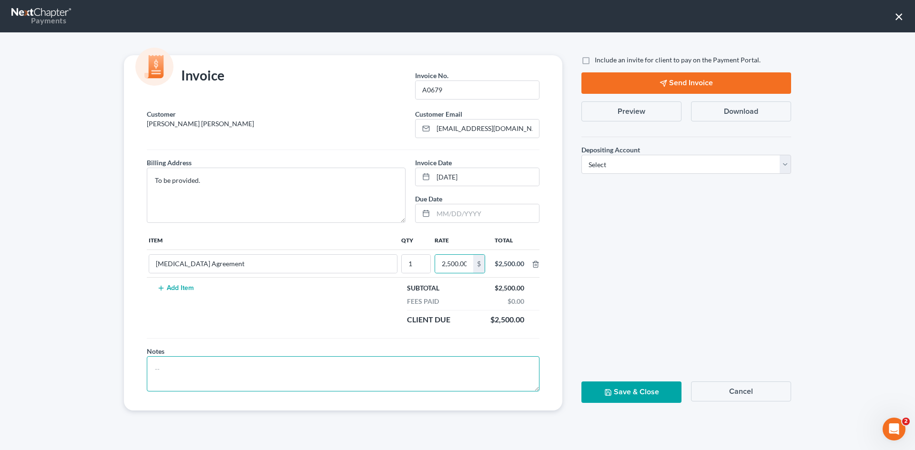
click at [249, 370] on textarea at bounding box center [343, 374] width 393 height 35
type textarea "E"
type textarea "Limited engagement to"
click at [595, 59] on label "Include an invite for client to pay on the Payment Portal." at bounding box center [678, 60] width 166 height 10
click at [599, 59] on input "Include an invite for client to pay on the Payment Portal." at bounding box center [602, 58] width 6 height 6
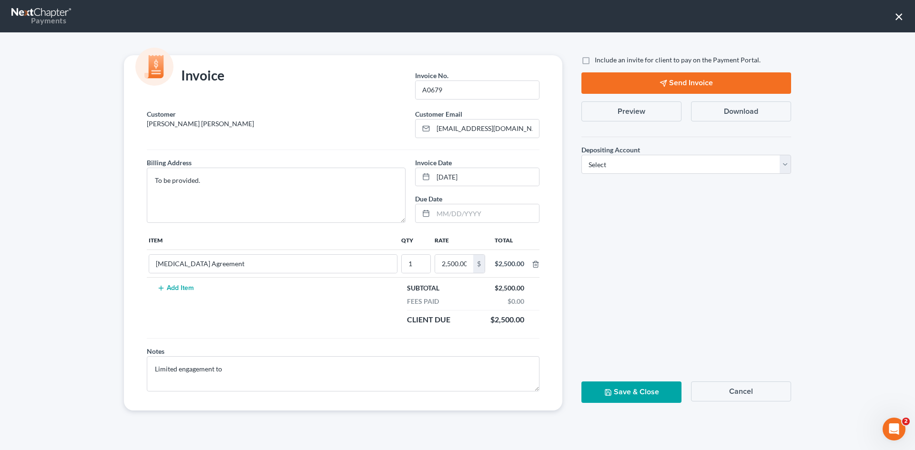
checkbox input "true"
drag, startPoint x: 651, startPoint y: 164, endPoint x: 634, endPoint y: 173, distance: 19.0
click at [651, 164] on select "Select Operation Trust" at bounding box center [687, 164] width 210 height 19
select select "1"
click at [582, 155] on select "Select Operation Trust" at bounding box center [687, 164] width 210 height 19
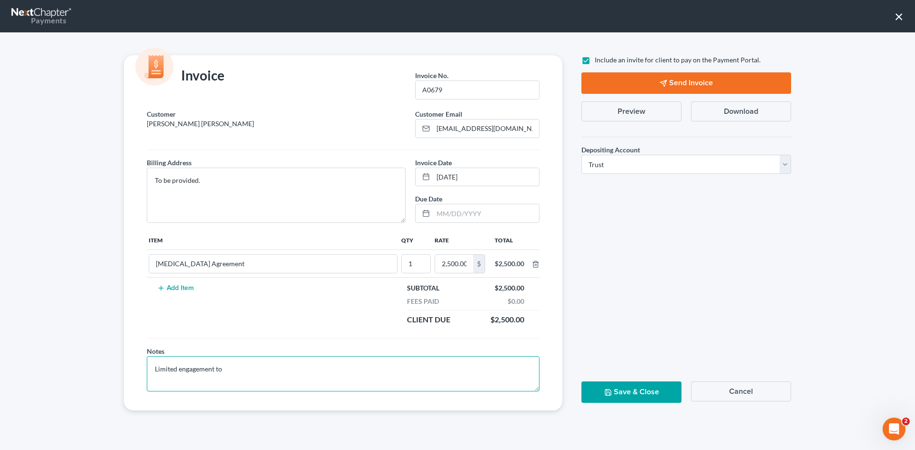
click at [296, 376] on textarea "Limited engagement to" at bounding box center [343, 374] width 393 height 35
type textarea "Limited engagement to oppose lift stay and pursue limited lift stay to allow di…"
click at [716, 81] on button "Send Invoice" at bounding box center [687, 82] width 210 height 21
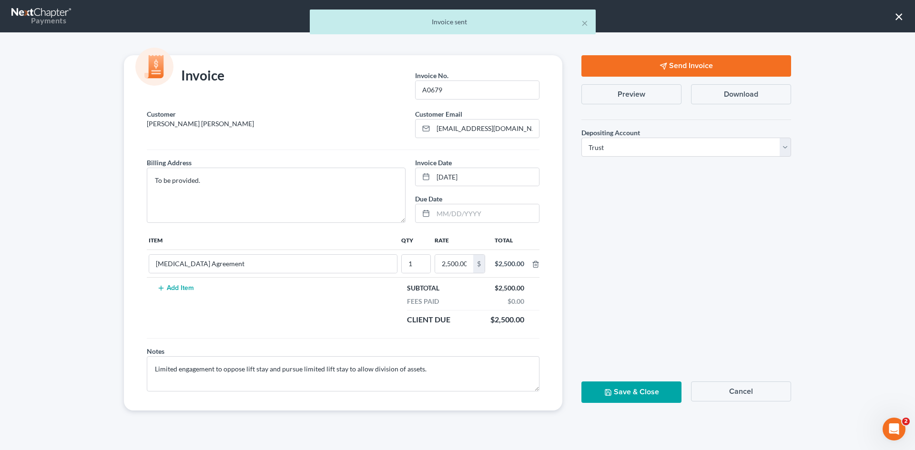
click at [645, 405] on div "Save & Close Cancel" at bounding box center [686, 396] width 219 height 29
click at [648, 393] on button "Save & Close" at bounding box center [632, 392] width 100 height 21
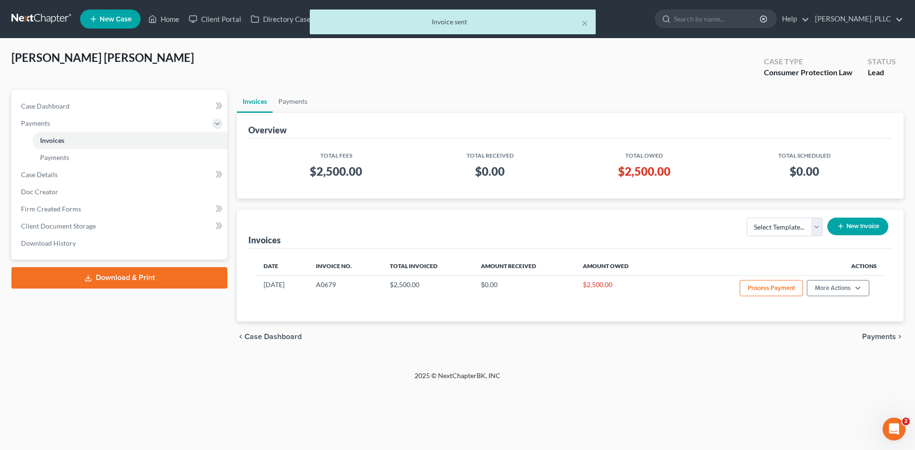
click at [163, 20] on div "× Invoice sent" at bounding box center [452, 25] width 915 height 30
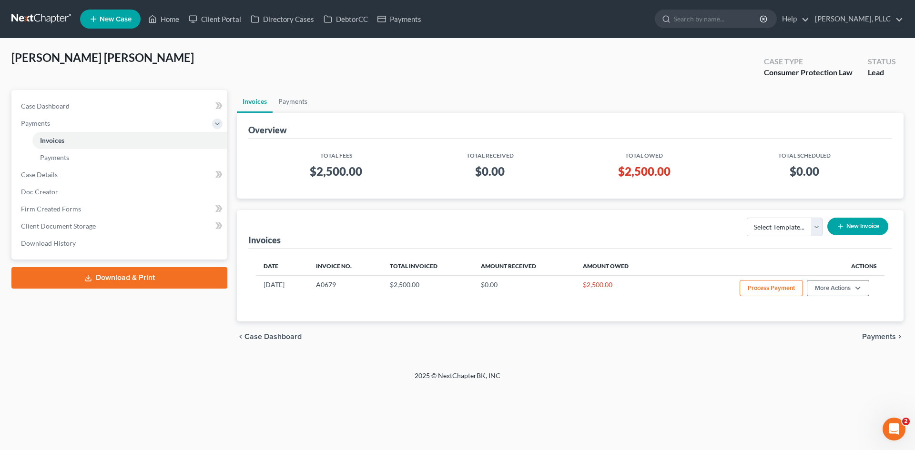
click at [132, 22] on span "New Case" at bounding box center [116, 19] width 32 height 7
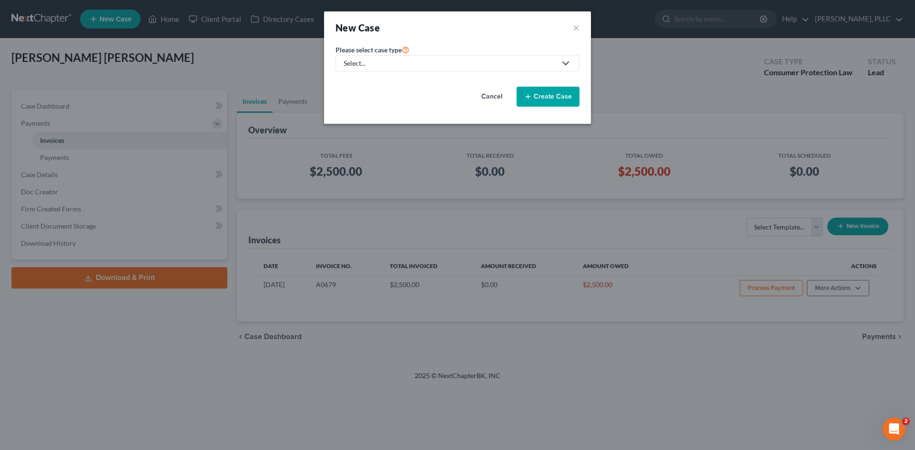
click at [418, 63] on div "Select..." at bounding box center [450, 64] width 213 height 10
click at [369, 84] on div "Bankruptcy" at bounding box center [384, 83] width 78 height 10
select select "78"
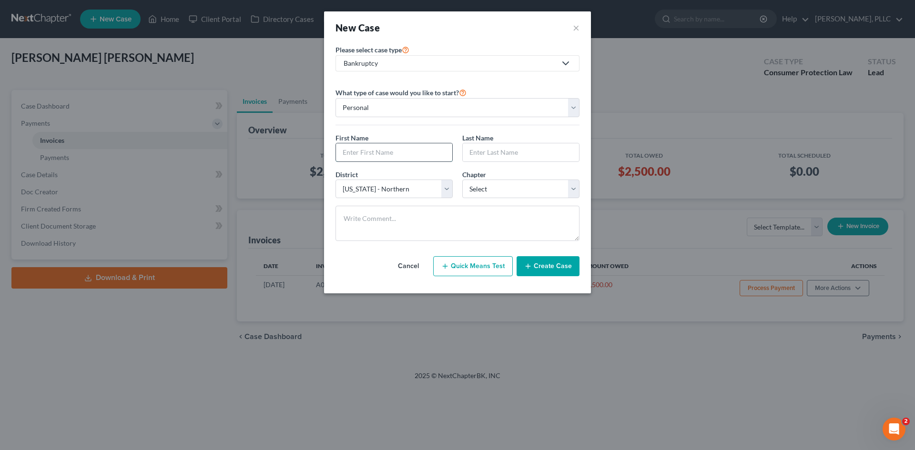
click at [383, 148] on input "text" at bounding box center [394, 152] width 116 height 18
type input "[PERSON_NAME]"
click at [488, 152] on input "text" at bounding box center [521, 152] width 116 height 18
type input "[PERSON_NAME]"
click at [485, 189] on select "Select 7 11 12 13" at bounding box center [520, 189] width 117 height 19
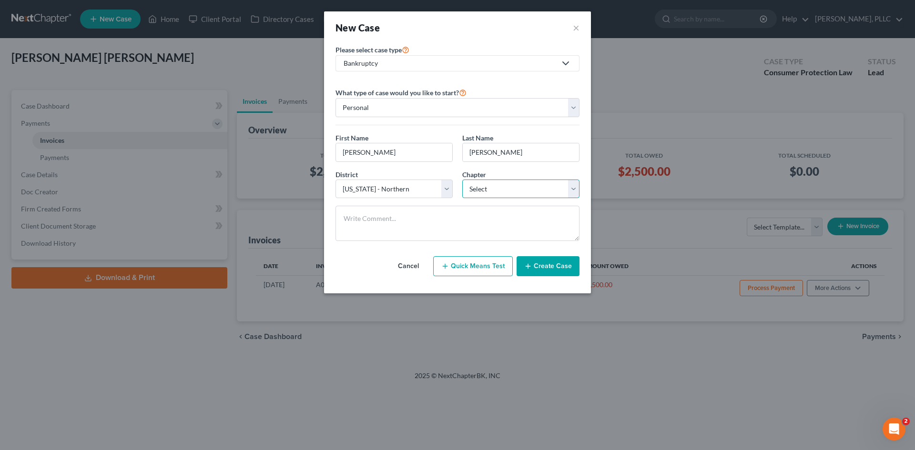
select select "0"
click at [462, 180] on select "Select 7 11 12 13" at bounding box center [520, 189] width 117 height 19
drag, startPoint x: 419, startPoint y: 188, endPoint x: 419, endPoint y: 194, distance: 6.2
click at [419, 188] on select "Select [US_STATE] - [GEOGRAPHIC_DATA] [US_STATE] - [GEOGRAPHIC_DATA][US_STATE] …" at bounding box center [394, 189] width 117 height 19
select select "79"
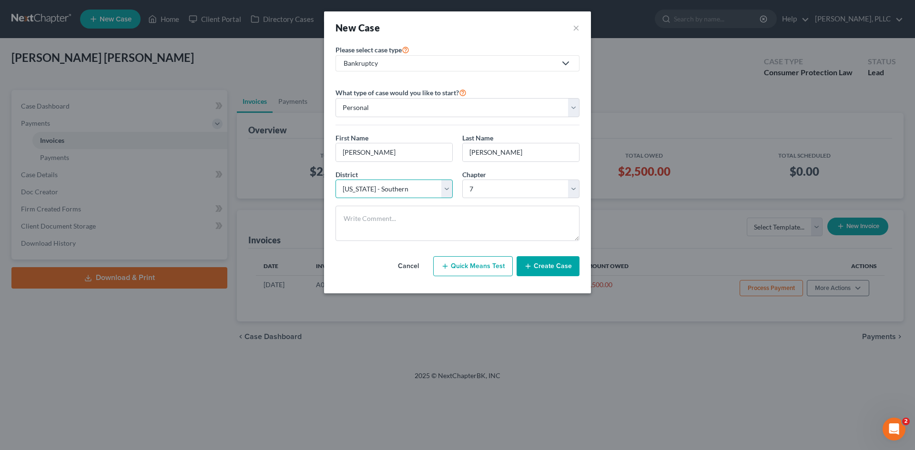
click at [336, 180] on select "Select [US_STATE] - [GEOGRAPHIC_DATA] [US_STATE] - [GEOGRAPHIC_DATA][US_STATE] …" at bounding box center [394, 189] width 117 height 19
click at [557, 266] on button "Create Case" at bounding box center [548, 266] width 63 height 20
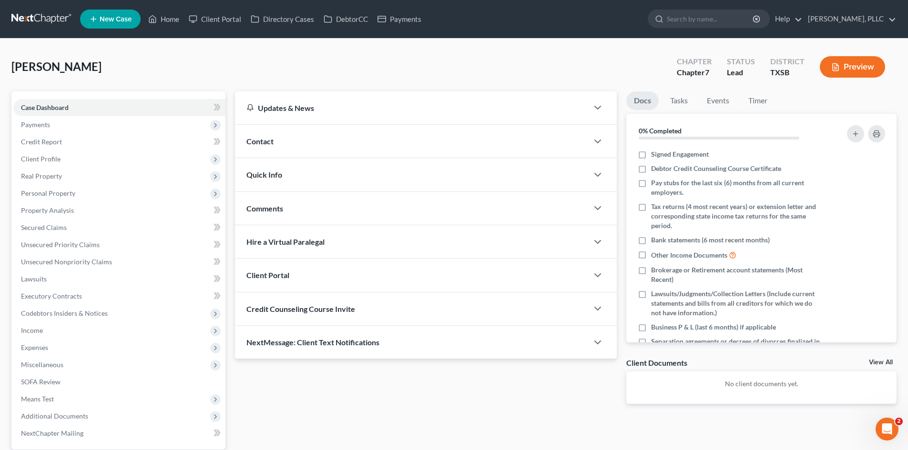
click at [293, 143] on div "Contact" at bounding box center [411, 141] width 353 height 33
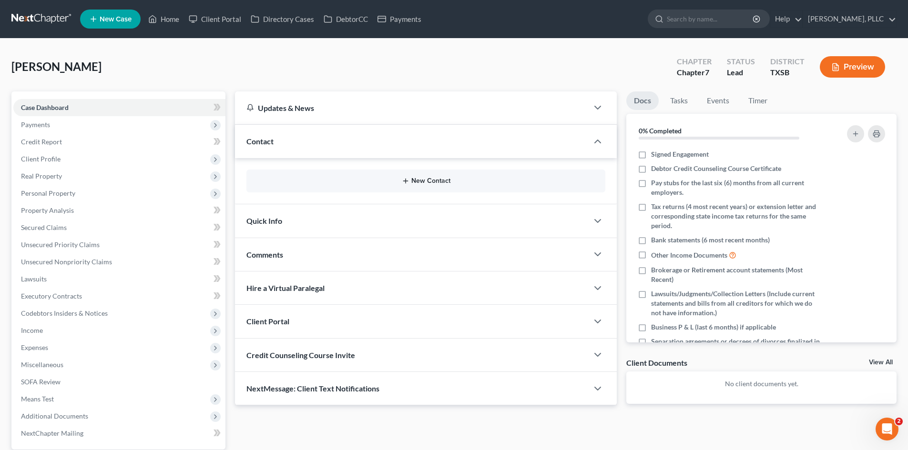
click at [423, 183] on button "New Contact" at bounding box center [426, 181] width 344 height 8
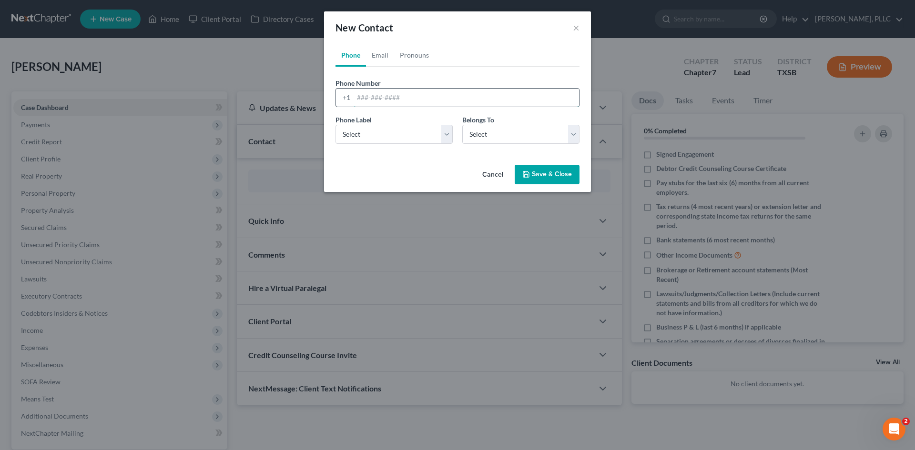
click at [376, 99] on input "tel" at bounding box center [466, 98] width 225 height 18
type input "[PHONE_NUMBER]"
click at [368, 141] on select "Select Mobile Home Work Other" at bounding box center [394, 134] width 117 height 19
select select "0"
click at [336, 125] on select "Select Mobile Home Work Other" at bounding box center [394, 134] width 117 height 19
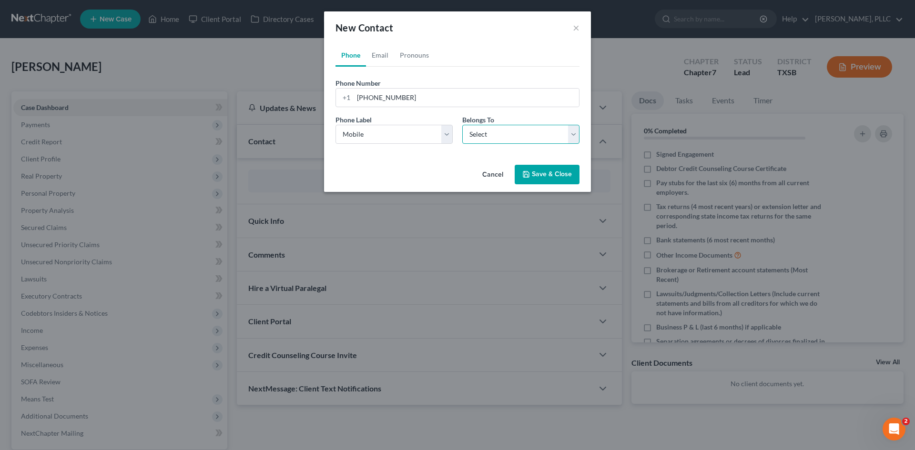
drag, startPoint x: 516, startPoint y: 133, endPoint x: 498, endPoint y: 143, distance: 20.7
click at [516, 133] on select "Select Client Other" at bounding box center [520, 134] width 117 height 19
select select "0"
click at [462, 125] on select "Select Client Other" at bounding box center [520, 134] width 117 height 19
select select "0"
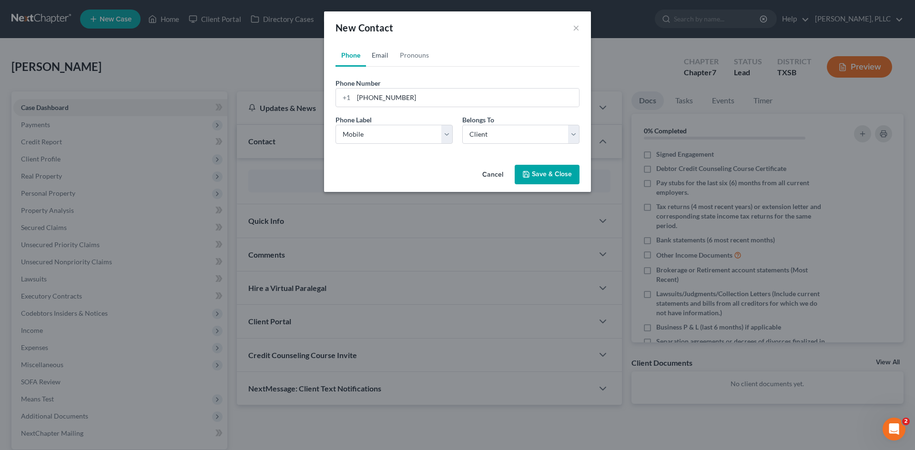
click at [379, 53] on link "Email" at bounding box center [380, 55] width 28 height 23
click at [381, 102] on input "email" at bounding box center [466, 98] width 225 height 18
paste input "[EMAIL_ADDRESS][DOMAIN_NAME]"
type input "[EMAIL_ADDRESS][DOMAIN_NAME]"
click at [380, 133] on select "Select Home Work Other" at bounding box center [394, 134] width 117 height 19
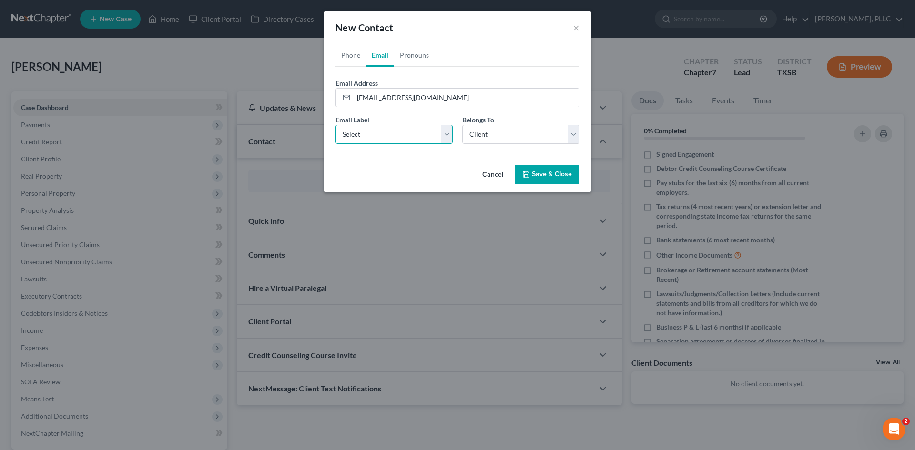
select select "1"
click at [336, 125] on select "Select Home Work Other" at bounding box center [394, 134] width 117 height 19
click at [540, 176] on button "Save & Close" at bounding box center [547, 175] width 65 height 20
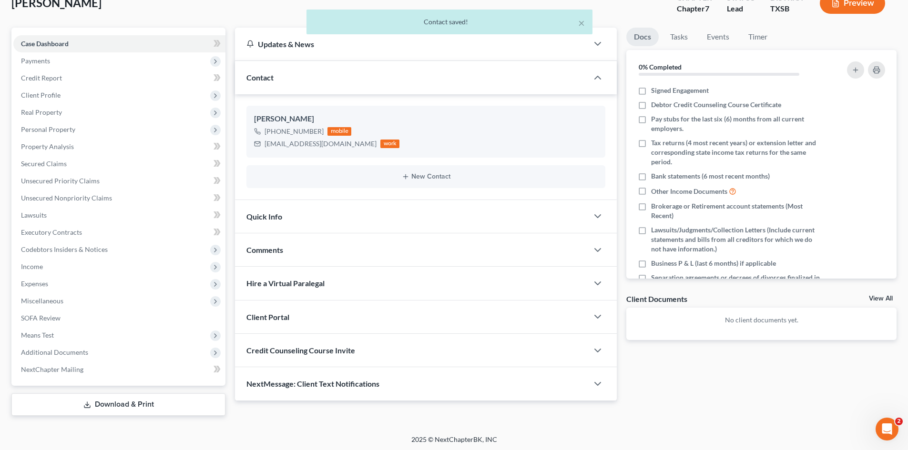
scroll to position [66, 0]
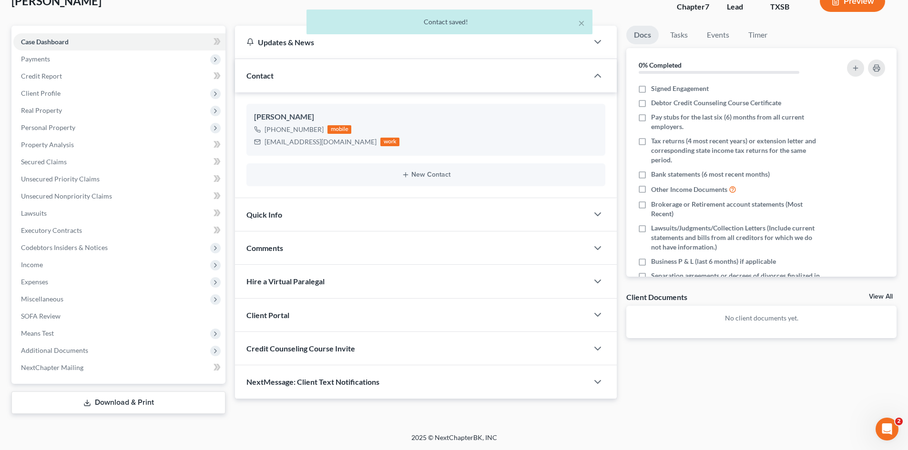
click at [298, 219] on div "Quick Info" at bounding box center [411, 214] width 353 height 33
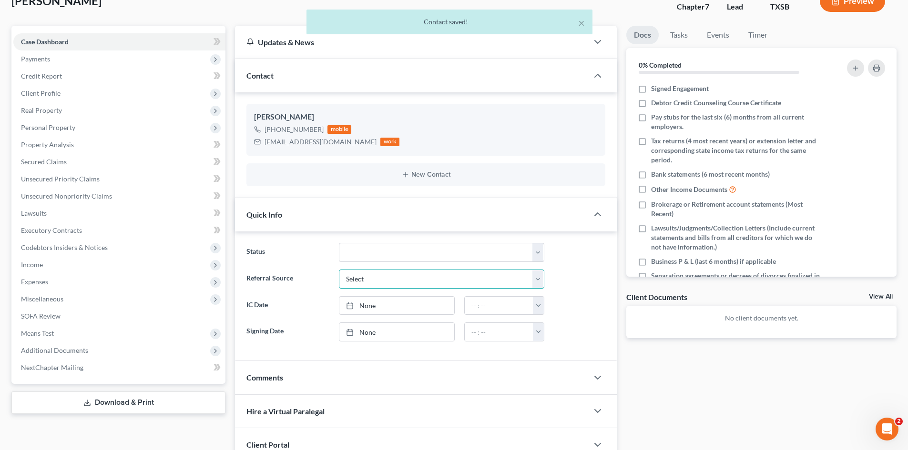
click at [393, 276] on select "Select Word Of Mouth Previous Clients Direct Mail Website Google Search Modern …" at bounding box center [441, 279] width 205 height 19
select select "4"
click at [339, 270] on select "Select Word Of Mouth Previous Clients Direct Mail Website Google Search Modern …" at bounding box center [441, 279] width 205 height 19
click at [372, 305] on link "[DATE]" at bounding box center [396, 306] width 115 height 18
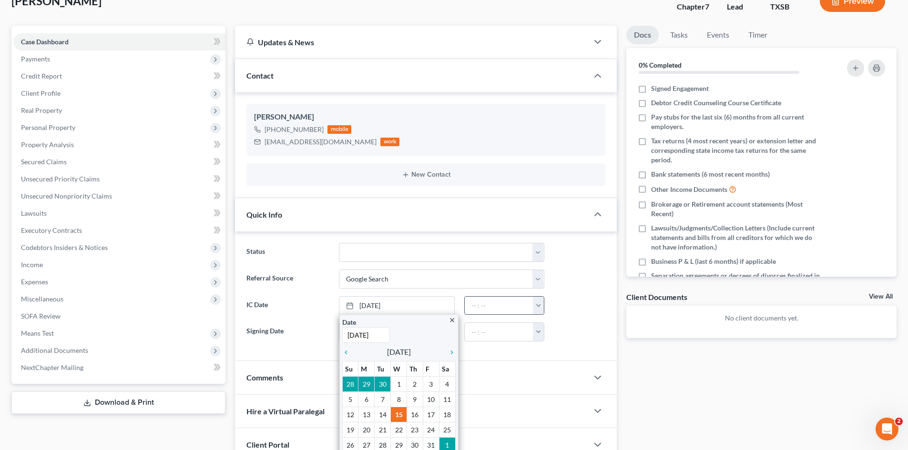
click at [536, 311] on button "button" at bounding box center [538, 306] width 11 height 18
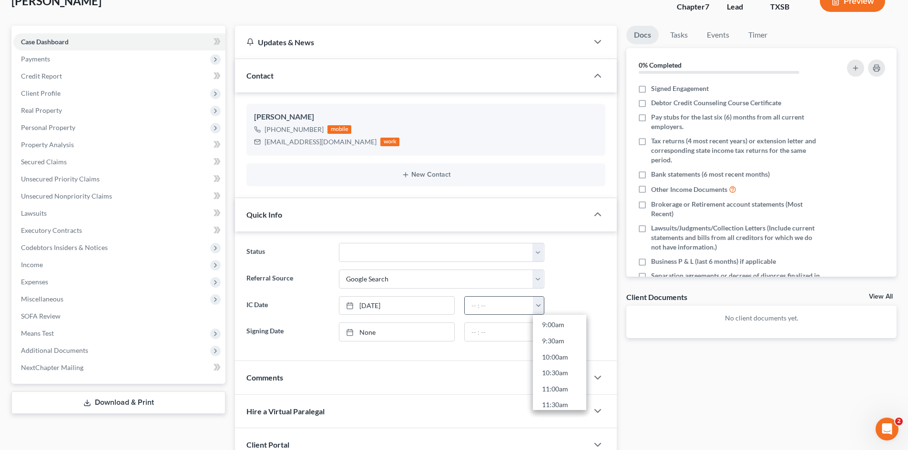
scroll to position [381, 0]
click at [552, 348] on link "12:30pm" at bounding box center [559, 346] width 53 height 16
type input "12:30pm"
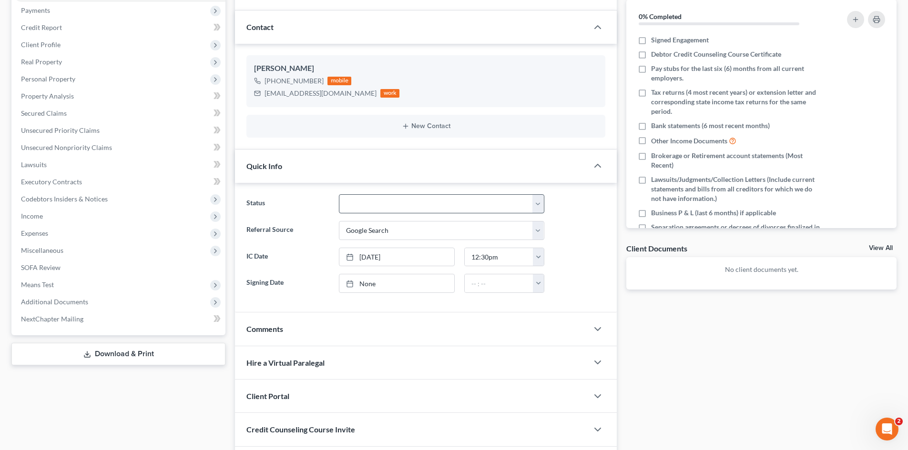
scroll to position [181, 0]
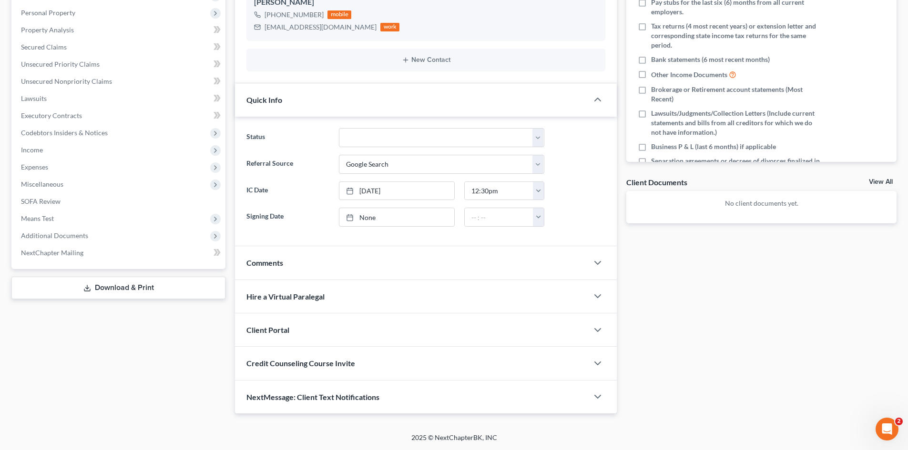
click at [260, 326] on span "Client Portal" at bounding box center [267, 330] width 43 height 9
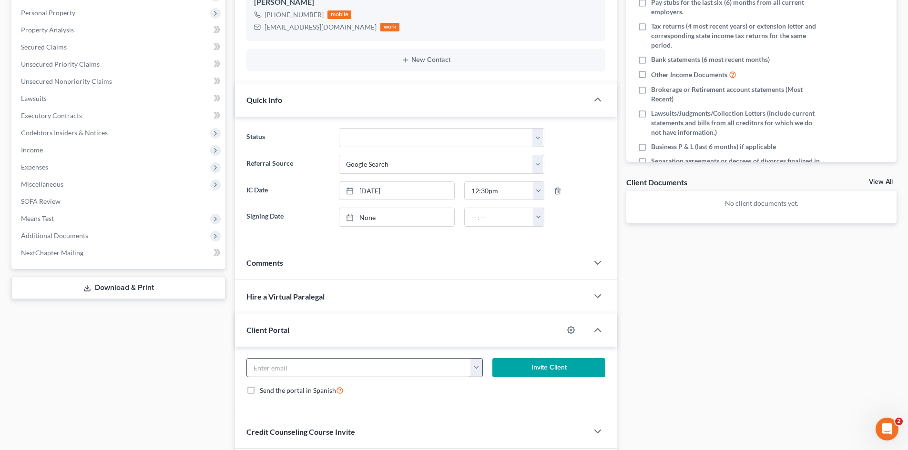
click at [304, 363] on input "email" at bounding box center [359, 368] width 224 height 18
paste input "[EMAIL_ADDRESS][DOMAIN_NAME]"
type input "[EMAIL_ADDRESS][DOMAIN_NAME]"
click at [520, 371] on button "Invite Client" at bounding box center [548, 367] width 113 height 19
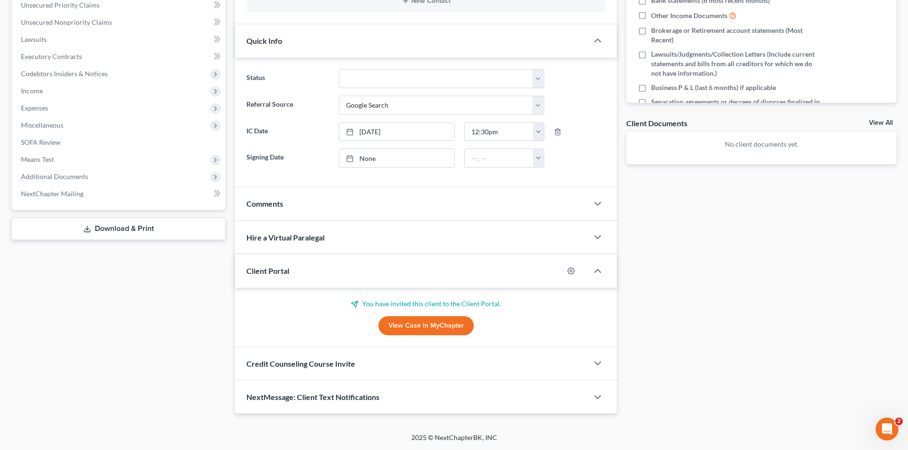
click at [286, 366] on span "Credit Counseling Course Invite" at bounding box center [300, 363] width 109 height 9
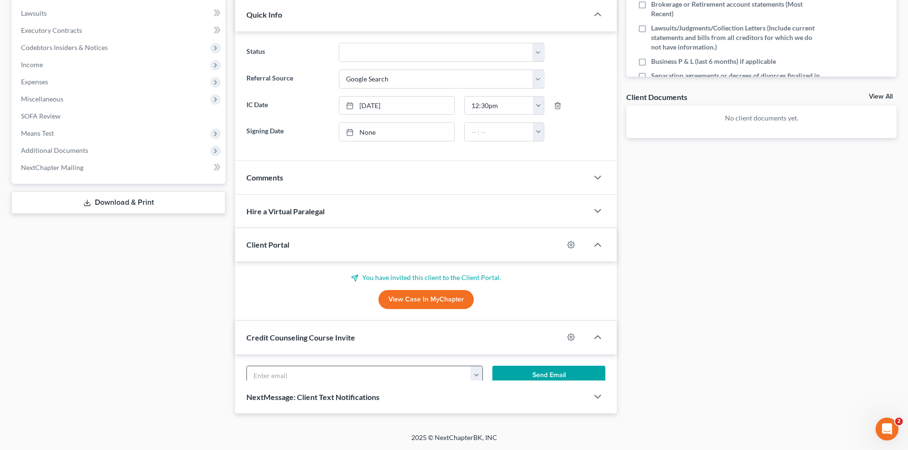
scroll to position [286, 0]
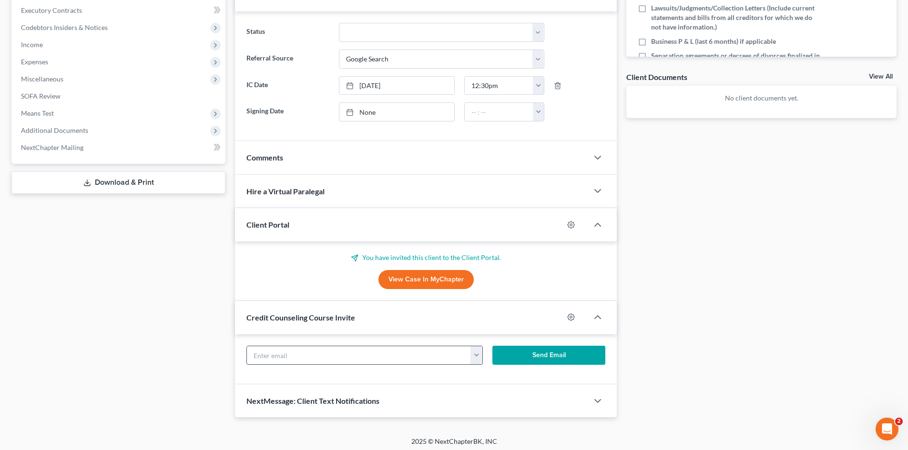
click at [280, 361] on input "text" at bounding box center [359, 356] width 224 height 18
paste input "[EMAIL_ADDRESS][DOMAIN_NAME]"
type input "[EMAIL_ADDRESS][DOMAIN_NAME]"
click at [549, 353] on button "Send Email" at bounding box center [548, 355] width 113 height 19
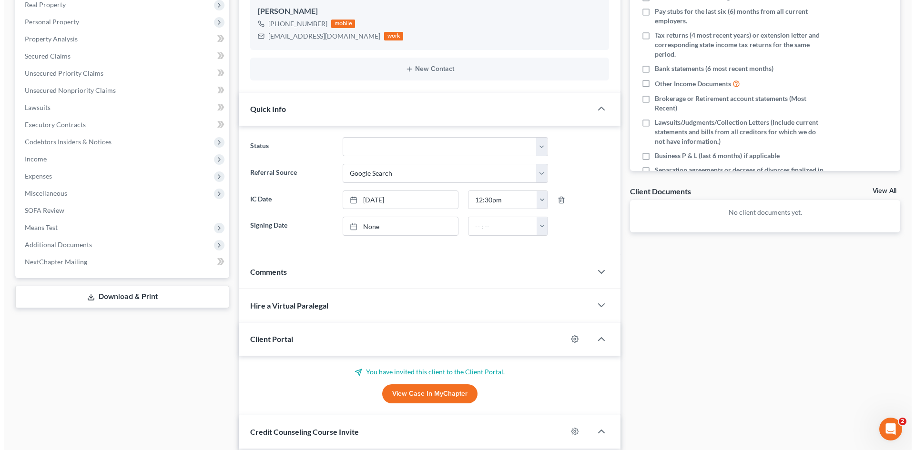
scroll to position [0, 0]
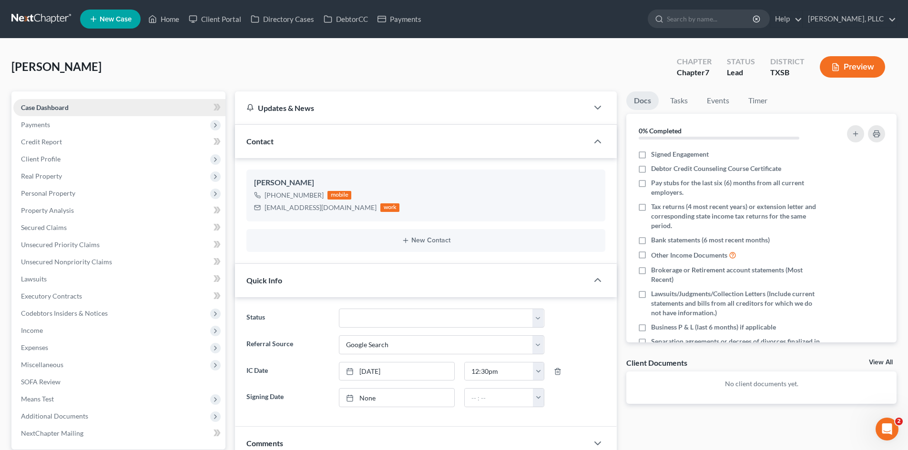
click at [79, 112] on link "Case Dashboard" at bounding box center [119, 107] width 212 height 17
click at [71, 123] on span "Payments" at bounding box center [119, 124] width 212 height 17
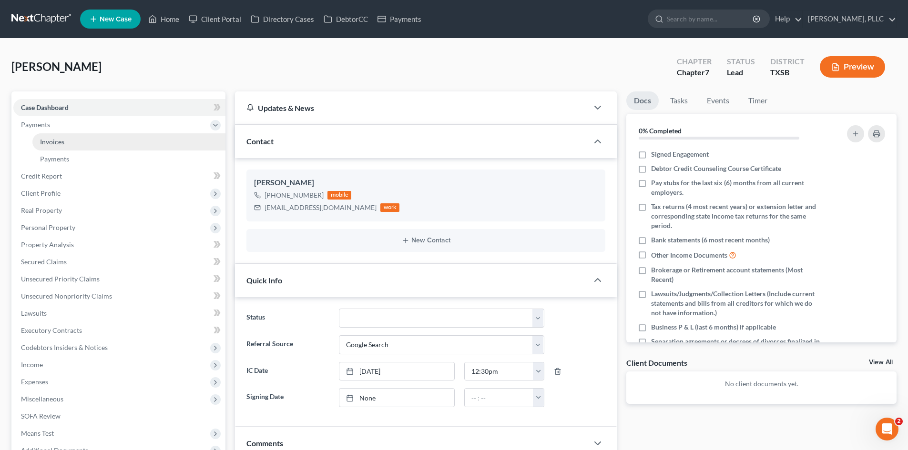
drag, startPoint x: 82, startPoint y: 147, endPoint x: 209, endPoint y: 143, distance: 126.8
click at [83, 146] on link "Invoices" at bounding box center [128, 141] width 193 height 17
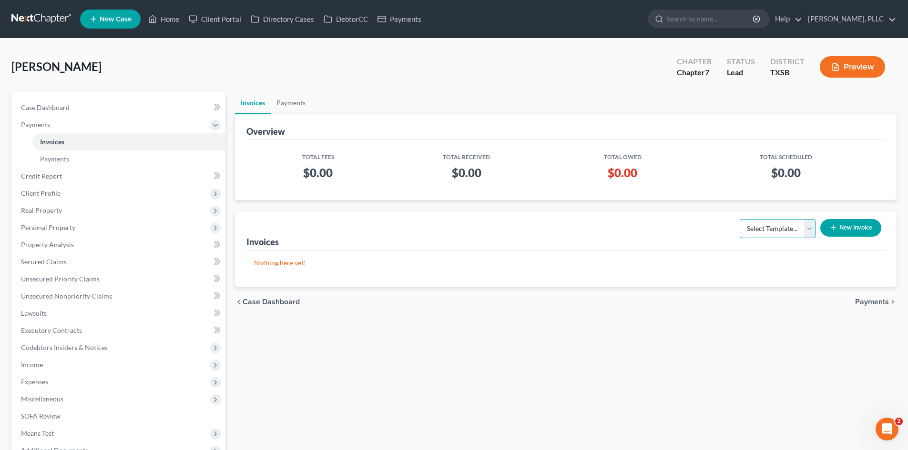
drag, startPoint x: 779, startPoint y: 229, endPoint x: 776, endPoint y: 237, distance: 8.4
click at [779, 229] on select "Select Template... Invoice" at bounding box center [778, 228] width 76 height 19
select select "0"
click at [740, 219] on select "Select Template... Invoice" at bounding box center [778, 228] width 76 height 19
drag, startPoint x: 849, startPoint y: 228, endPoint x: 843, endPoint y: 229, distance: 6.7
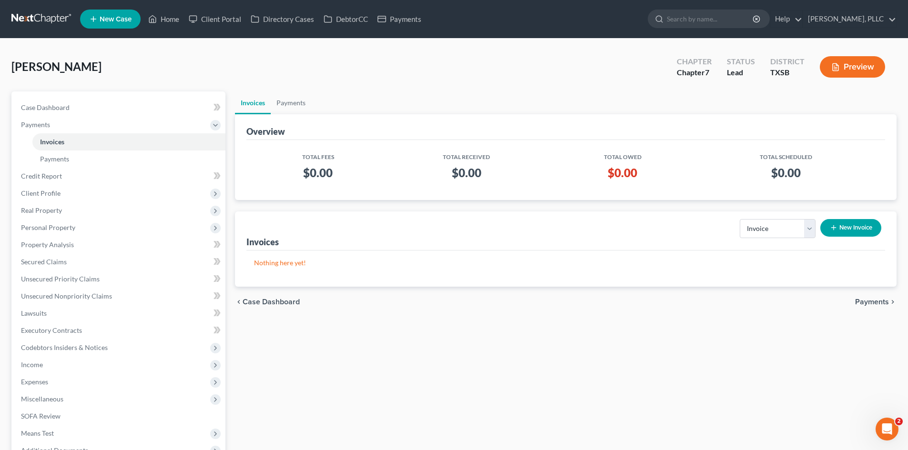
click at [843, 229] on button "New Invoice" at bounding box center [850, 228] width 61 height 18
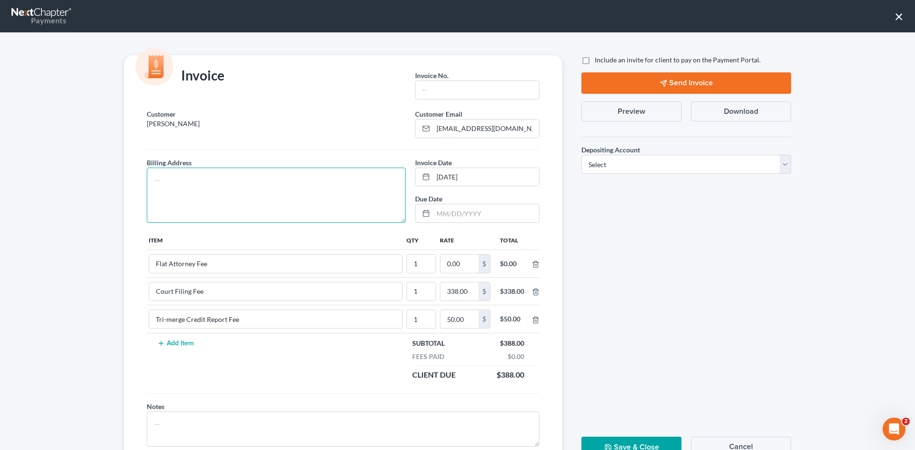
click at [336, 192] on textarea at bounding box center [276, 195] width 259 height 55
type textarea "To be provided."
click at [465, 89] on input "text" at bounding box center [477, 90] width 123 height 18
type input "A0680"
click at [466, 269] on input "0.00" at bounding box center [459, 264] width 38 height 18
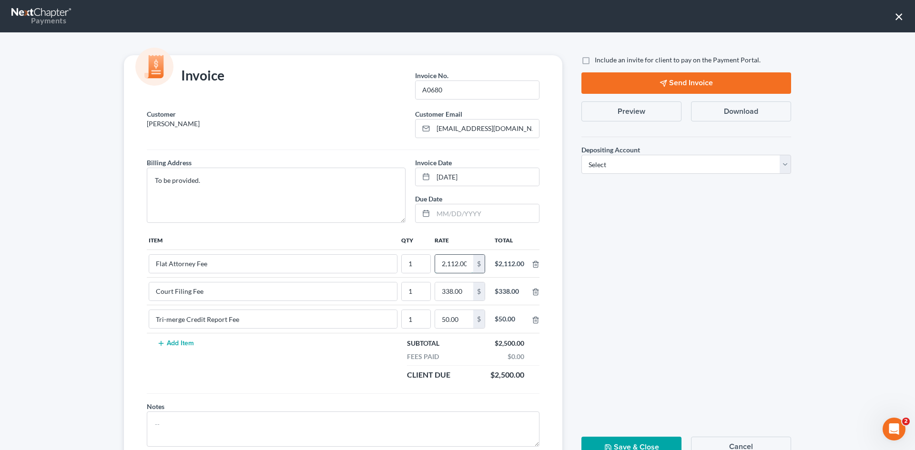
scroll to position [0, 1]
type input "2,112.00"
click at [595, 62] on label "Include an invite for client to pay on the Payment Portal." at bounding box center [678, 60] width 166 height 10
click at [599, 61] on input "Include an invite for client to pay on the Payment Portal." at bounding box center [602, 58] width 6 height 6
checkbox input "true"
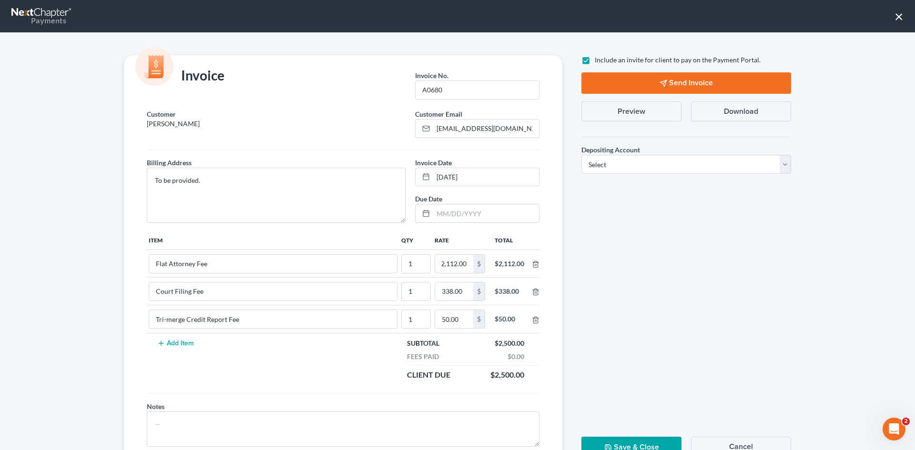
scroll to position [0, 0]
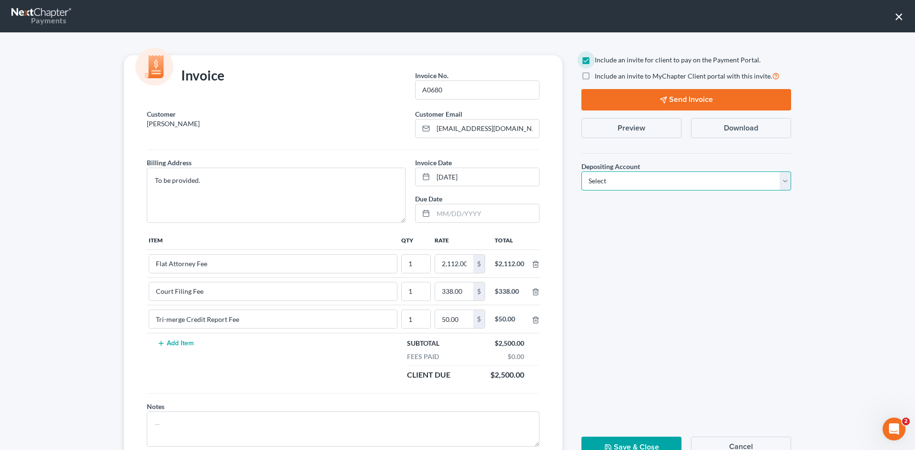
click at [663, 184] on select "Select Operation Trust" at bounding box center [687, 181] width 210 height 19
select select "1"
click at [582, 172] on select "Select Operation Trust" at bounding box center [687, 181] width 210 height 19
click at [668, 102] on button "Send Invoice" at bounding box center [687, 99] width 210 height 21
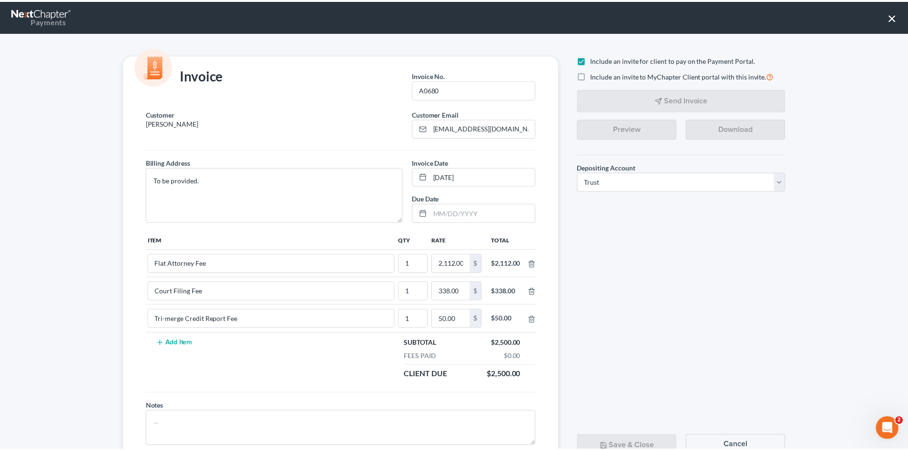
scroll to position [39, 0]
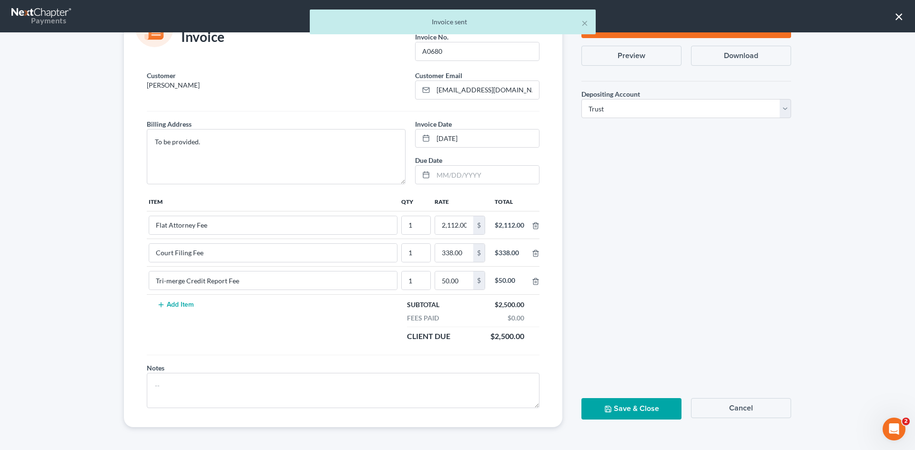
click at [637, 406] on button "Save & Close" at bounding box center [632, 408] width 100 height 21
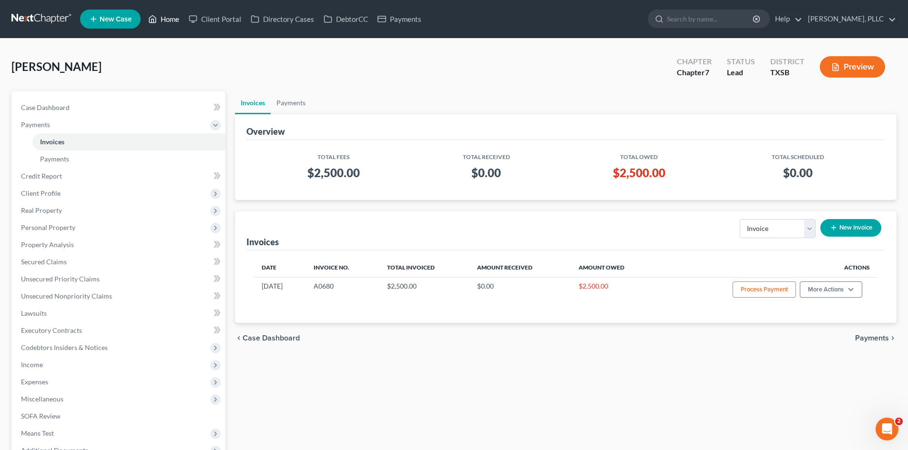
click at [165, 22] on link "Home" at bounding box center [163, 18] width 41 height 17
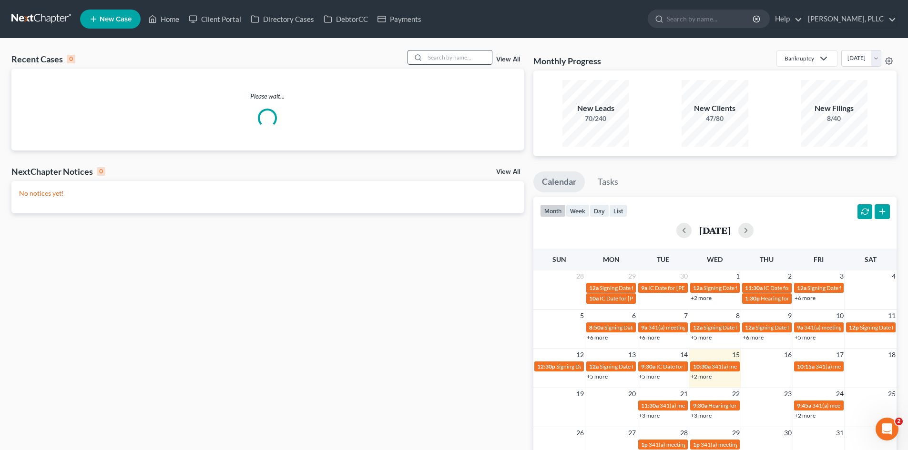
click at [455, 59] on input "search" at bounding box center [458, 58] width 67 height 14
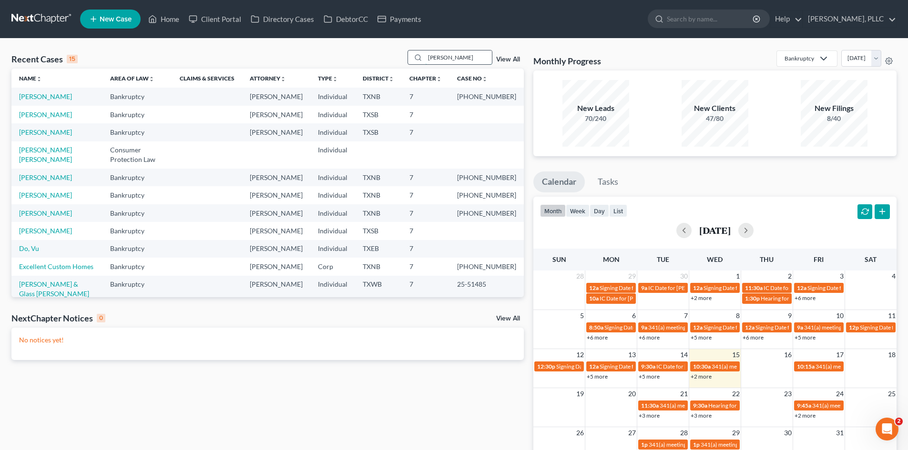
type input "moore"
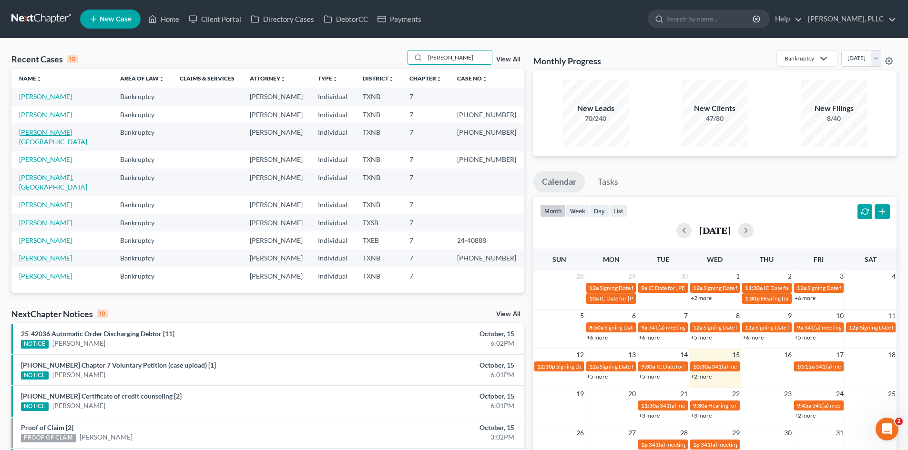
click at [57, 133] on link "Moore, Bethany" at bounding box center [53, 137] width 68 height 18
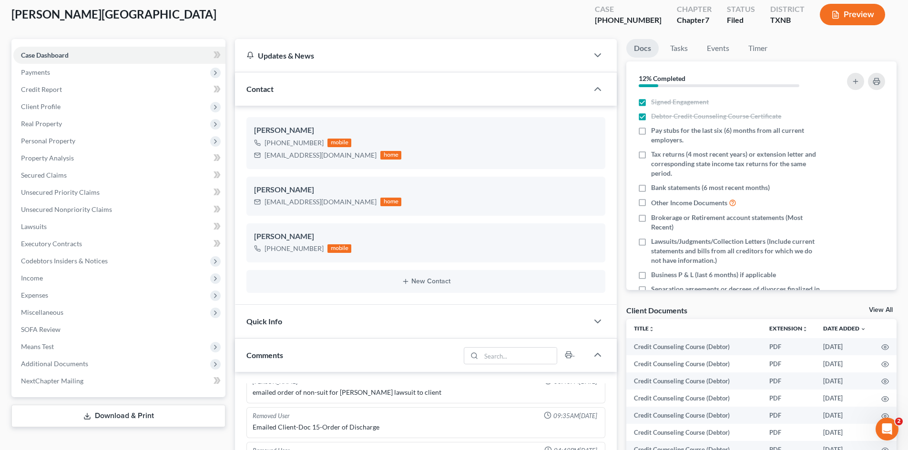
scroll to position [191, 0]
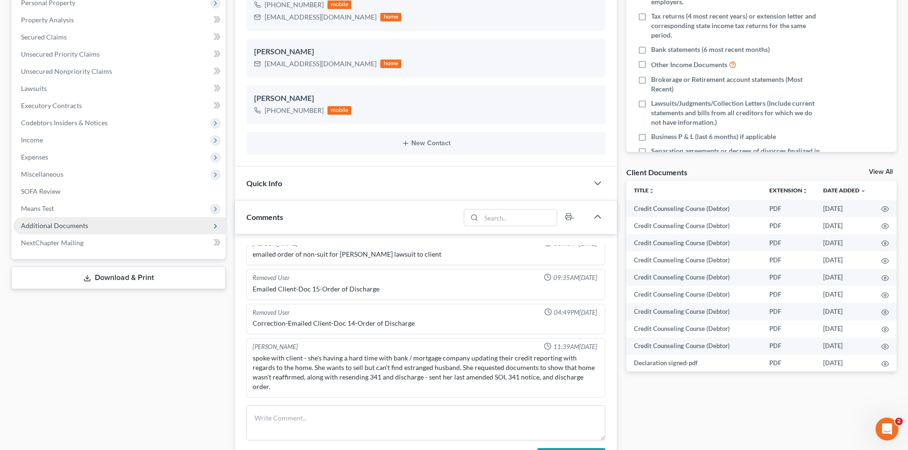
click at [61, 225] on span "Additional Documents" at bounding box center [54, 226] width 67 height 8
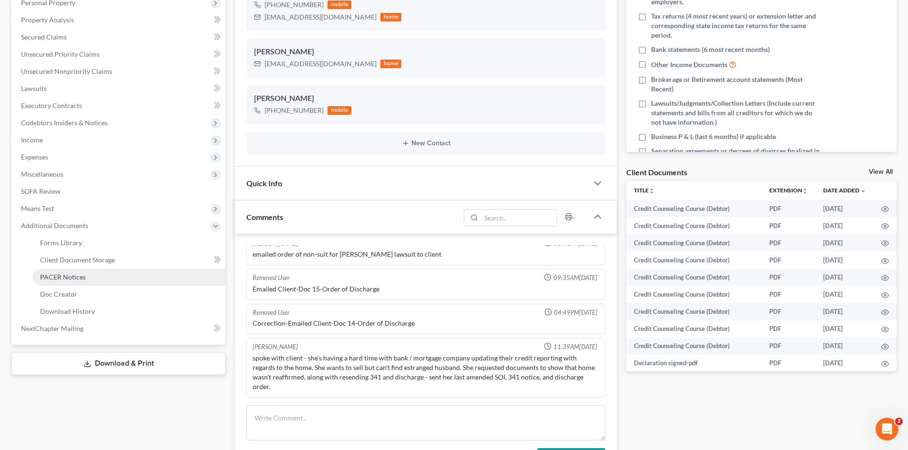
click at [69, 280] on span "PACER Notices" at bounding box center [63, 277] width 46 height 8
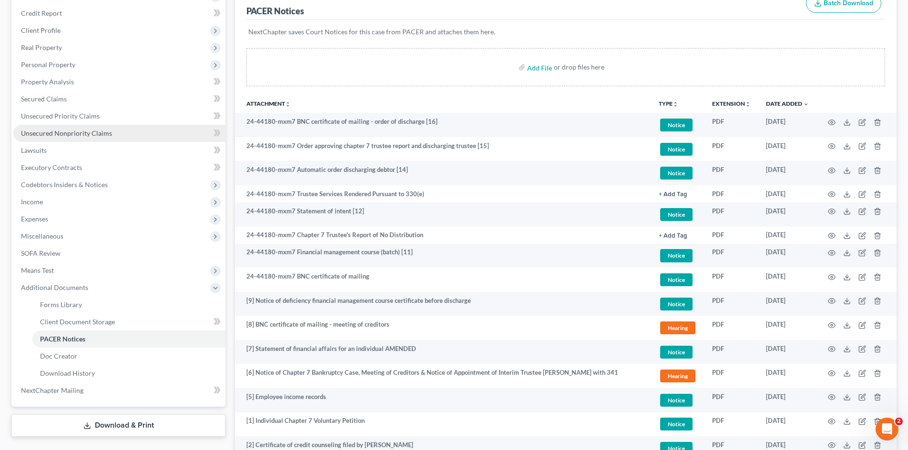
scroll to position [23, 0]
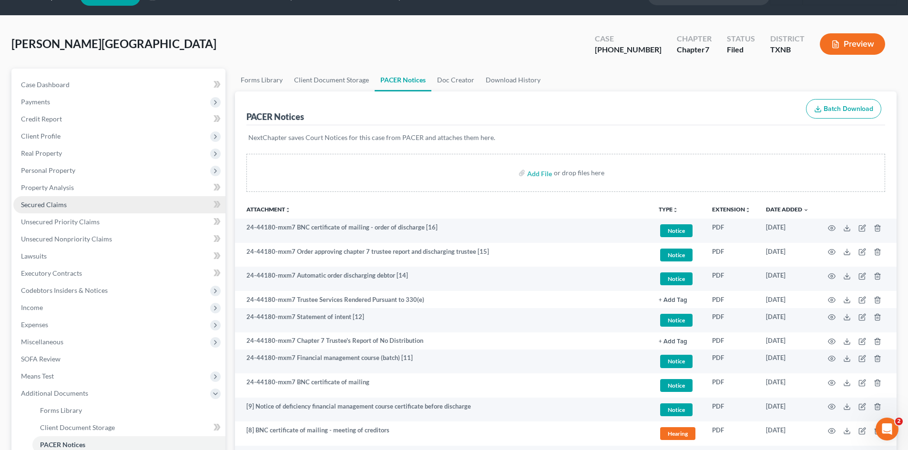
click at [62, 205] on span "Secured Claims" at bounding box center [44, 205] width 46 height 8
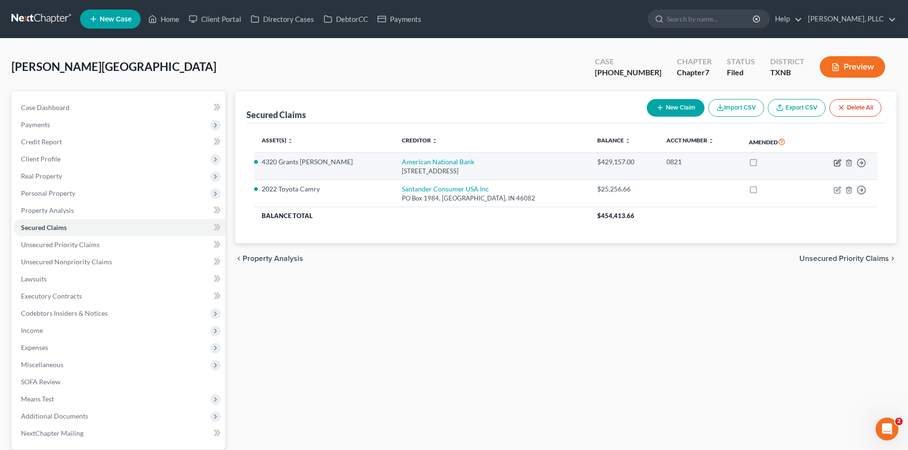
click at [836, 163] on icon "button" at bounding box center [838, 163] width 8 height 8
select select "45"
select select "4"
select select "3"
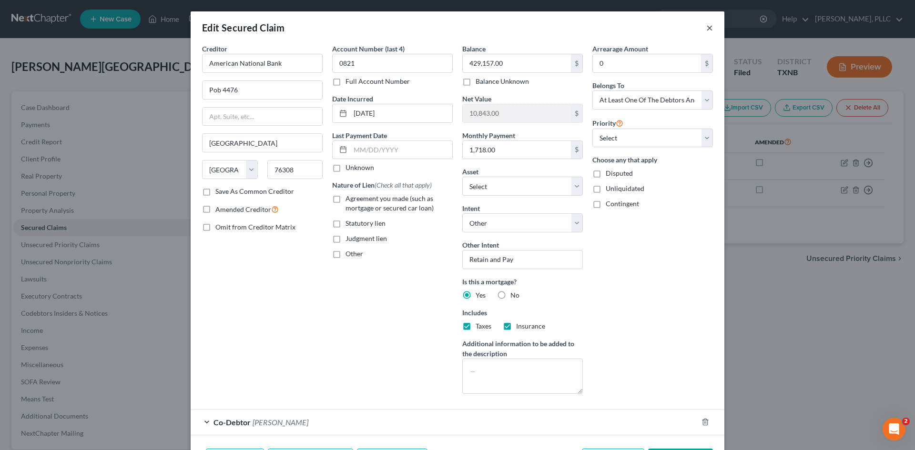
click at [707, 28] on button "×" at bounding box center [709, 27] width 7 height 11
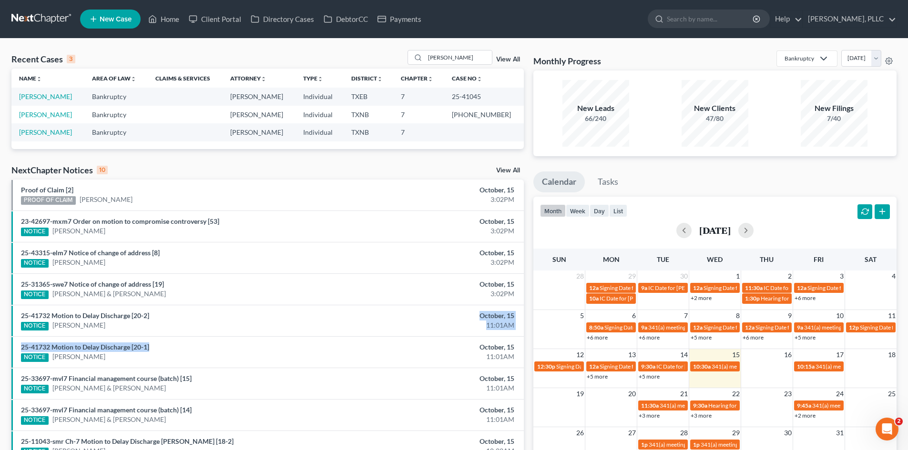
click at [114, 19] on span "New Case" at bounding box center [116, 19] width 32 height 7
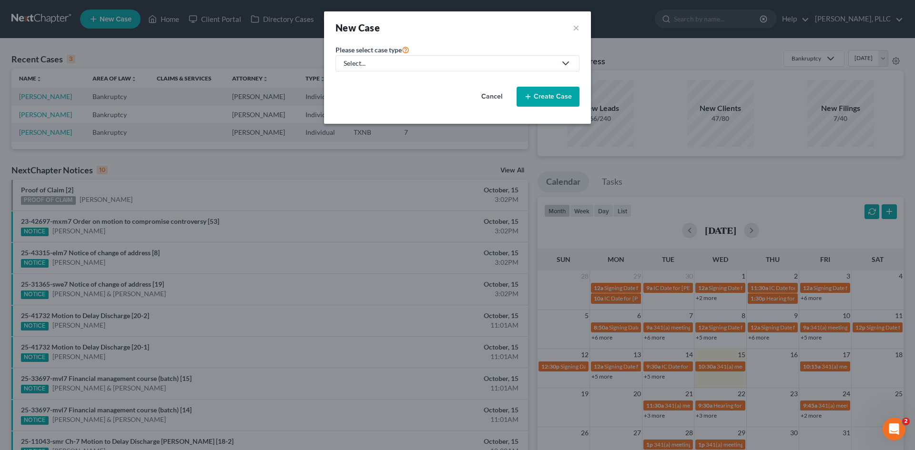
click at [377, 67] on div "Select..." at bounding box center [450, 64] width 213 height 10
click at [379, 86] on div "Bankruptcy" at bounding box center [384, 83] width 78 height 10
select select "78"
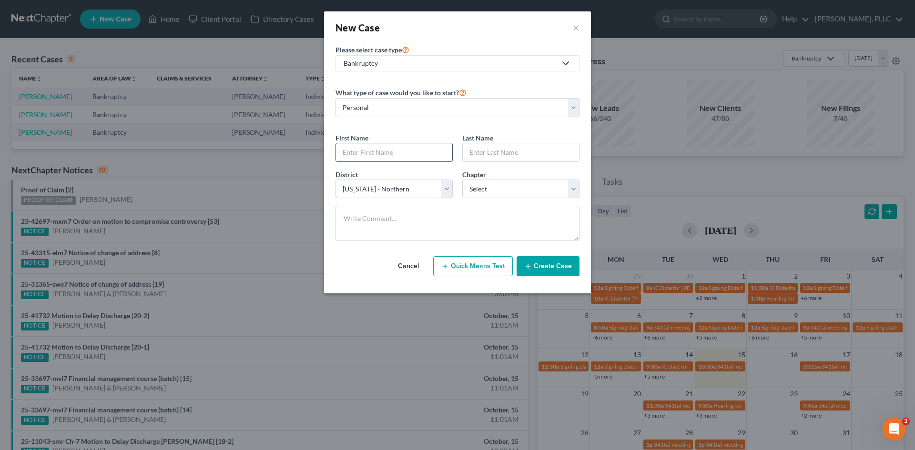
drag, startPoint x: 380, startPoint y: 150, endPoint x: 391, endPoint y: 143, distance: 12.8
click at [380, 150] on input "text" at bounding box center [394, 152] width 116 height 18
type input "Michelle"
click at [512, 159] on input "text" at bounding box center [521, 152] width 116 height 18
type input "Onu"
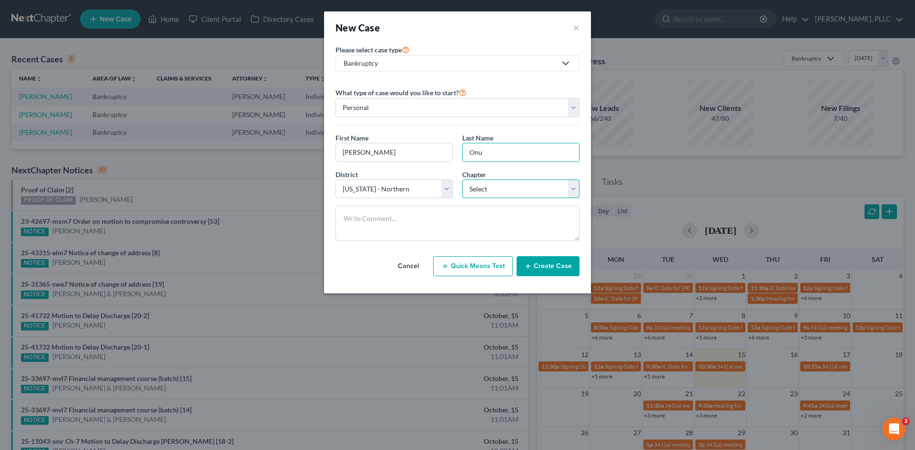
drag, startPoint x: 518, startPoint y: 195, endPoint x: 506, endPoint y: 197, distance: 12.2
click at [518, 195] on select "Select 7 11 12 13" at bounding box center [520, 189] width 117 height 19
select select "0"
click at [462, 180] on select "Select 7 11 12 13" at bounding box center [520, 189] width 117 height 19
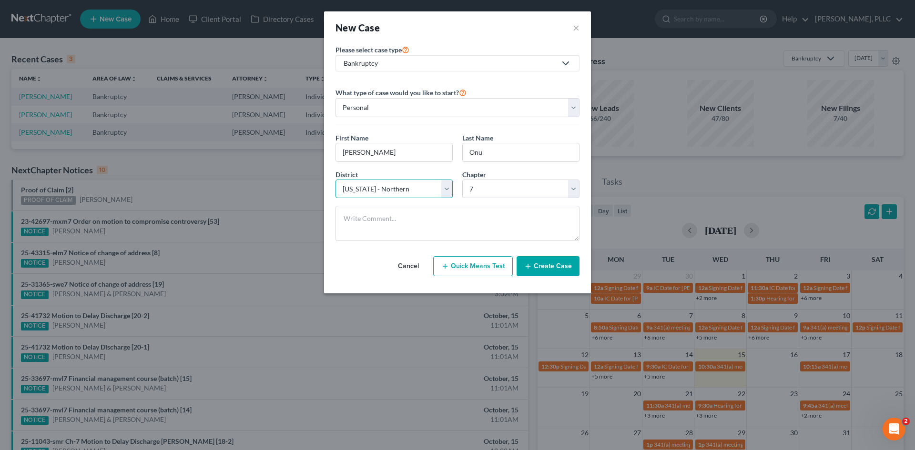
click at [430, 192] on select "Select Alabama - Middle Alabama - Northern Alabama - Southern Alaska Arizona Ar…" at bounding box center [394, 189] width 117 height 19
select select "79"
click at [336, 180] on select "Select Alabama - Middle Alabama - Northern Alabama - Southern Alaska Arizona Ar…" at bounding box center [394, 189] width 117 height 19
click at [549, 265] on button "Create Case" at bounding box center [548, 266] width 63 height 20
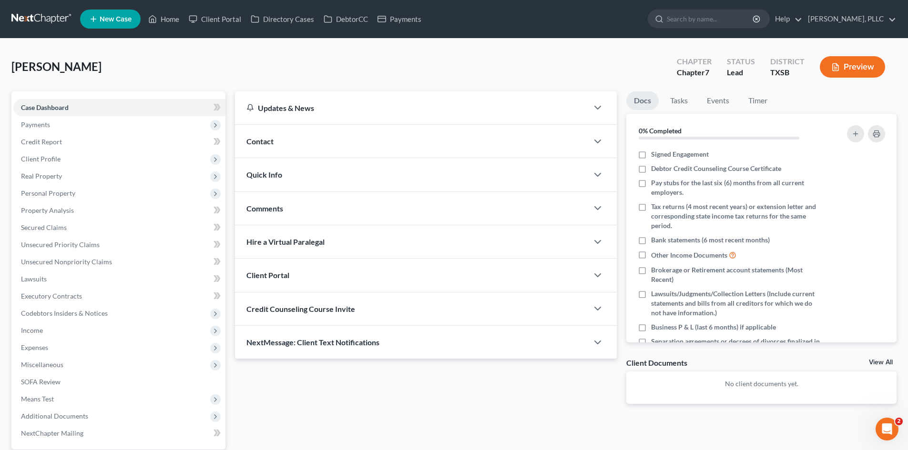
click at [405, 148] on div "Contact" at bounding box center [411, 141] width 353 height 33
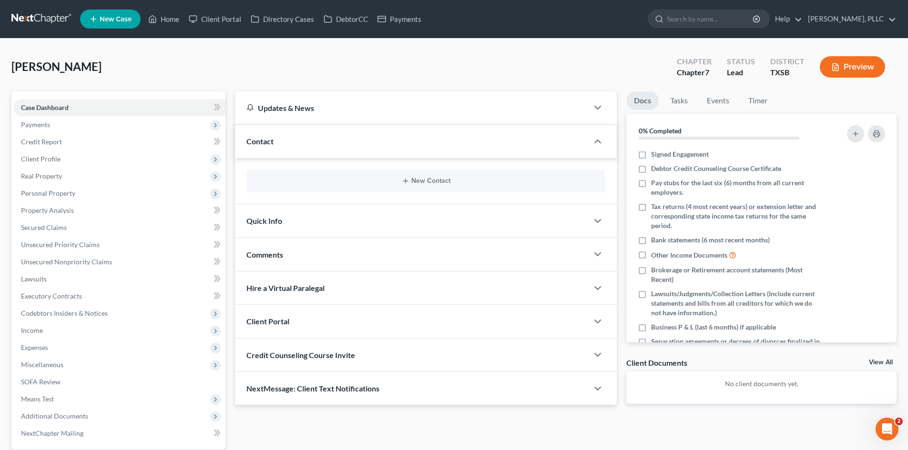
click at [439, 176] on div "New Contact" at bounding box center [425, 181] width 359 height 23
click at [441, 180] on button "New Contact" at bounding box center [426, 181] width 344 height 8
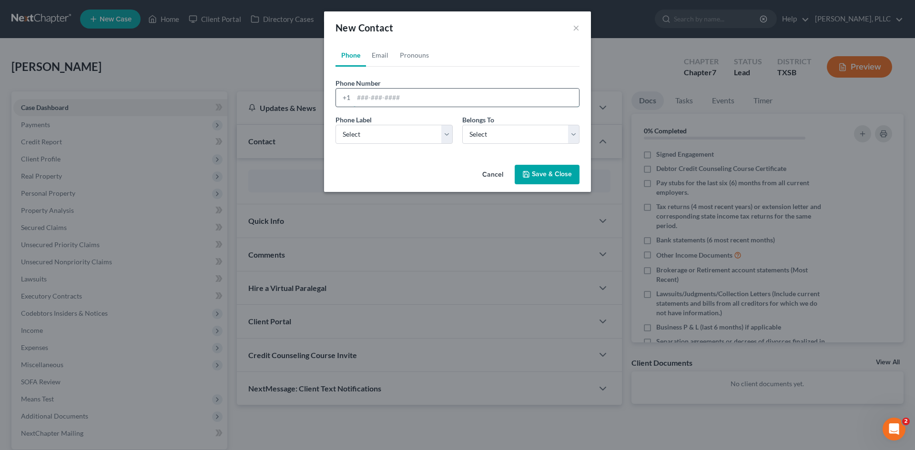
click at [376, 95] on input "tel" at bounding box center [466, 98] width 225 height 18
click at [375, 56] on link "Email" at bounding box center [380, 55] width 28 height 23
click at [378, 96] on input "email" at bounding box center [466, 98] width 225 height 18
paste input "onu.michelle@gmail.com"
type input "onu.michelle@gmail.com"
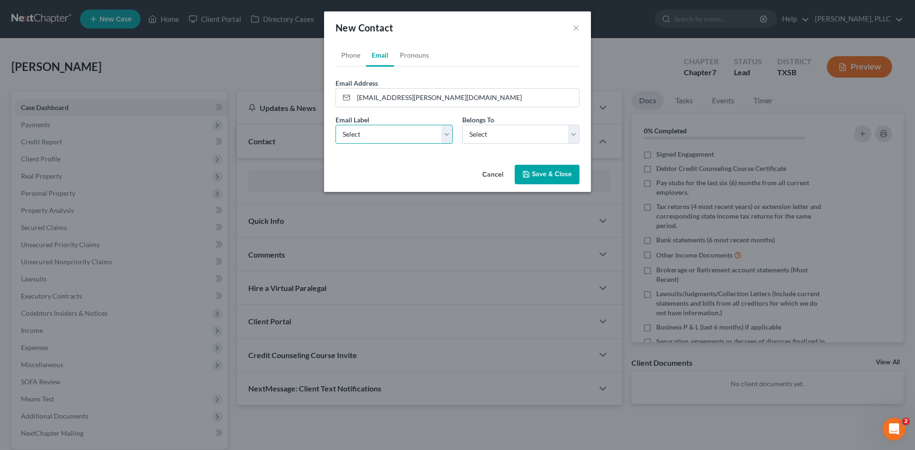
drag, startPoint x: 387, startPoint y: 131, endPoint x: 389, endPoint y: 143, distance: 12.7
click at [387, 131] on select "Select Home Work Other" at bounding box center [394, 134] width 117 height 19
select select "0"
click at [336, 125] on select "Select Home Work Other" at bounding box center [394, 134] width 117 height 19
drag, startPoint x: 525, startPoint y: 138, endPoint x: 515, endPoint y: 143, distance: 10.5
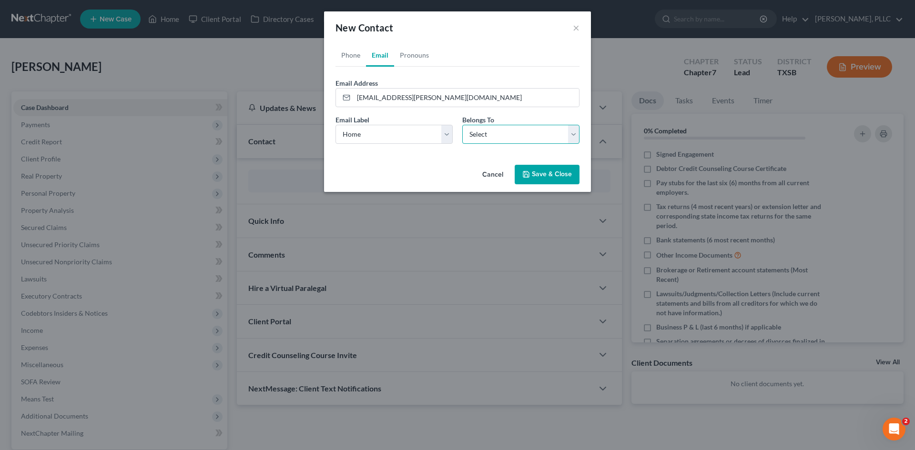
click at [525, 138] on select "Select Client Other" at bounding box center [520, 134] width 117 height 19
select select "0"
click at [462, 125] on select "Select Client Other" at bounding box center [520, 134] width 117 height 19
click at [543, 172] on button "Save & Close" at bounding box center [547, 175] width 65 height 20
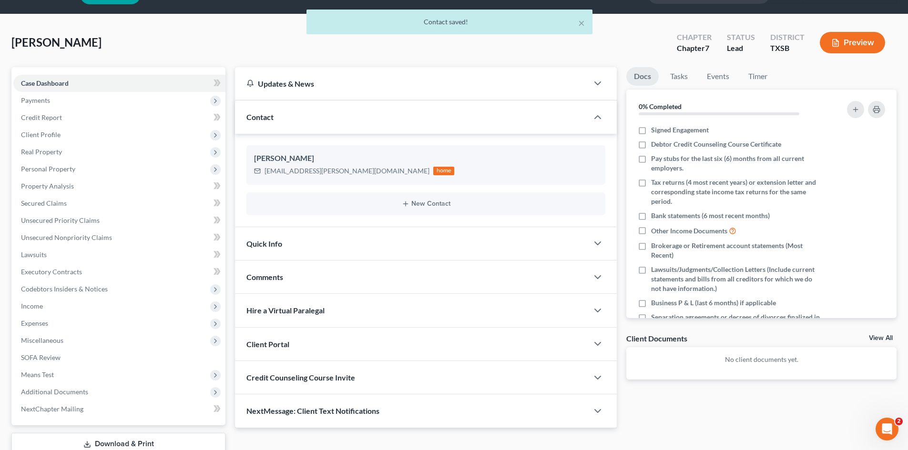
scroll to position [66, 0]
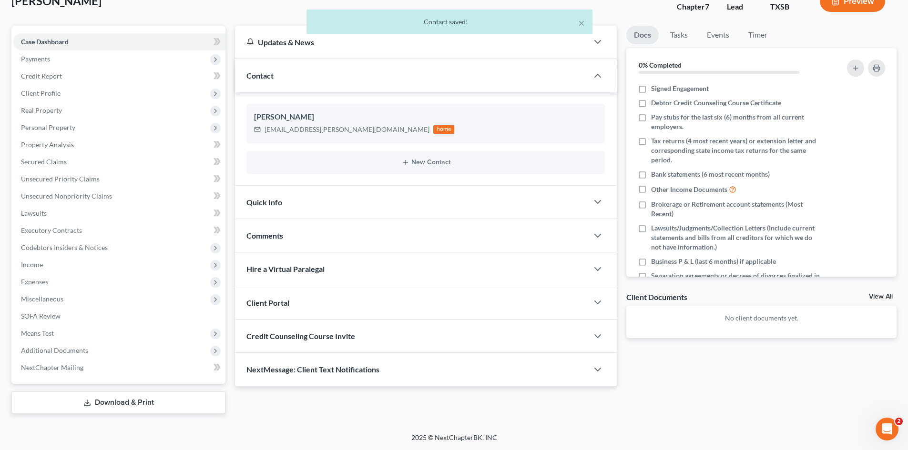
click at [281, 201] on span "Quick Info" at bounding box center [264, 202] width 36 height 9
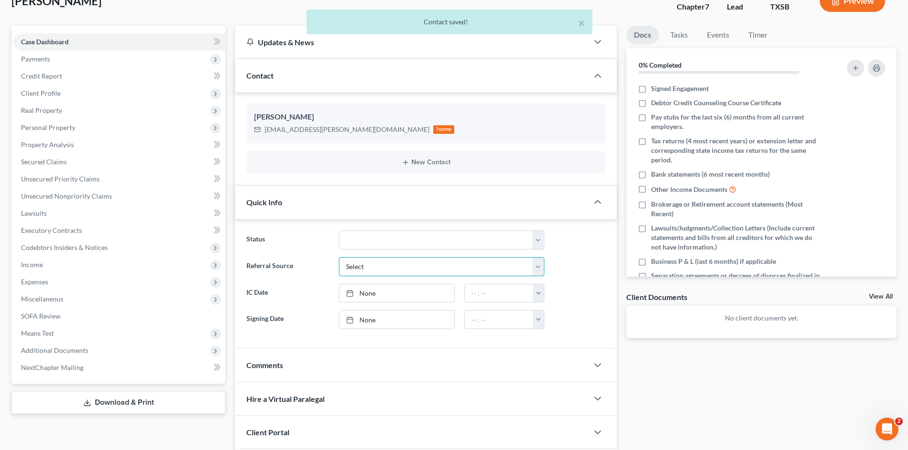
drag, startPoint x: 399, startPoint y: 265, endPoint x: 395, endPoint y: 274, distance: 9.4
click at [399, 265] on select "Select Word Of Mouth Previous Clients Direct Mail Website Google Search Modern …" at bounding box center [441, 266] width 205 height 19
select select "4"
click at [339, 257] on select "Select Word Of Mouth Previous Clients Direct Mail Website Google Search Modern …" at bounding box center [441, 266] width 205 height 19
drag, startPoint x: 383, startPoint y: 290, endPoint x: 508, endPoint y: 288, distance: 124.9
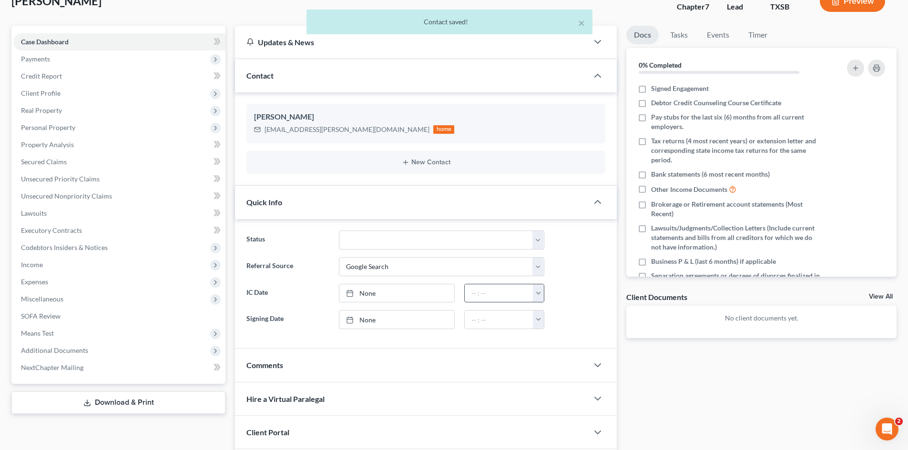
click at [384, 290] on link "None" at bounding box center [396, 294] width 115 height 18
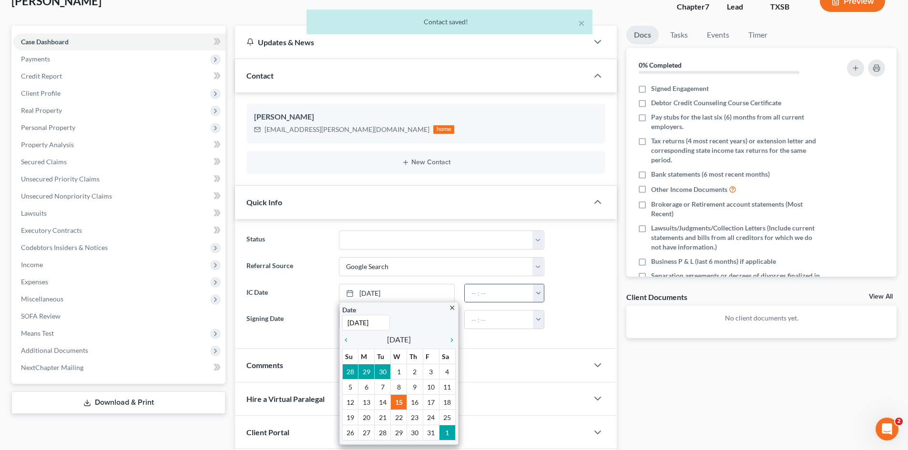
click at [541, 296] on button "button" at bounding box center [538, 294] width 11 height 18
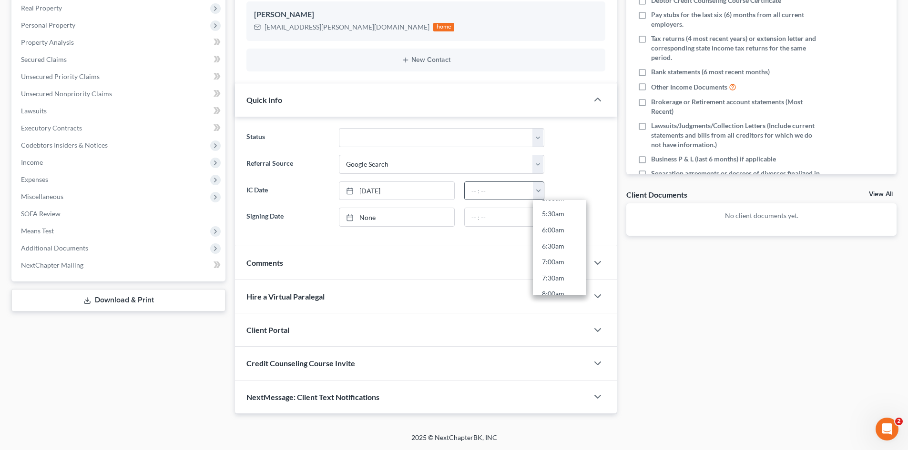
scroll to position [381, 0]
click at [556, 244] on link "1:00pm" at bounding box center [559, 247] width 53 height 16
type input "1:00pm"
click at [289, 341] on div "Client Portal" at bounding box center [411, 330] width 353 height 33
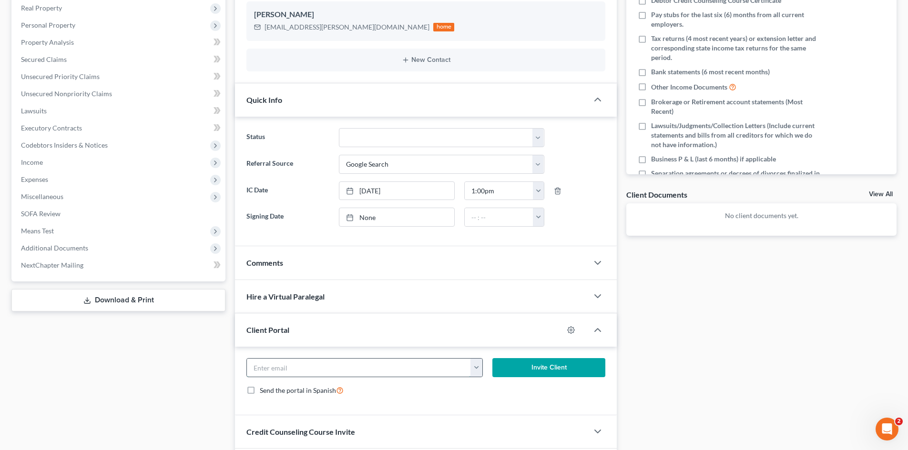
click at [297, 370] on input "email" at bounding box center [359, 368] width 224 height 18
paste input "onu.michelle@gmail.com"
type input "onu.michelle@gmail.com"
click at [522, 367] on button "Invite Client" at bounding box center [548, 367] width 113 height 19
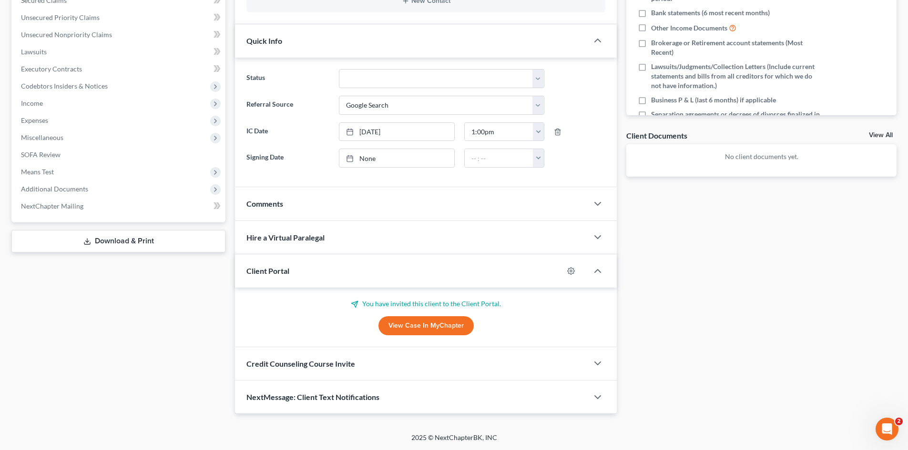
click at [362, 360] on div "Credit Counseling Course Invite" at bounding box center [411, 363] width 353 height 33
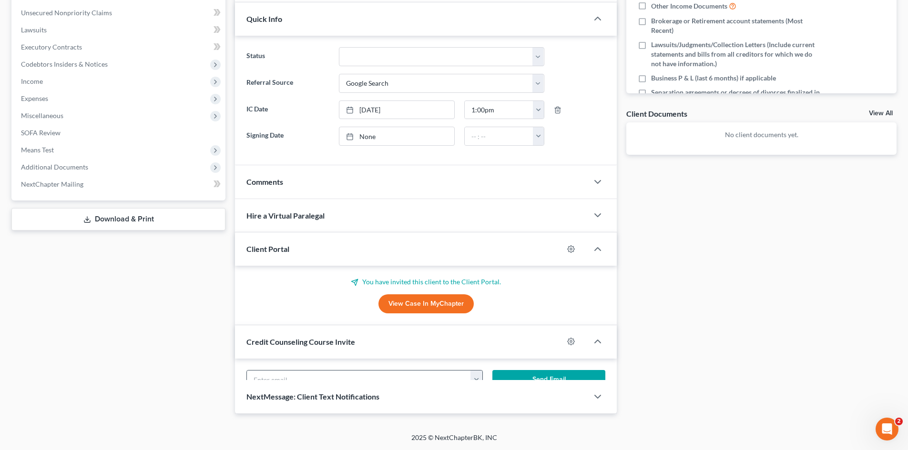
scroll to position [274, 0]
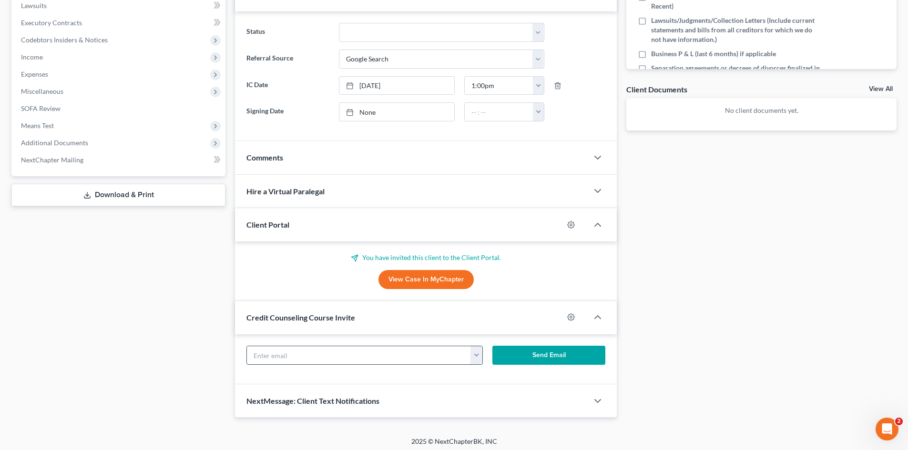
click at [345, 353] on input "text" at bounding box center [359, 356] width 224 height 18
paste input "onu.michelle@gmail.com"
type input "onu.michelle@gmail.com"
click at [546, 356] on button "Send Email" at bounding box center [548, 355] width 113 height 19
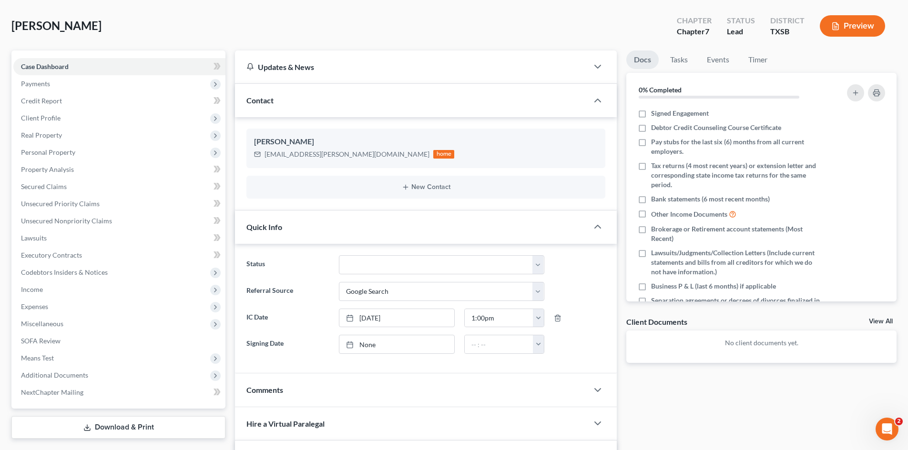
scroll to position [35, 0]
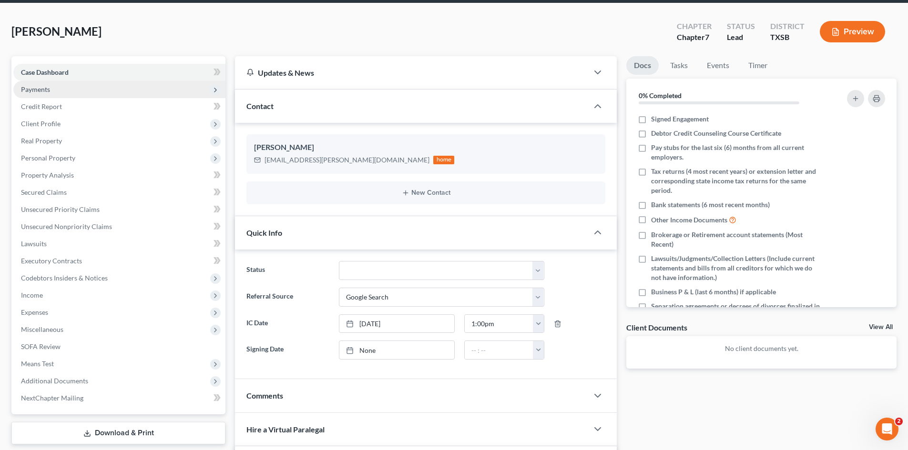
click at [37, 93] on span "Payments" at bounding box center [119, 89] width 212 height 17
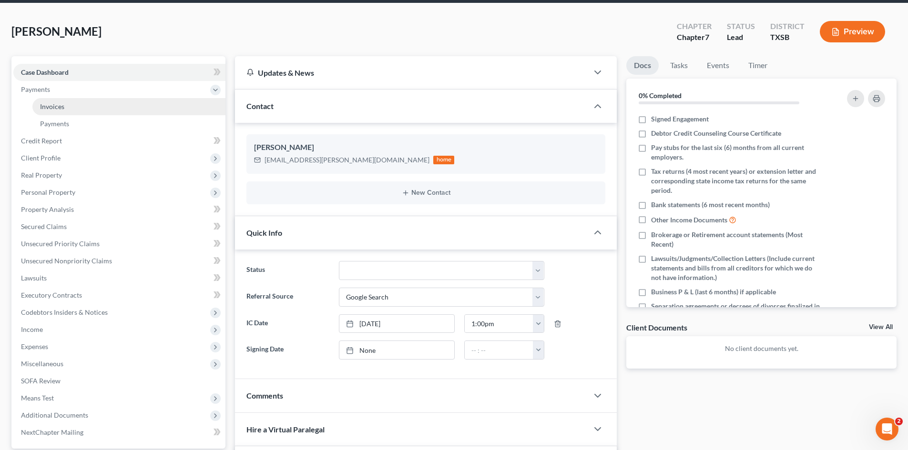
click at [68, 102] on link "Invoices" at bounding box center [128, 106] width 193 height 17
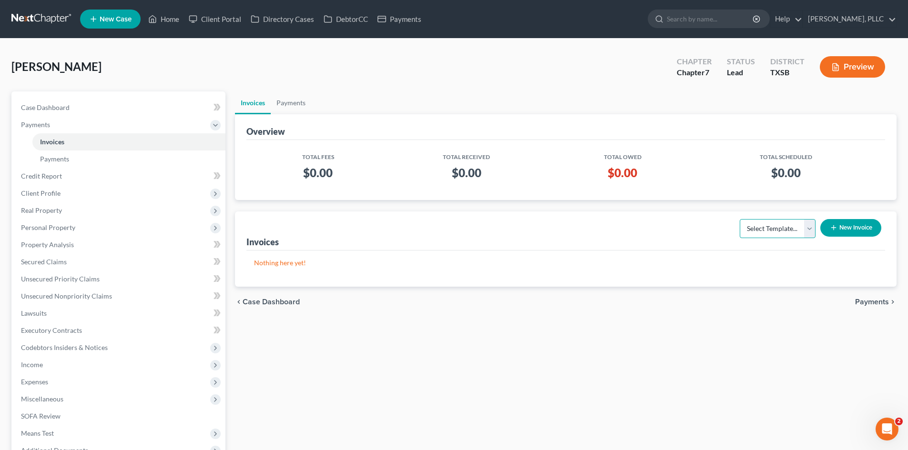
drag, startPoint x: 756, startPoint y: 230, endPoint x: 755, endPoint y: 238, distance: 8.2
click at [756, 230] on select "Select Template... Invoice" at bounding box center [778, 228] width 76 height 19
select select "0"
click at [740, 219] on select "Select Template... Invoice" at bounding box center [778, 228] width 76 height 19
click at [838, 230] on button "New Invoice" at bounding box center [850, 228] width 61 height 18
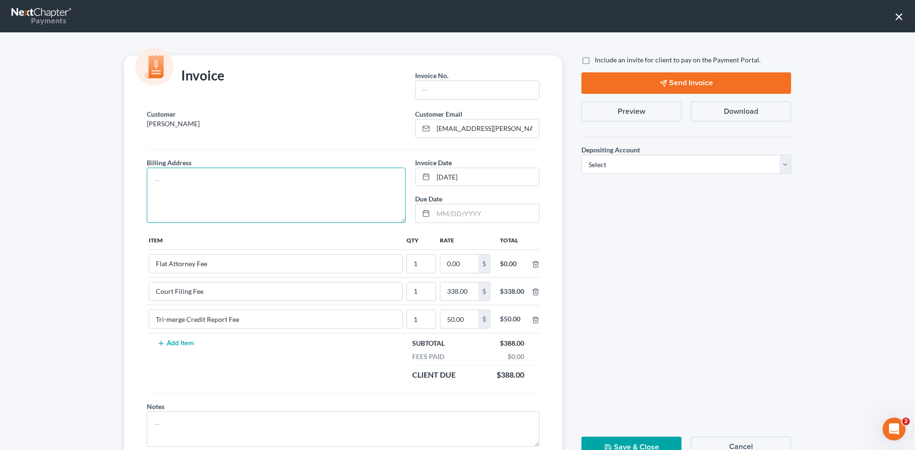
click at [201, 179] on textarea at bounding box center [276, 195] width 259 height 55
type textarea "To be provided."
click at [429, 93] on input "text" at bounding box center [477, 90] width 123 height 18
type input "A0681"
click at [454, 271] on input "0.00" at bounding box center [459, 264] width 38 height 18
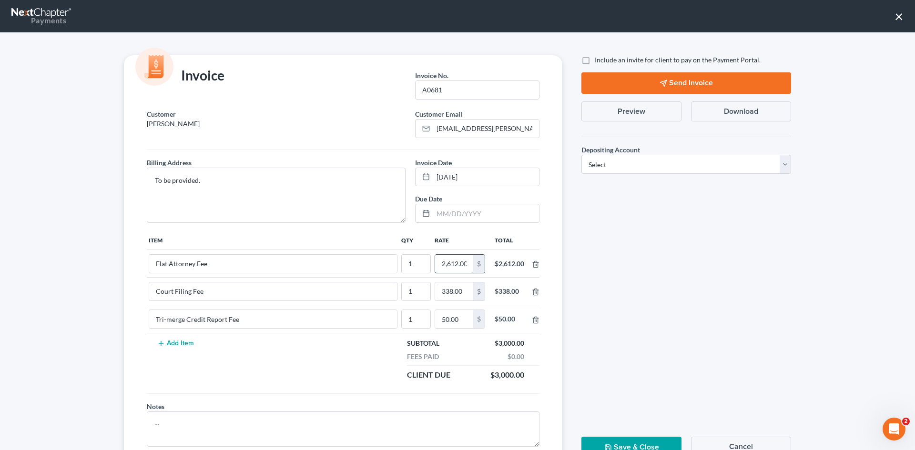
scroll to position [0, 1]
type input "2,612.00"
click at [598, 61] on span "Include an invite for client to pay on the Payment Portal." at bounding box center [678, 60] width 166 height 8
click at [599, 61] on input "Include an invite for client to pay on the Payment Portal." at bounding box center [602, 58] width 6 height 6
checkbox input "true"
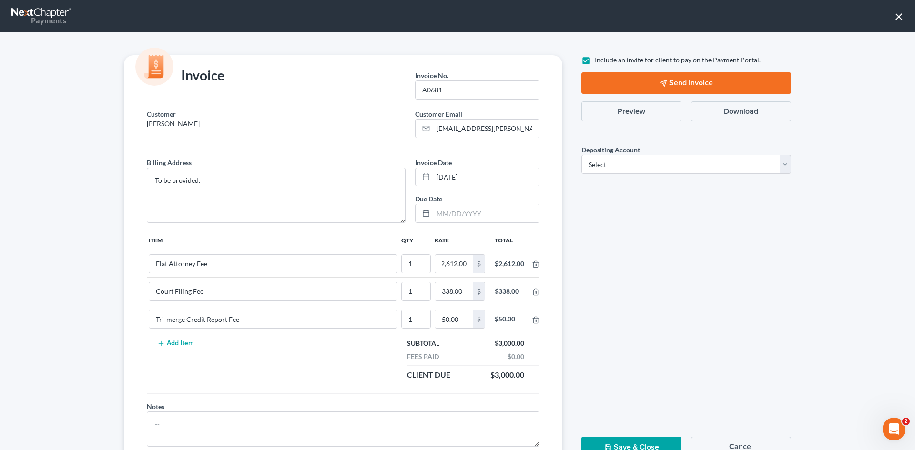
scroll to position [0, 0]
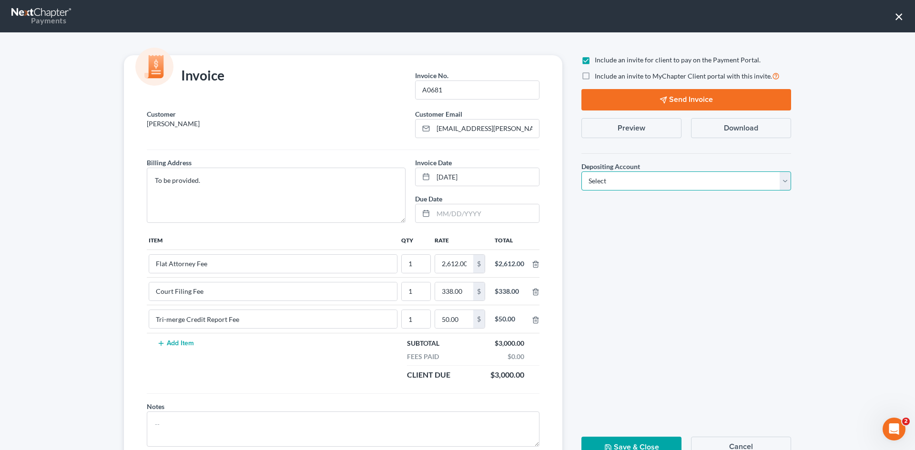
drag, startPoint x: 651, startPoint y: 175, endPoint x: 641, endPoint y: 179, distance: 10.1
click at [648, 175] on select "Select Operation Trust" at bounding box center [687, 181] width 210 height 19
select select "1"
click at [582, 172] on select "Select Operation Trust" at bounding box center [687, 181] width 210 height 19
click at [680, 103] on button "Send Invoice" at bounding box center [687, 99] width 210 height 21
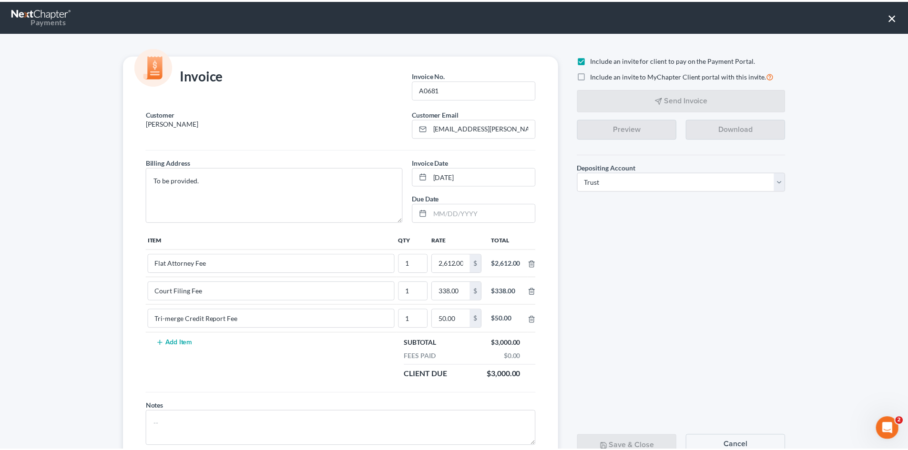
scroll to position [39, 0]
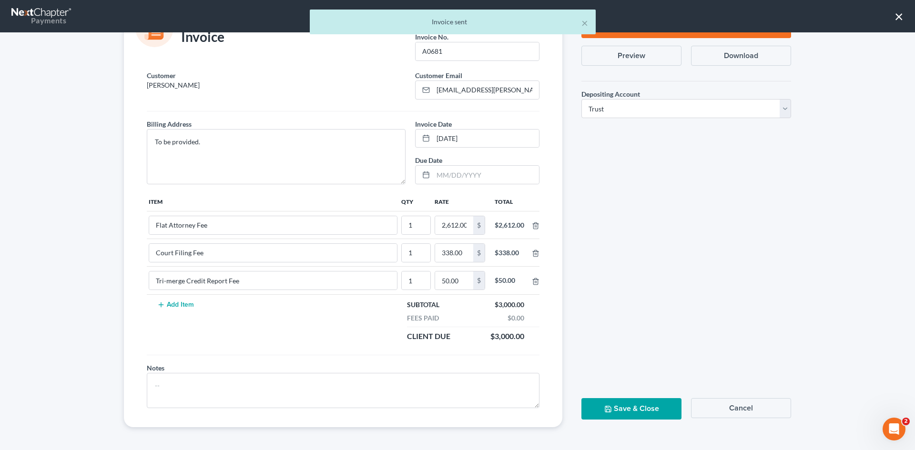
click at [629, 409] on button "Save & Close" at bounding box center [632, 408] width 100 height 21
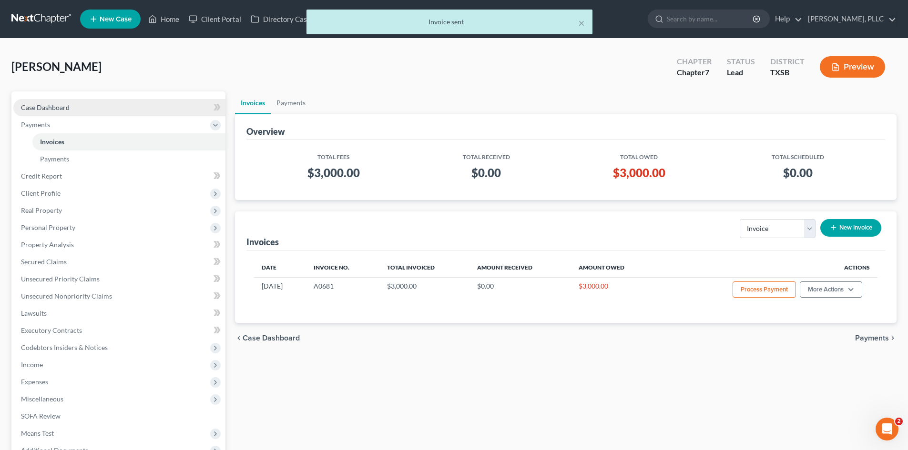
click at [41, 107] on span "Case Dashboard" at bounding box center [45, 107] width 49 height 8
select select "4"
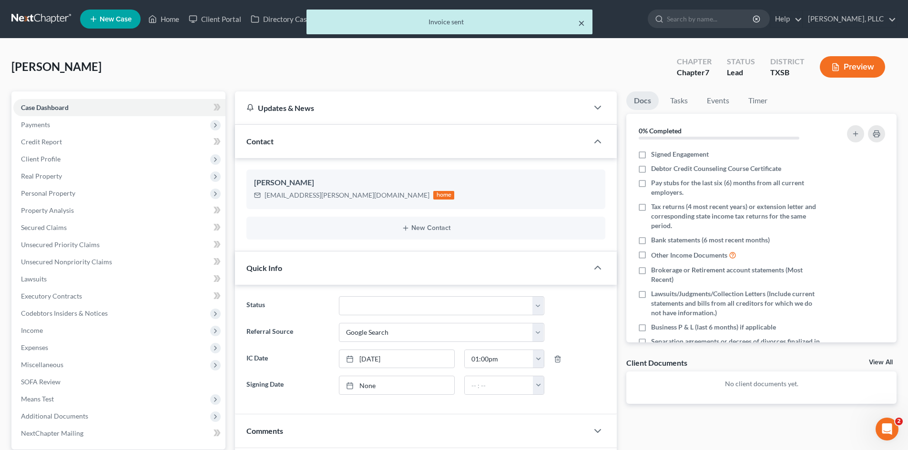
drag, startPoint x: 582, startPoint y: 17, endPoint x: 415, endPoint y: 47, distance: 169.0
click at [582, 17] on button "×" at bounding box center [581, 22] width 7 height 11
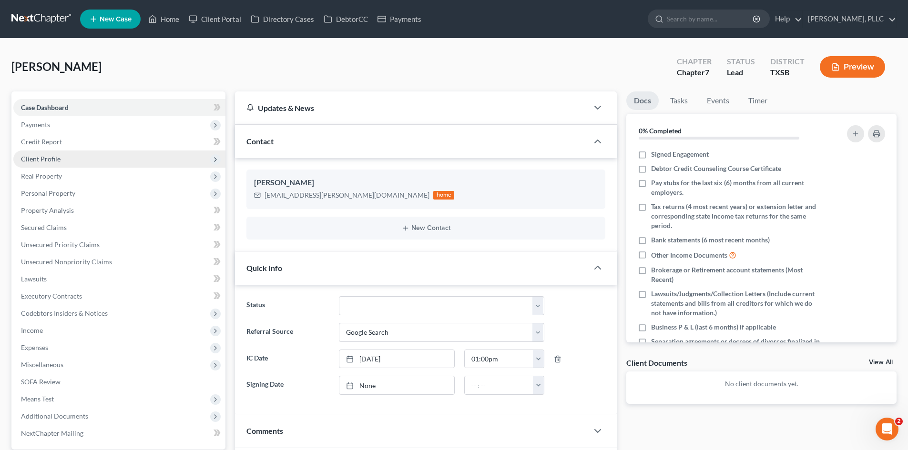
click at [72, 159] on span "Client Profile" at bounding box center [119, 159] width 212 height 17
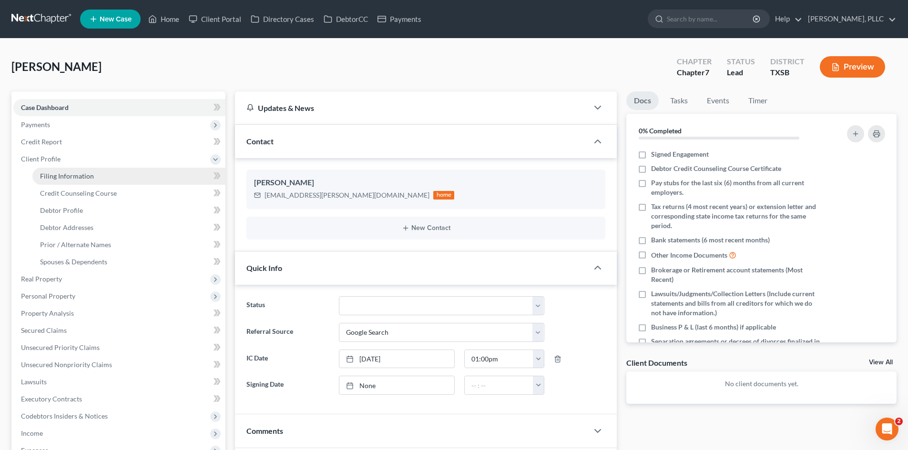
click at [71, 172] on span "Filing Information" at bounding box center [67, 176] width 54 height 8
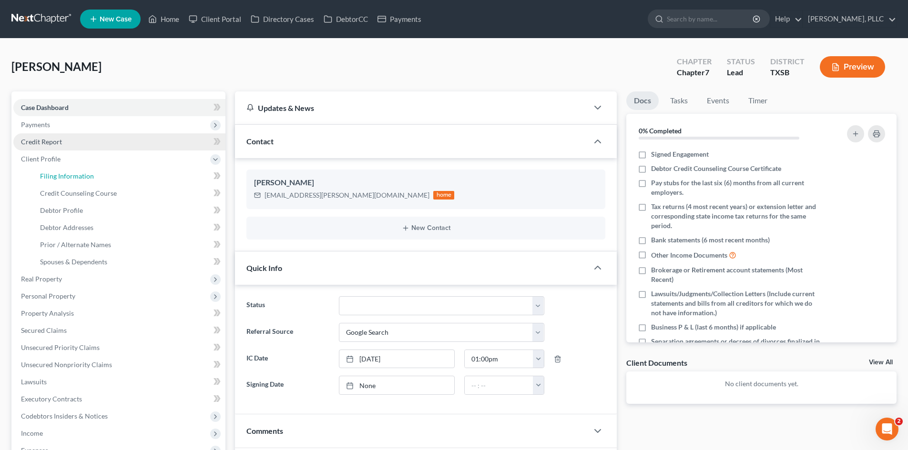
select select "1"
select select "0"
select select "79"
select select "45"
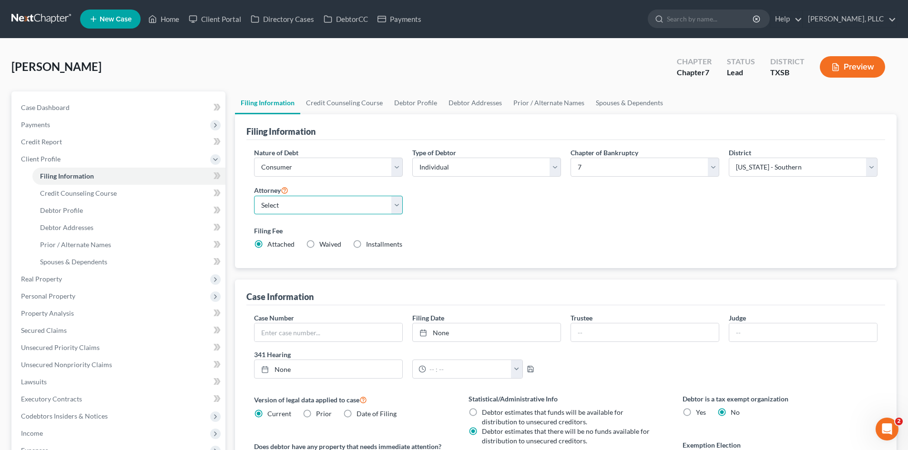
click at [354, 201] on select "Select Guy Holman - TXEB Guy Holman - TXNB Guy Holman - TXSB Guy Holman - TXWB …" at bounding box center [328, 205] width 149 height 19
select select "2"
click at [254, 196] on select "Select Guy Holman - TXEB Guy Holman - TXNB Guy Holman - TXSB Guy Holman - TXWB …" at bounding box center [328, 205] width 149 height 19
click at [306, 56] on div "Onu, Michelle Upgraded Chapter Chapter 7 Status Lead District TXSB Preview" at bounding box center [453, 70] width 885 height 41
click at [422, 12] on link "Payments" at bounding box center [399, 18] width 53 height 17
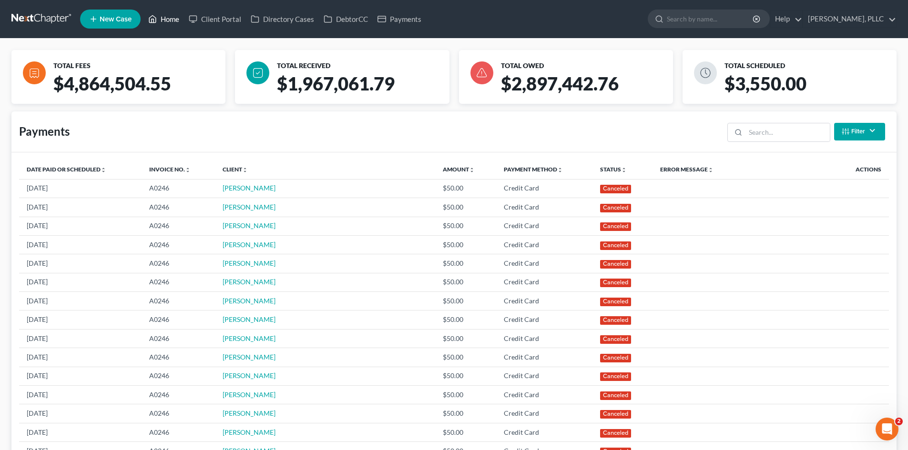
click at [159, 15] on link "Home" at bounding box center [163, 18] width 41 height 17
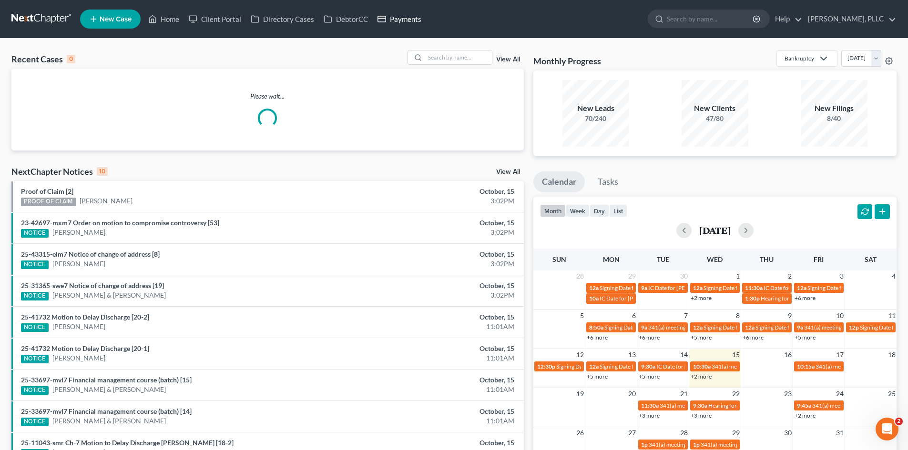
click at [398, 19] on link "Payments" at bounding box center [399, 18] width 53 height 17
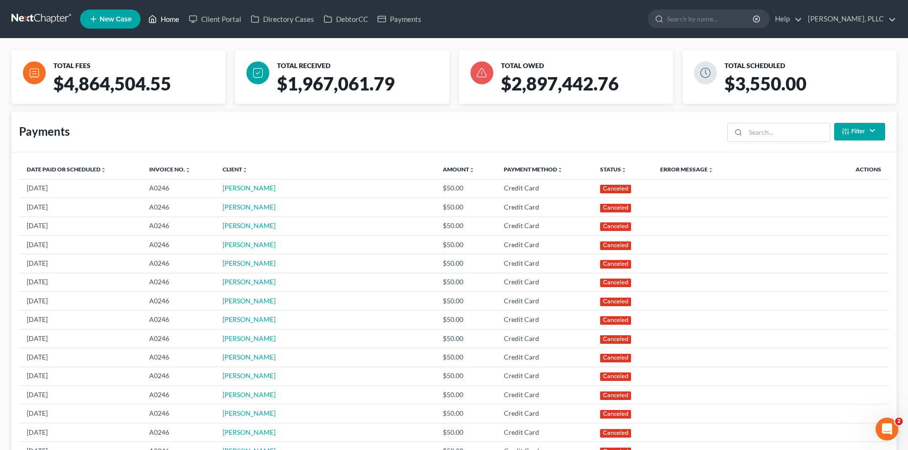
click at [160, 19] on link "Home" at bounding box center [163, 18] width 41 height 17
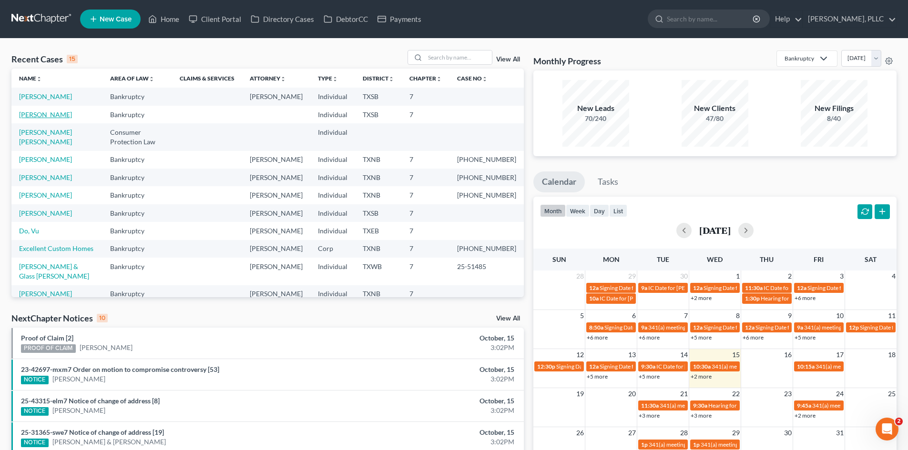
click at [55, 114] on link "Holliman, Chasity" at bounding box center [45, 115] width 53 height 8
select select "4"
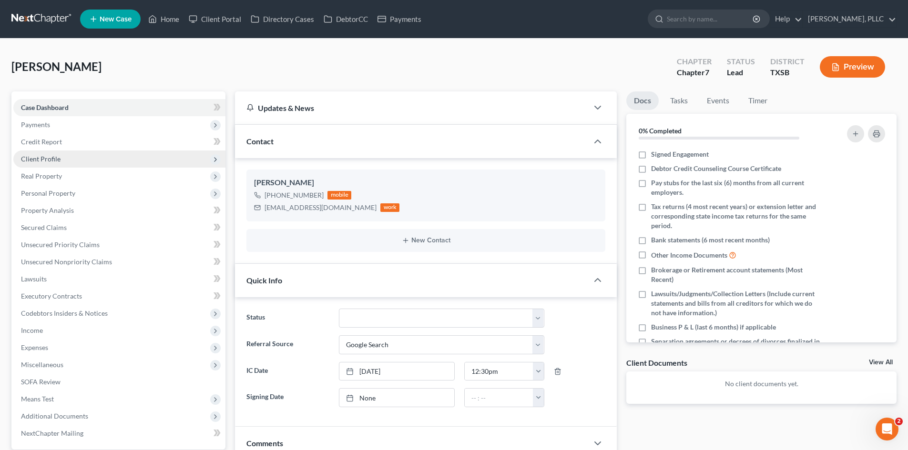
drag, startPoint x: 60, startPoint y: 153, endPoint x: 68, endPoint y: 152, distance: 8.3
click at [60, 153] on span "Client Profile" at bounding box center [119, 159] width 212 height 17
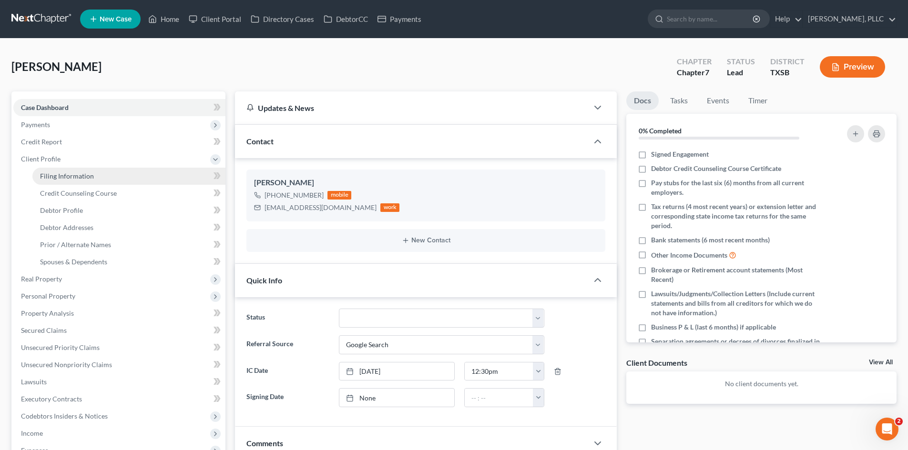
click at [76, 173] on span "Filing Information" at bounding box center [67, 176] width 54 height 8
select select "1"
select select "0"
select select "79"
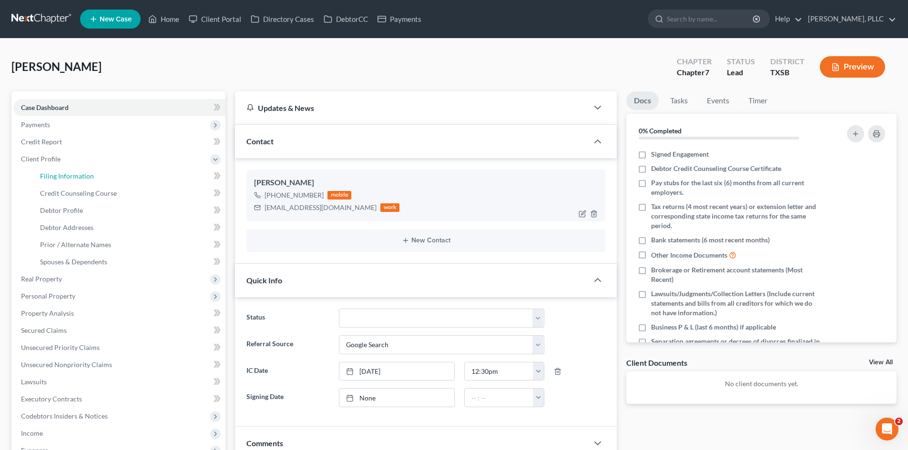
select select "45"
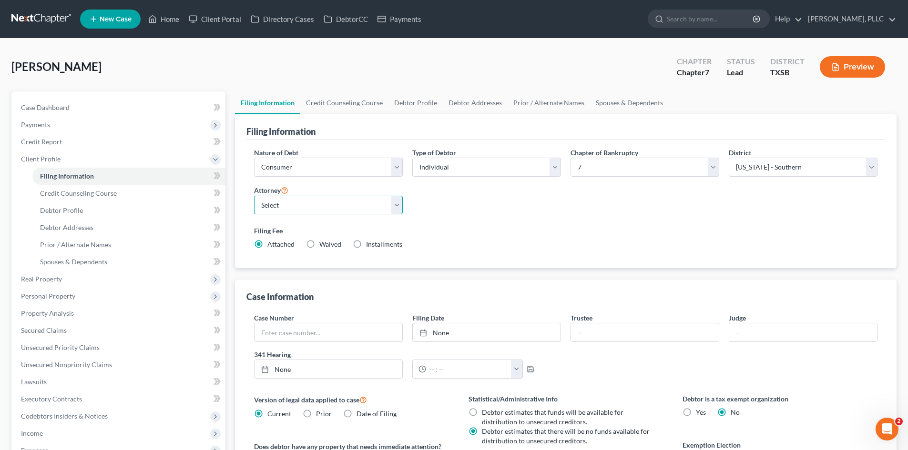
click at [309, 202] on select "Select Guy Holman - TXEB Guy Holman - TXNB Guy Holman - TXSB Guy Holman - TXWB …" at bounding box center [328, 205] width 149 height 19
select select "2"
click at [254, 196] on select "Select Guy Holman - TXEB Guy Holman - TXNB Guy Holman - TXSB Guy Holman - TXWB …" at bounding box center [328, 205] width 149 height 19
click at [255, 57] on div "Holliman, Chasity Upgraded Chapter Chapter 7 Status Lead District TXSB Preview" at bounding box center [453, 70] width 885 height 41
click at [172, 19] on link "Home" at bounding box center [163, 18] width 41 height 17
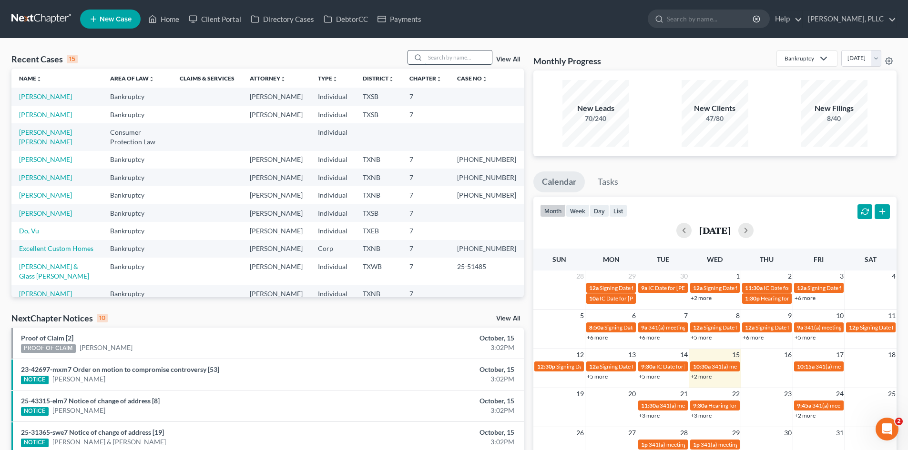
click at [449, 56] on input "search" at bounding box center [458, 58] width 67 height 14
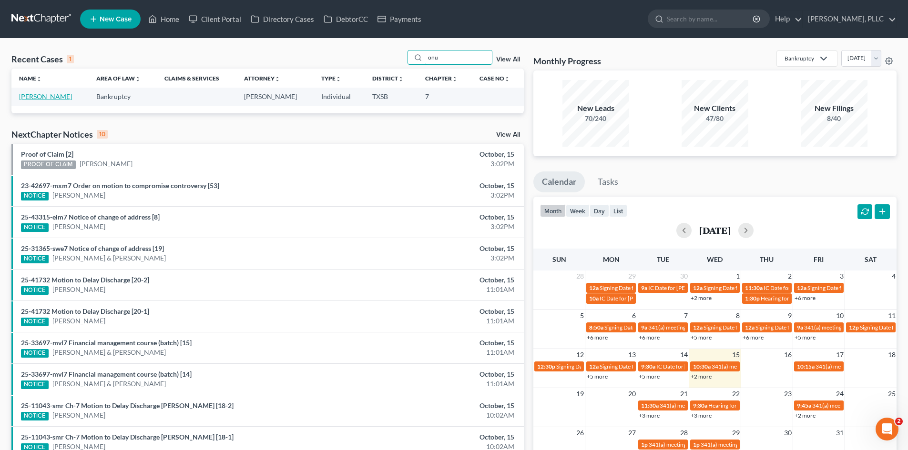
type input "onu"
click at [42, 97] on link "Onu, Michelle" at bounding box center [45, 96] width 53 height 8
select select "4"
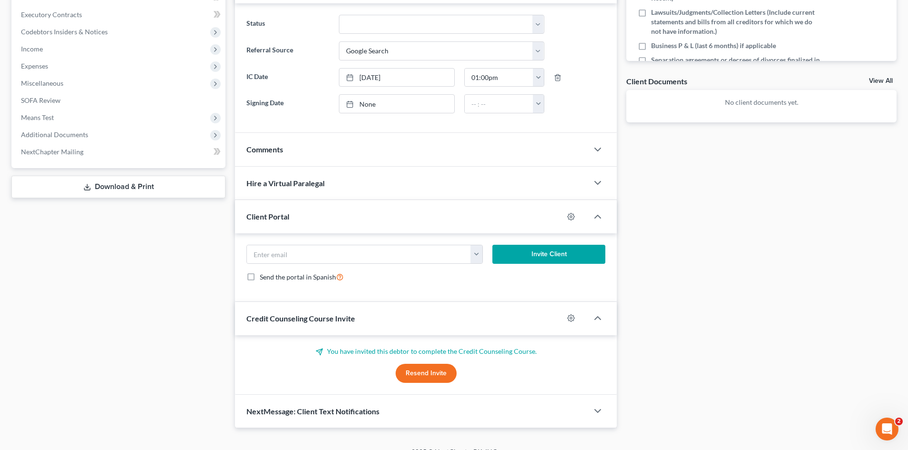
scroll to position [286, 0]
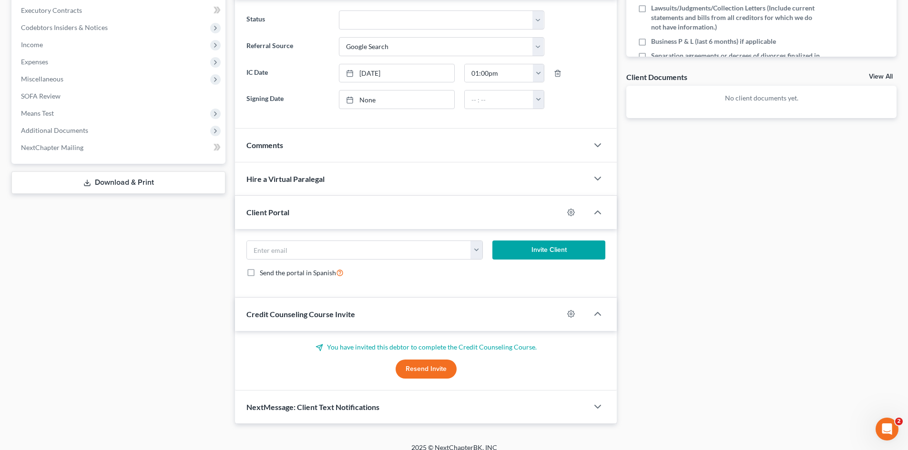
click at [291, 153] on div "Comments" at bounding box center [411, 145] width 353 height 33
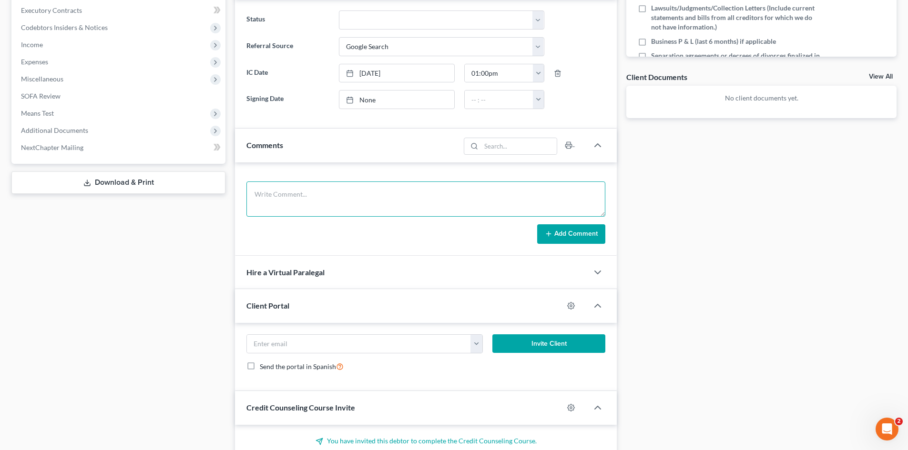
click at [333, 194] on textarea at bounding box center [425, 199] width 359 height 35
click at [292, 195] on textarea "Client insistant on doing the extended means test. They will pay $500.00 to see…" at bounding box center [425, 199] width 359 height 35
click at [276, 196] on textarea "Client insistant on doing the extended means test. They will pay $500.00 to see…" at bounding box center [425, 199] width 359 height 35
drag, startPoint x: 292, startPoint y: 196, endPoint x: 320, endPoint y: 184, distance: 31.4
click at [292, 196] on textarea "Client insistant on doing the extended means test. They will pay $500.00 to see…" at bounding box center [425, 199] width 359 height 35
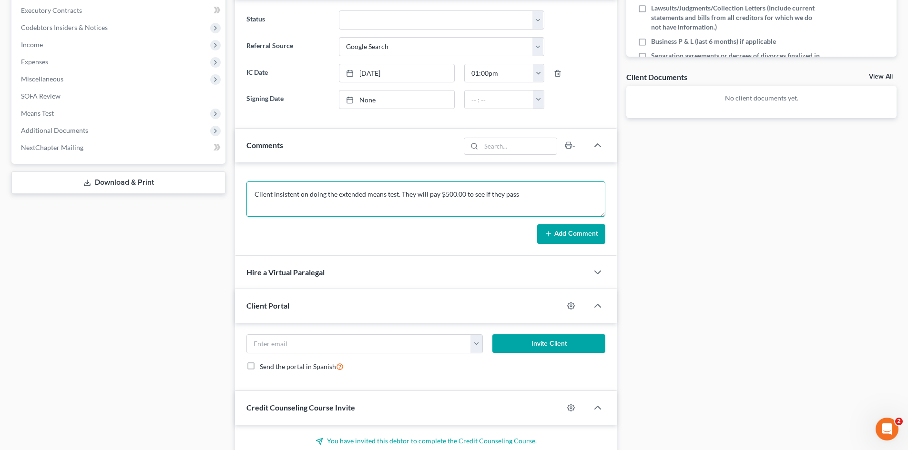
type textarea "Client insistent on doing the extended means test. They will pay $500.00 to see…"
click at [555, 239] on button "Add Comment" at bounding box center [571, 235] width 68 height 20
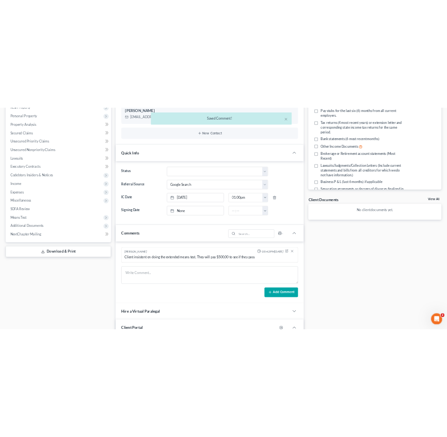
scroll to position [0, 0]
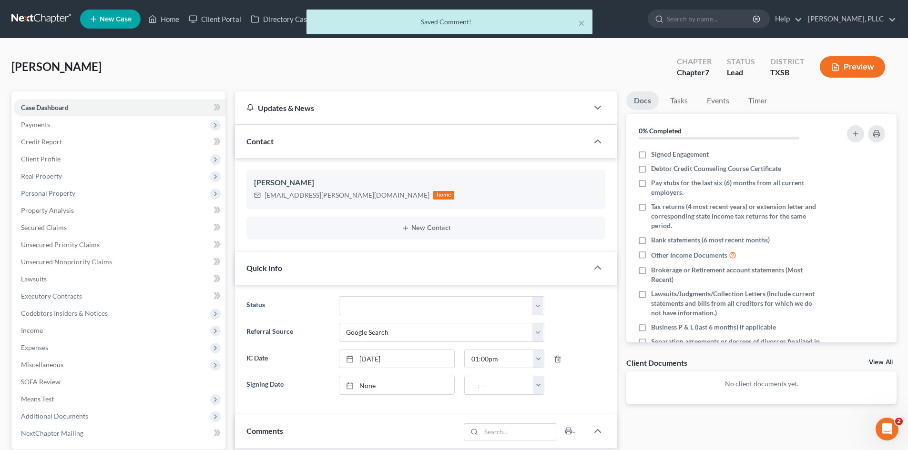
click at [161, 21] on div "× Saved Comment!" at bounding box center [449, 25] width 908 height 30
click at [580, 24] on button "×" at bounding box center [581, 22] width 7 height 11
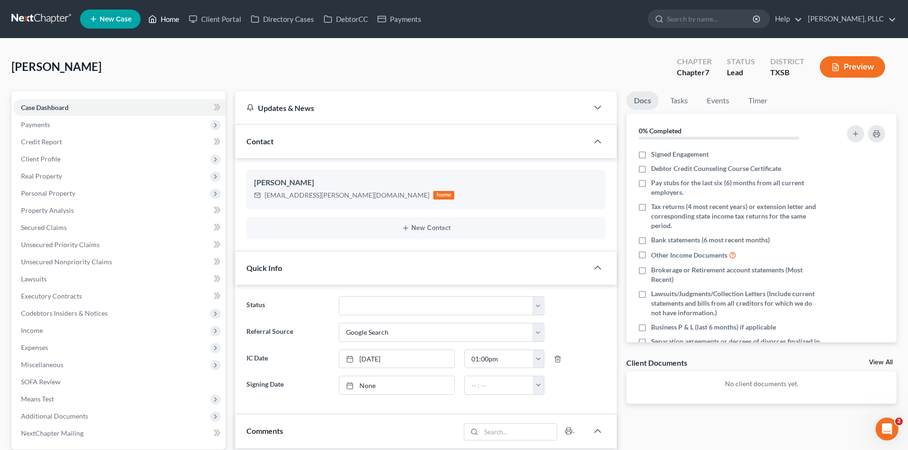
click at [161, 21] on link "Home" at bounding box center [163, 18] width 41 height 17
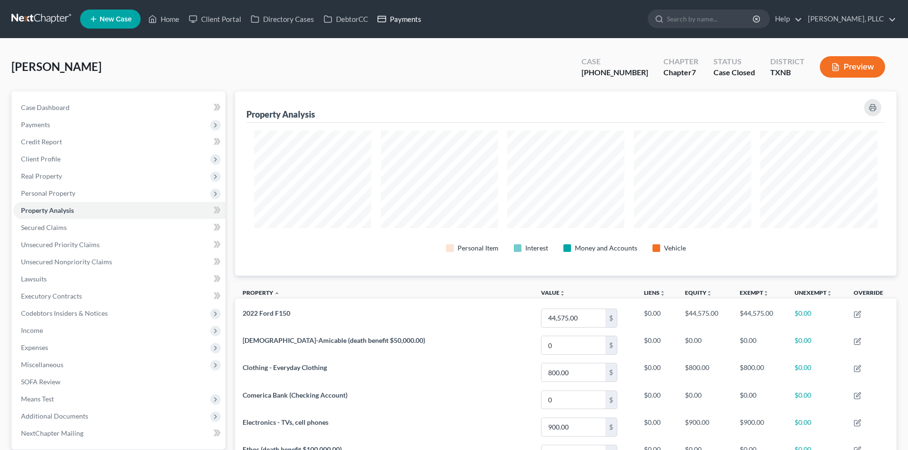
click at [394, 20] on link "Payments" at bounding box center [399, 18] width 53 height 17
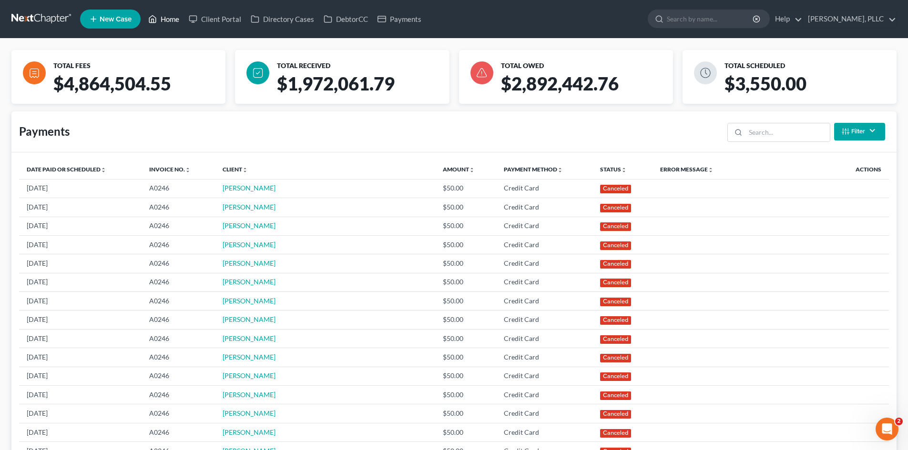
click at [173, 20] on link "Home" at bounding box center [163, 18] width 41 height 17
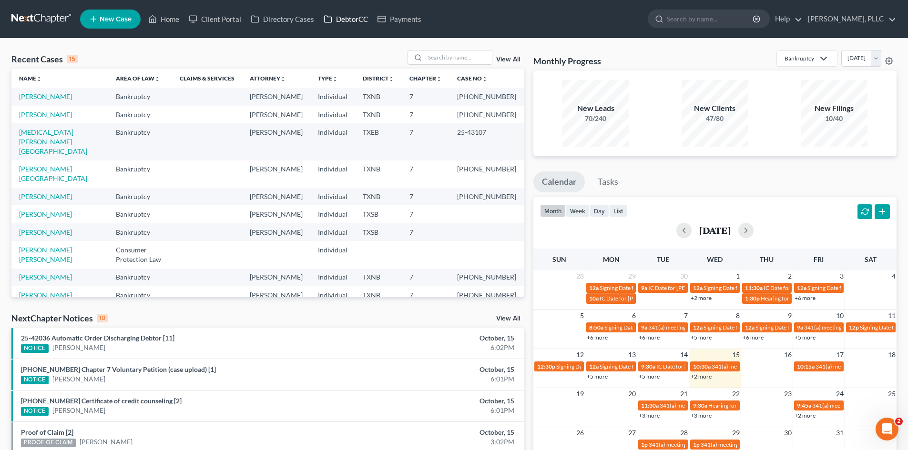
click at [367, 16] on link "DebtorCC" at bounding box center [346, 18] width 54 height 17
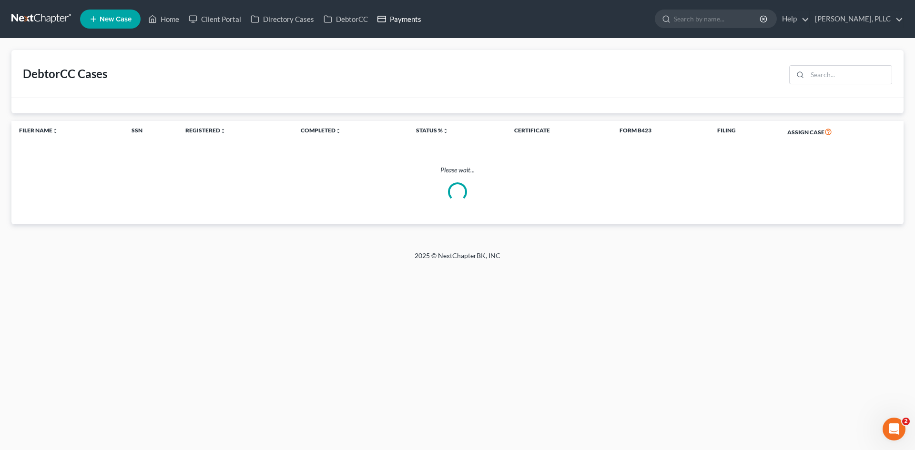
click at [398, 19] on link "Payments" at bounding box center [399, 18] width 53 height 17
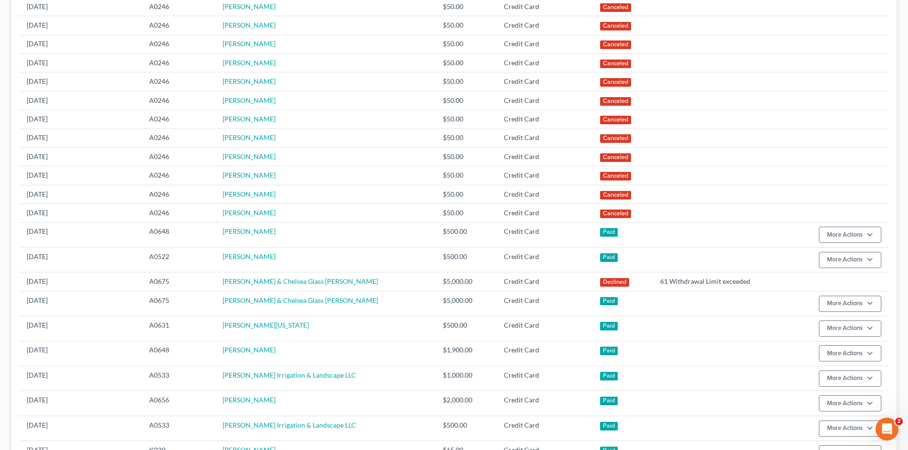
scroll to position [48, 0]
